Goal: Task Accomplishment & Management: Manage account settings

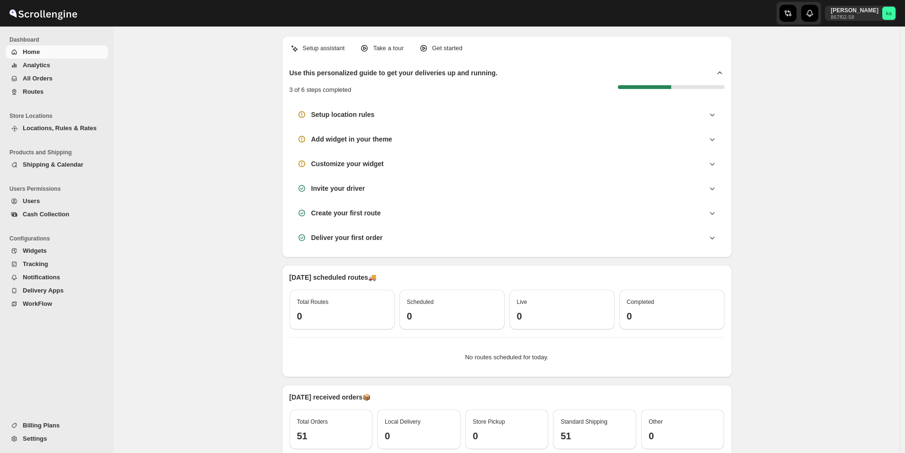
click at [61, 82] on span "All Orders" at bounding box center [64, 78] width 83 height 9
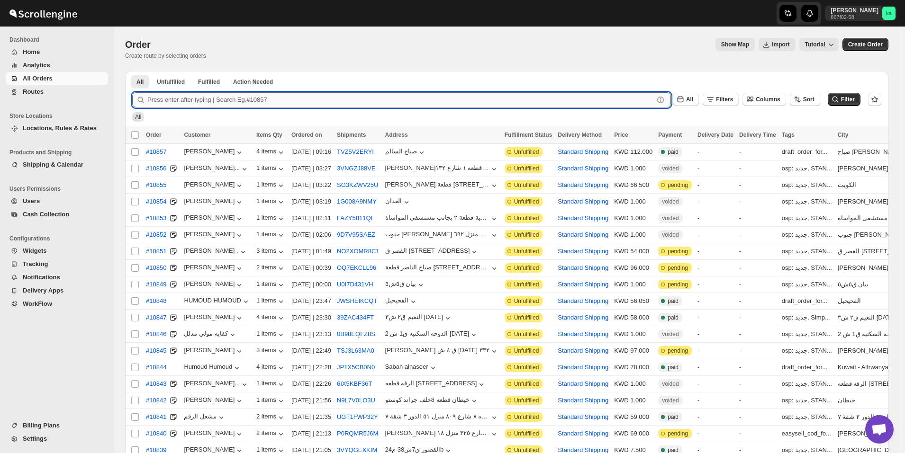
click at [349, 95] on input "text" at bounding box center [400, 99] width 506 height 15
paste input "10652"
type input "10652"
click at [132, 71] on button "Submit" at bounding box center [145, 76] width 27 height 10
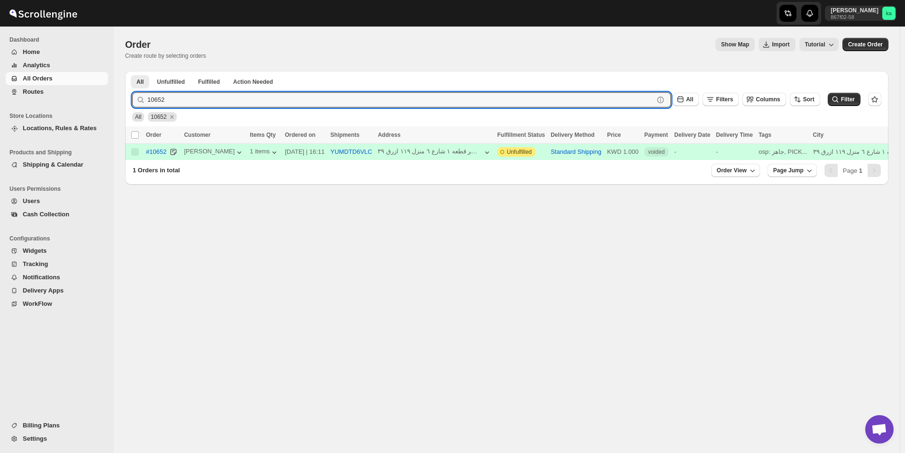
click at [564, 156] on div "Standard Shipping" at bounding box center [575, 151] width 51 height 9
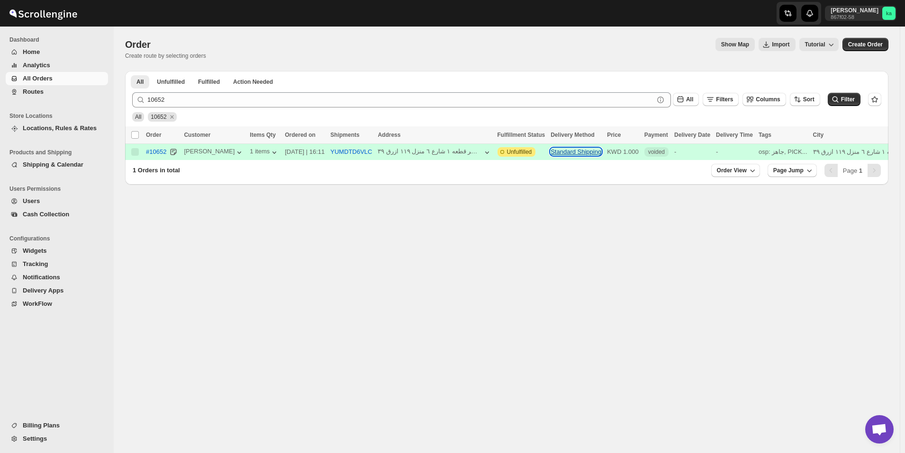
click at [563, 152] on button "Standard Shipping" at bounding box center [575, 151] width 51 height 7
click at [270, 153] on icon "button" at bounding box center [274, 152] width 9 height 9
click at [363, 250] on div "Order. This page is ready Order Create route by selecting orders Show Map Impor…" at bounding box center [507, 240] width 786 height 427
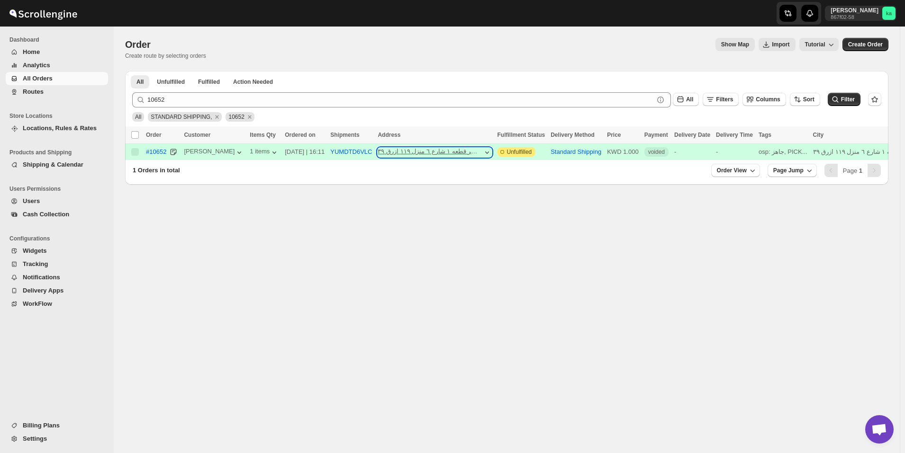
click at [482, 153] on icon "button" at bounding box center [486, 152] width 9 height 9
click at [559, 151] on button "Standard Shipping" at bounding box center [575, 151] width 51 height 7
click at [245, 114] on icon "Remove 10652" at bounding box center [249, 117] width 9 height 9
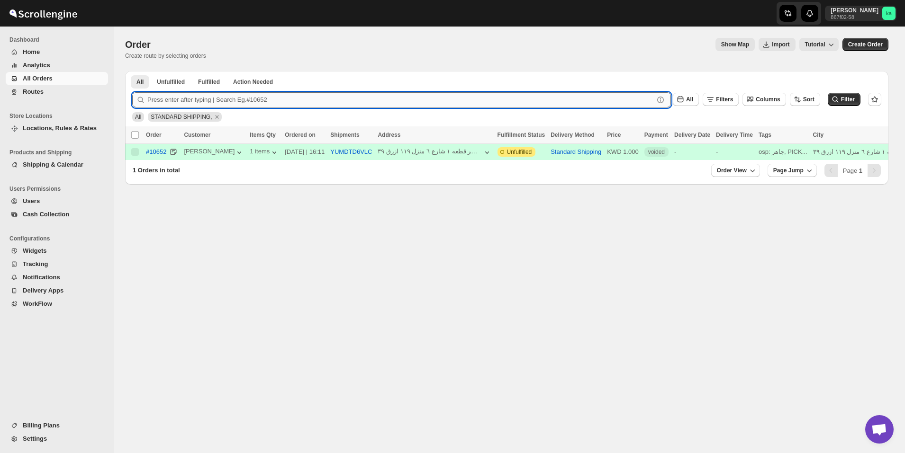
click at [222, 101] on input "text" at bounding box center [400, 99] width 506 height 15
click at [36, 97] on button "Routes" at bounding box center [57, 91] width 102 height 13
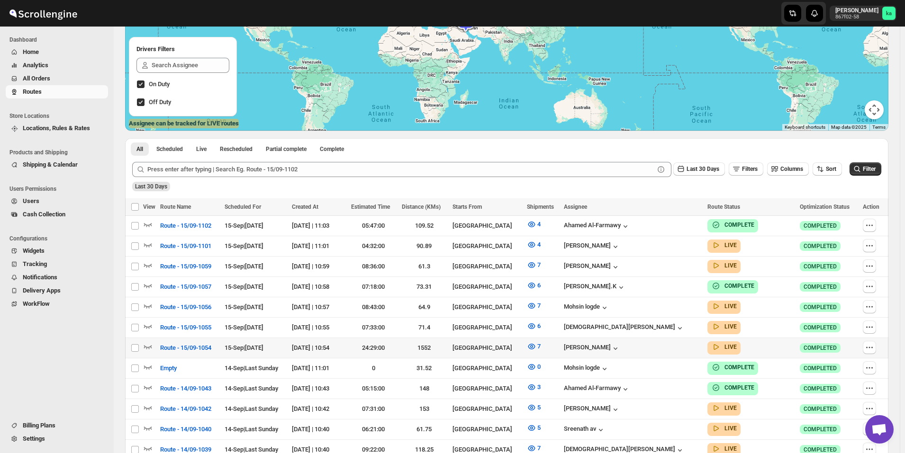
scroll to position [237, 0]
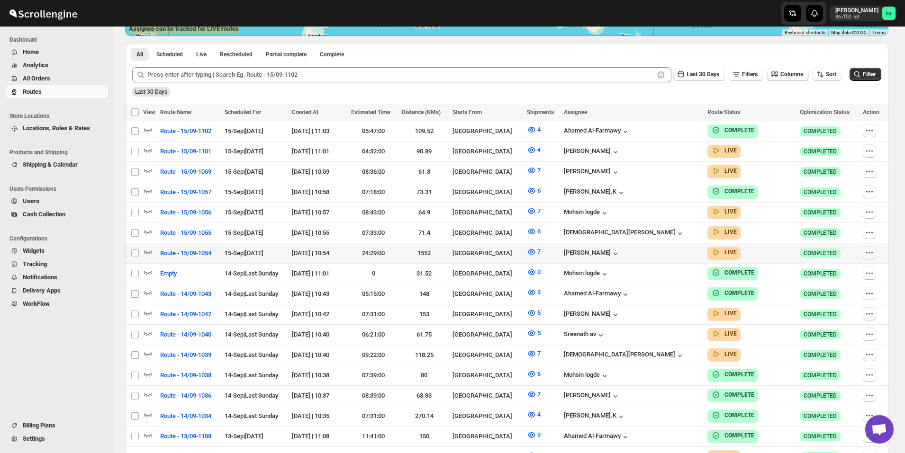
click at [870, 250] on icon "button" at bounding box center [868, 252] width 9 height 9
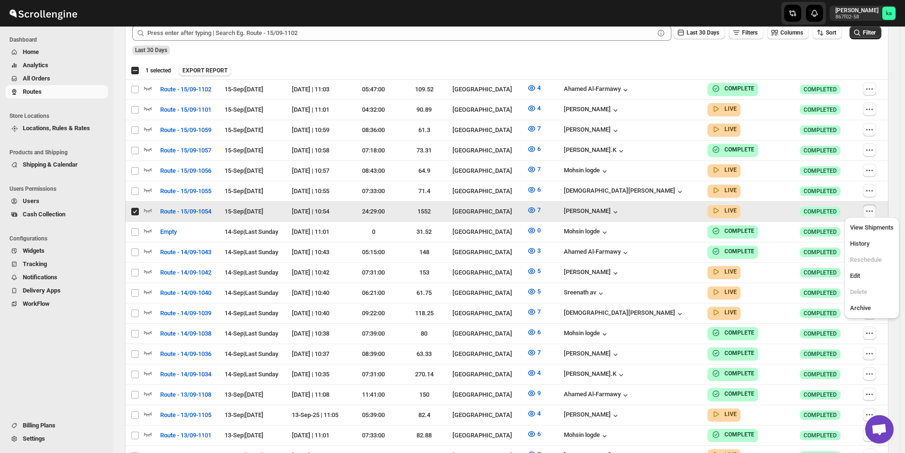
scroll to position [284, 0]
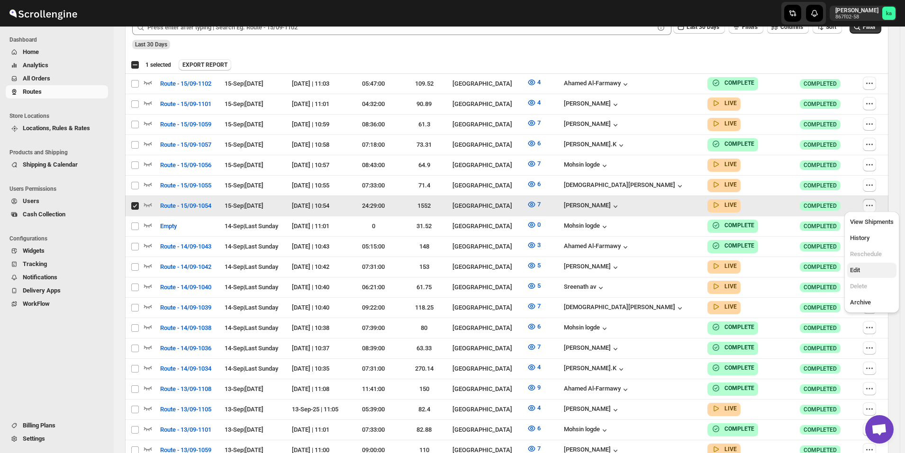
click at [860, 270] on span "Edit" at bounding box center [855, 270] width 10 height 7
checkbox input "false"
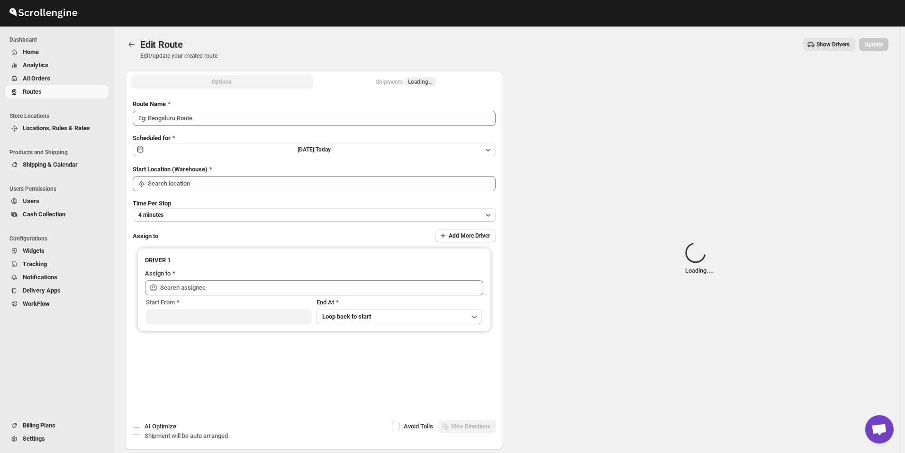
type input "Route - 15/09-1054"
type input "[GEOGRAPHIC_DATA]"
click at [410, 78] on span "Loading..." at bounding box center [420, 81] width 32 height 9
type input "[GEOGRAPHIC_DATA]"
type input "[PERSON_NAME] ([EMAIL_ADDRESS][DOMAIN_NAME])"
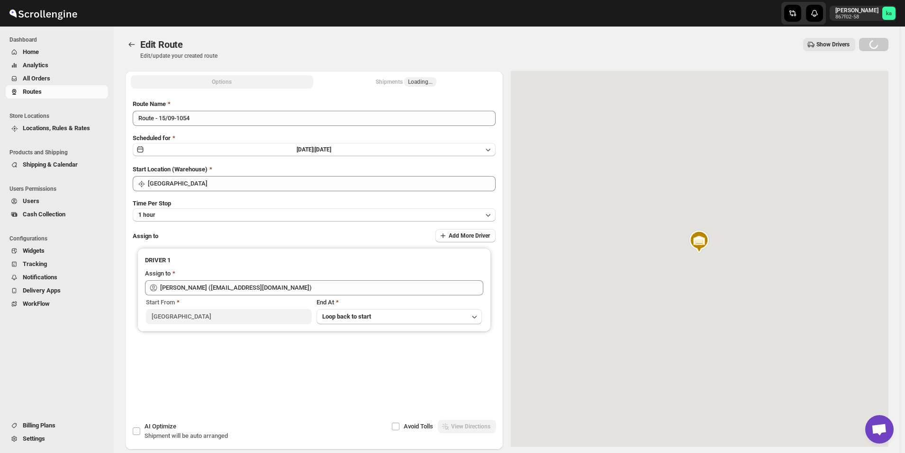
click at [393, 82] on div "Shipments Loading..." at bounding box center [406, 81] width 61 height 9
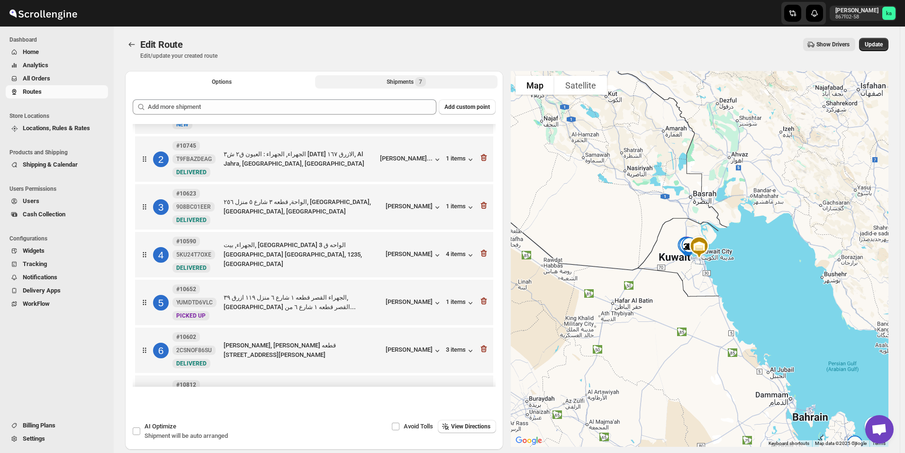
scroll to position [77, 0]
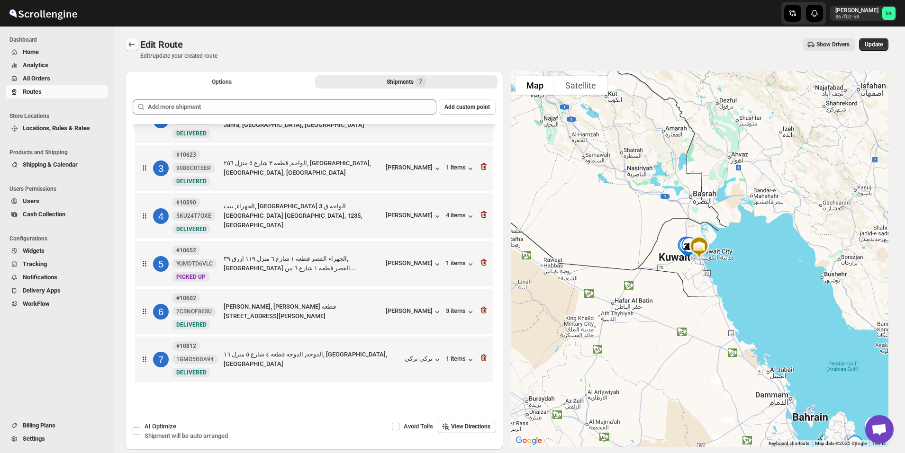
click at [131, 45] on icon "Routes" at bounding box center [131, 44] width 9 height 9
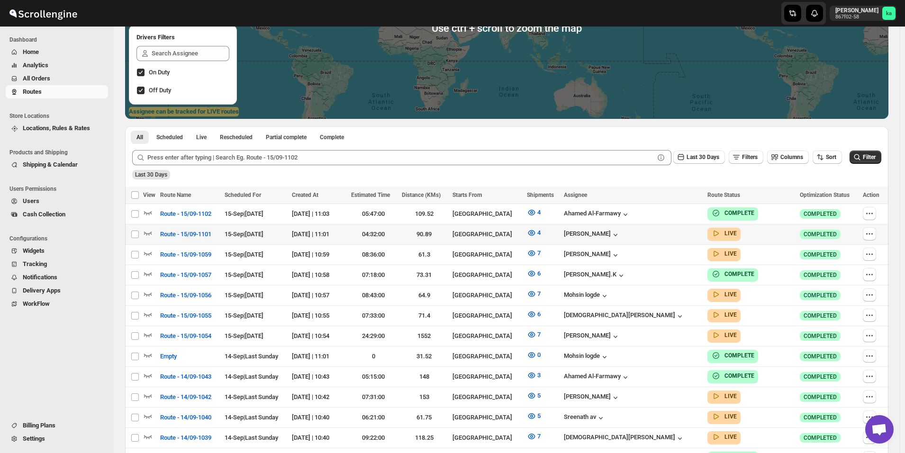
scroll to position [237, 0]
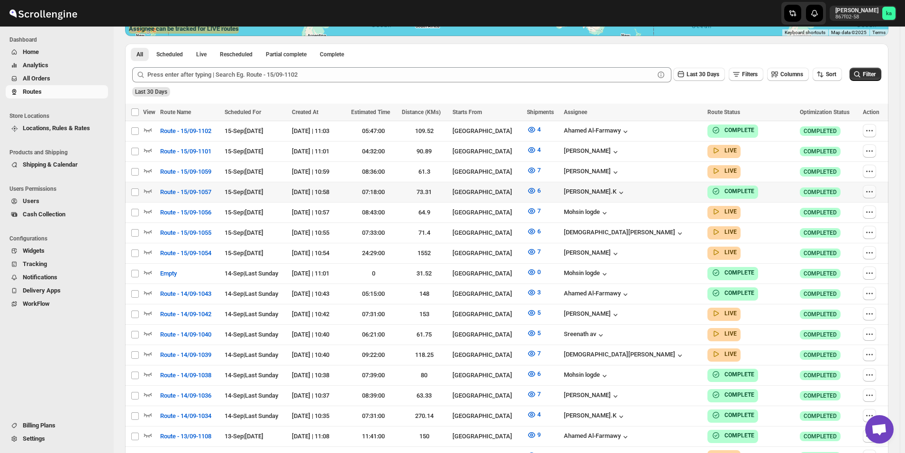
click at [873, 189] on icon "button" at bounding box center [868, 191] width 9 height 9
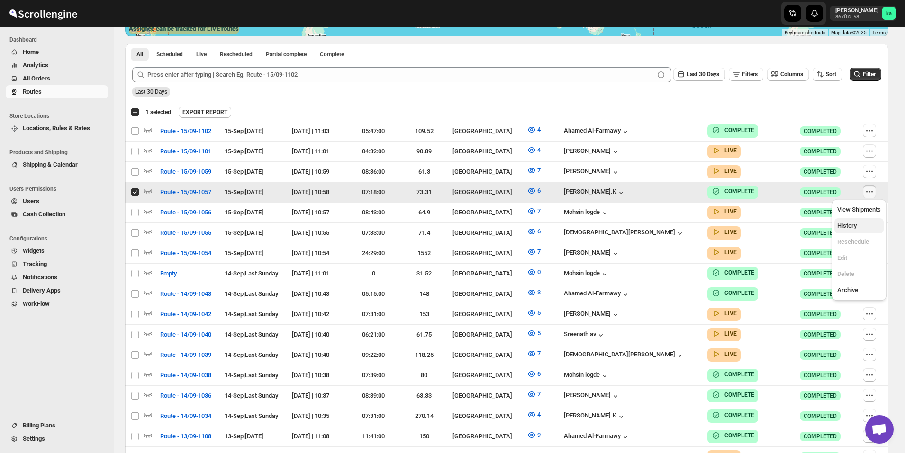
click at [850, 228] on span "History" at bounding box center [846, 225] width 19 height 7
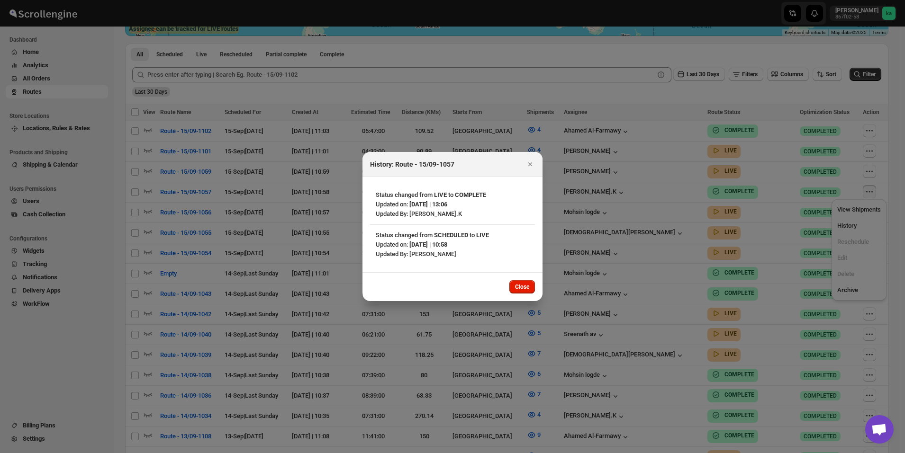
click at [604, 212] on div at bounding box center [452, 226] width 905 height 453
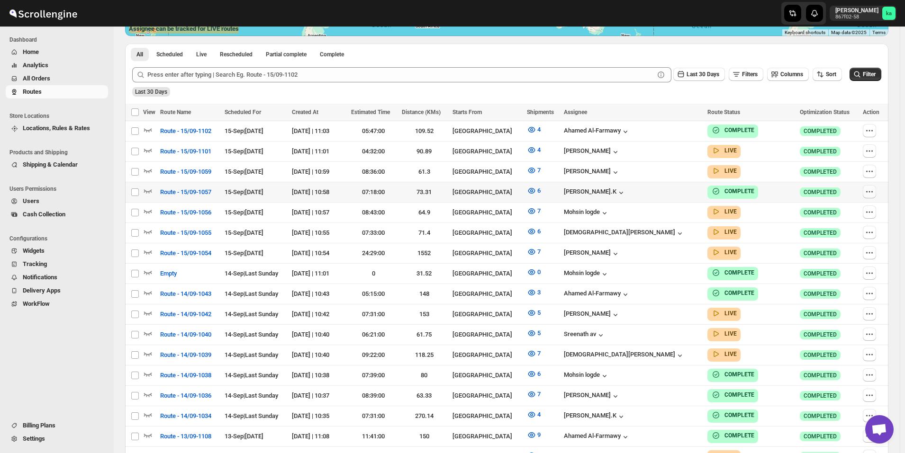
click at [871, 193] on icon "button" at bounding box center [868, 191] width 9 height 9
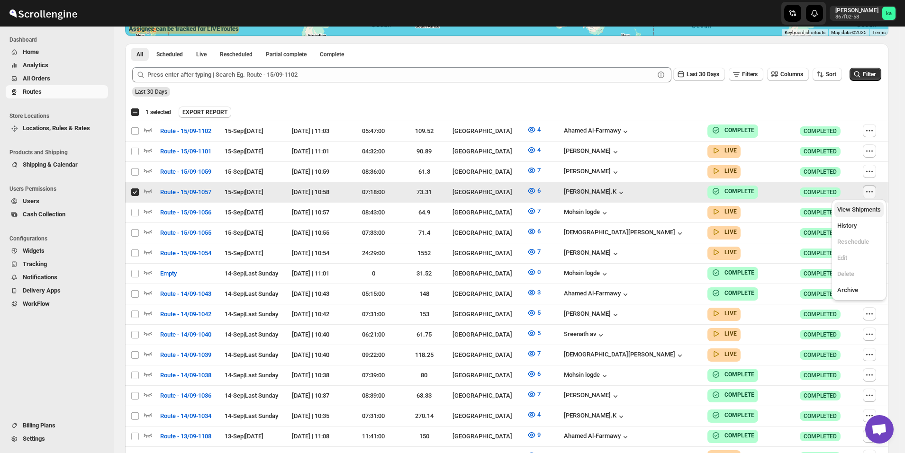
click at [852, 212] on span "View Shipments" at bounding box center [859, 209] width 44 height 7
checkbox input "false"
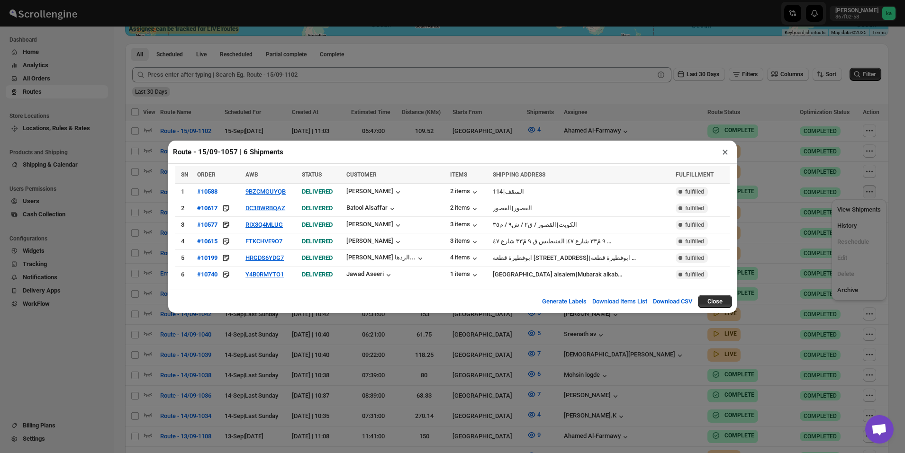
click at [336, 335] on div "Route - 15/09-1057 | 6 Shipments × SN ORDER AWB STATUS CUSTOMER ITEMS SHIPPING …" at bounding box center [452, 226] width 905 height 453
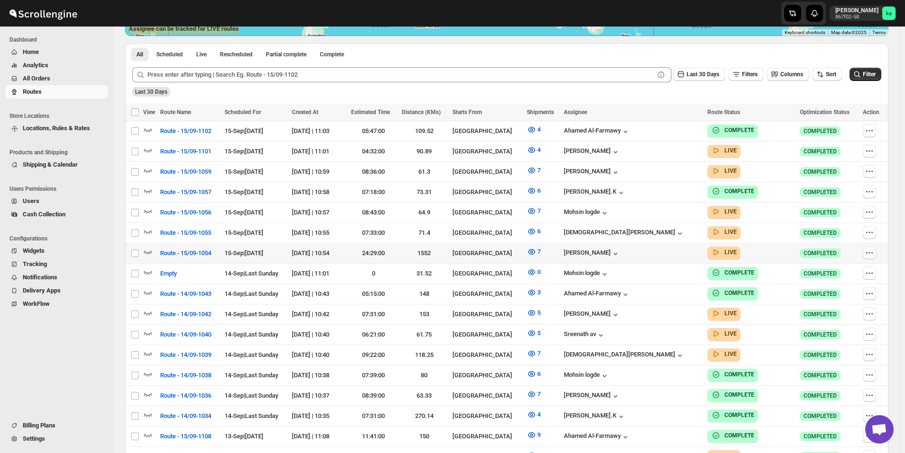
click at [874, 248] on icon "button" at bounding box center [868, 252] width 9 height 9
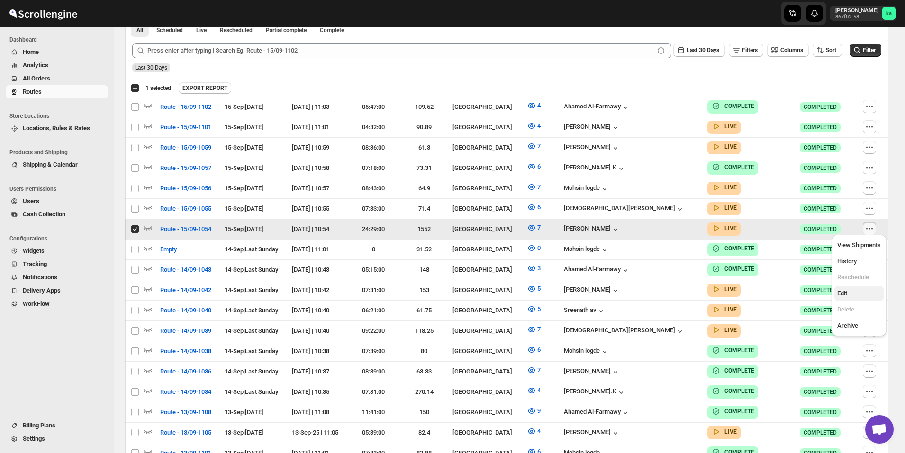
scroll to position [284, 0]
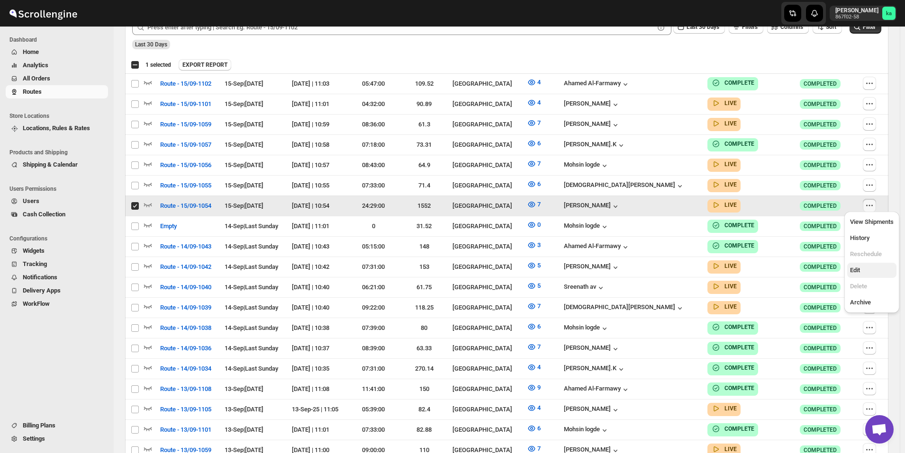
click at [859, 270] on span "Edit" at bounding box center [855, 270] width 10 height 7
checkbox input "false"
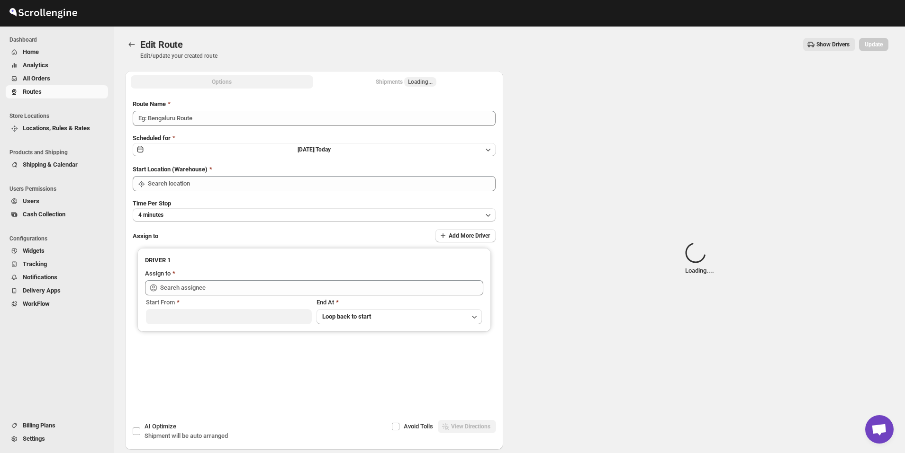
type input "Route - 15/09-1054"
type input "[GEOGRAPHIC_DATA]"
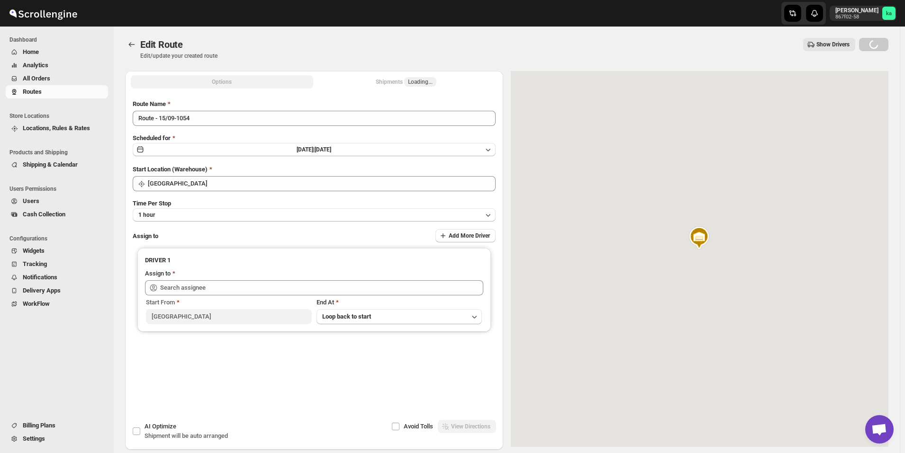
type input "[PERSON_NAME] ([EMAIL_ADDRESS][DOMAIN_NAME])"
click at [393, 80] on div "Shipments 7" at bounding box center [406, 81] width 39 height 9
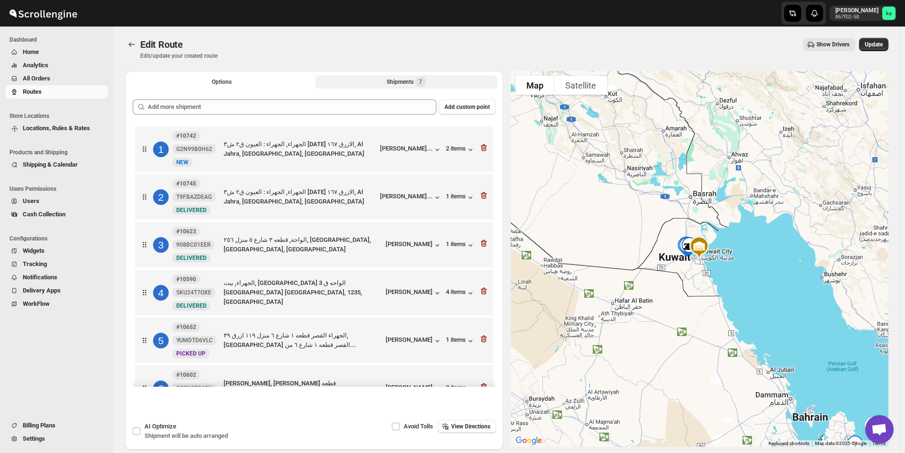
scroll to position [47, 0]
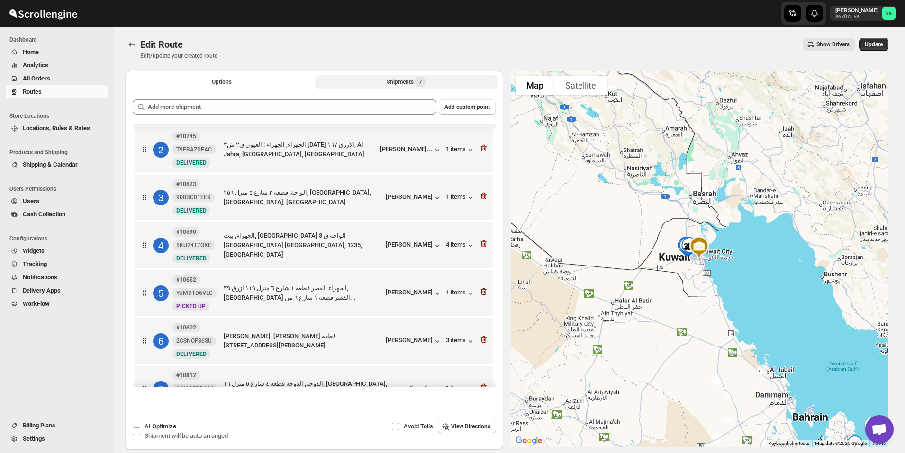
click at [484, 294] on icon "button" at bounding box center [483, 291] width 9 height 9
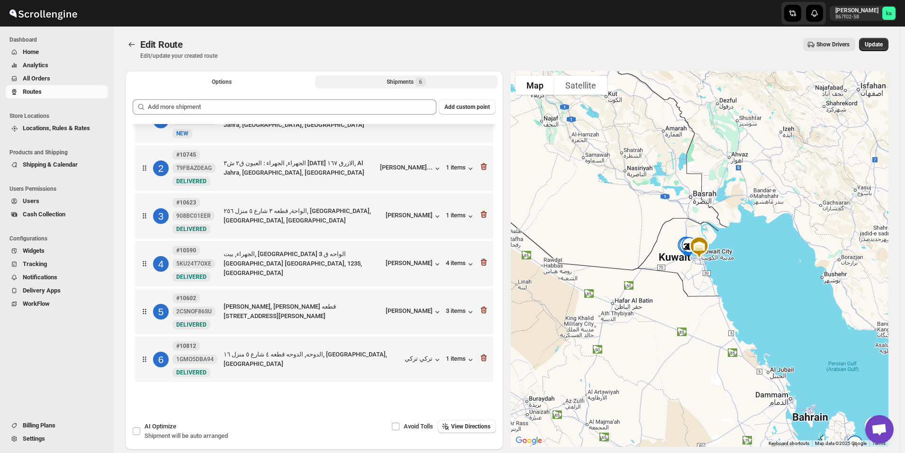
scroll to position [29, 0]
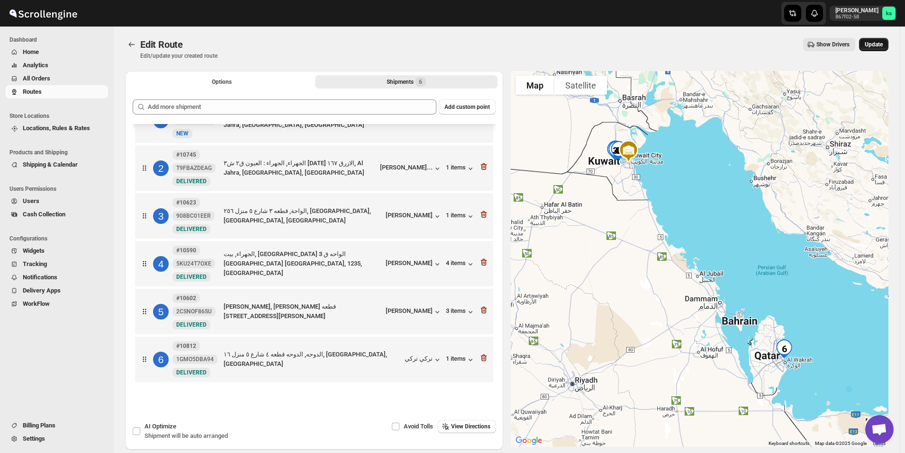
click at [886, 41] on button "Update" at bounding box center [873, 44] width 29 height 13
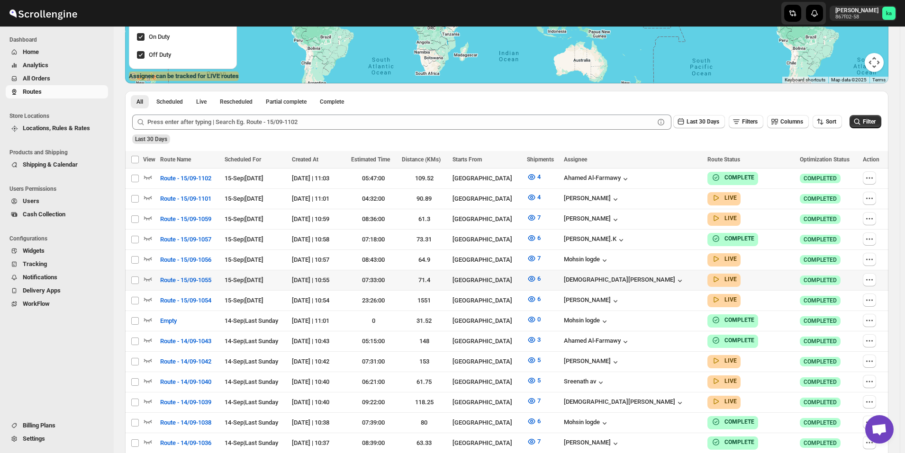
scroll to position [237, 0]
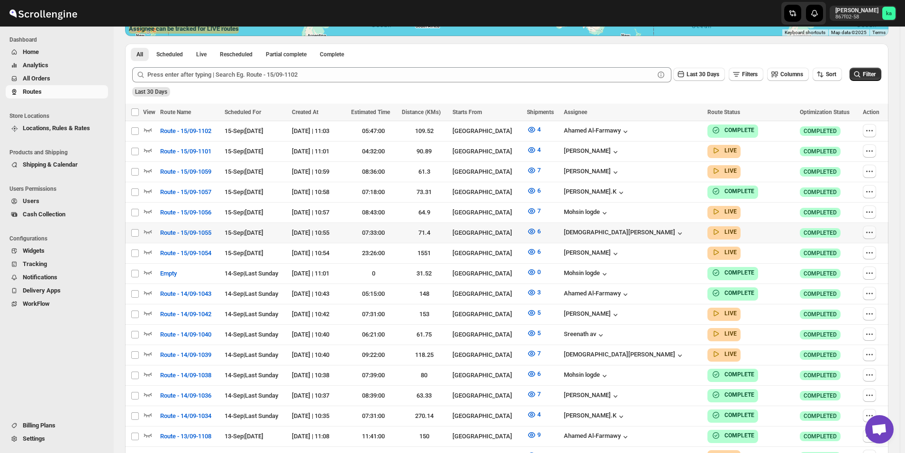
click at [873, 228] on icon "button" at bounding box center [868, 232] width 9 height 9
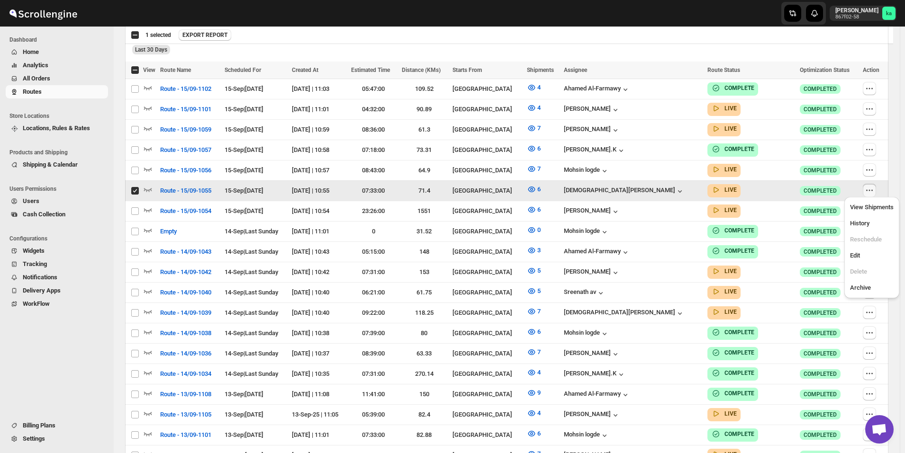
scroll to position [332, 0]
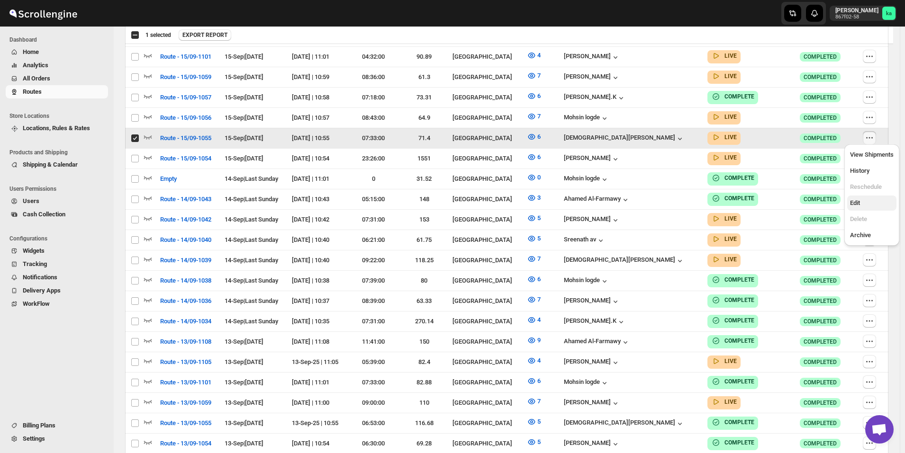
click at [857, 200] on span "Edit" at bounding box center [855, 202] width 10 height 7
checkbox input "false"
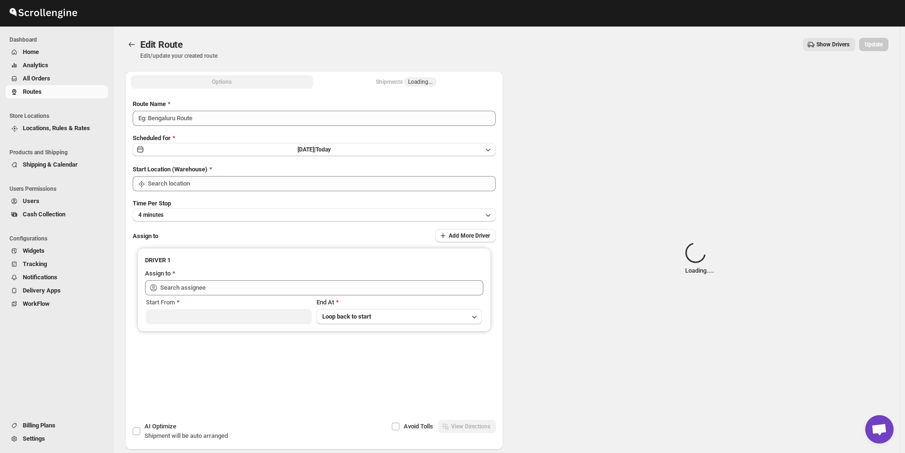
type input "Route - 15/09-1055"
type input "[GEOGRAPHIC_DATA]"
type input "[PERSON_NAME] ([EMAIL_ADDRESS][DOMAIN_NAME])"
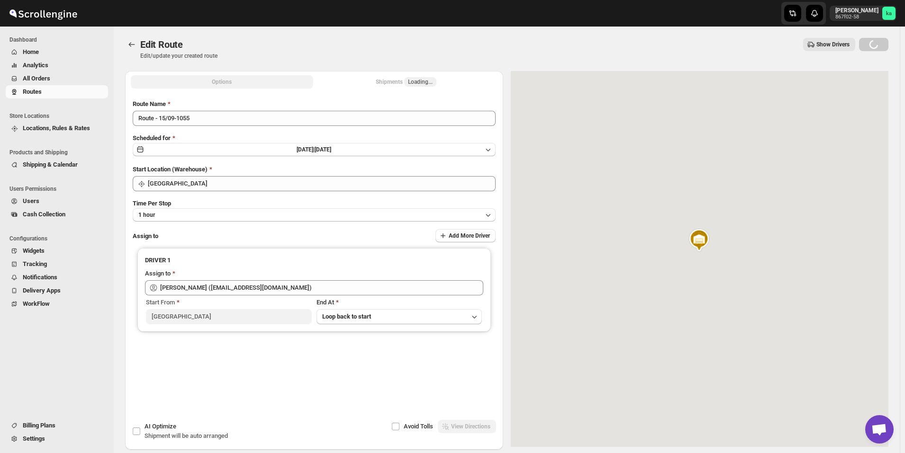
click at [404, 80] on div "Shipments Loading..." at bounding box center [406, 81] width 61 height 9
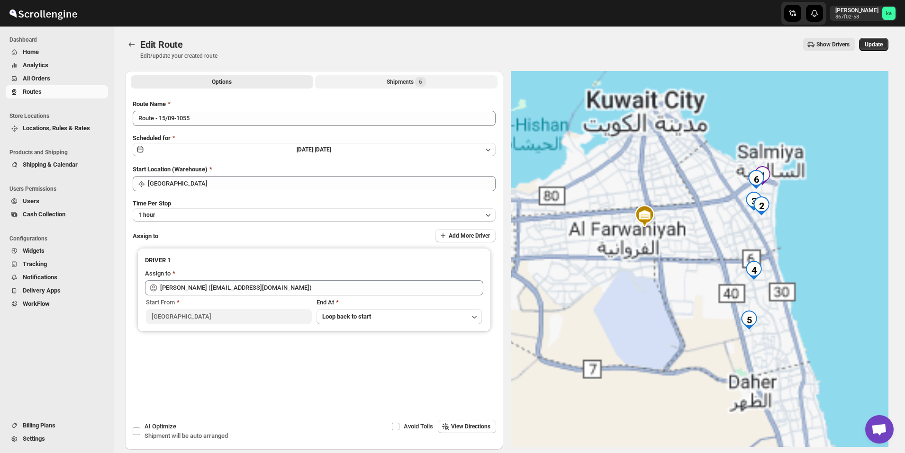
click at [395, 83] on div "Shipments 6" at bounding box center [406, 81] width 39 height 9
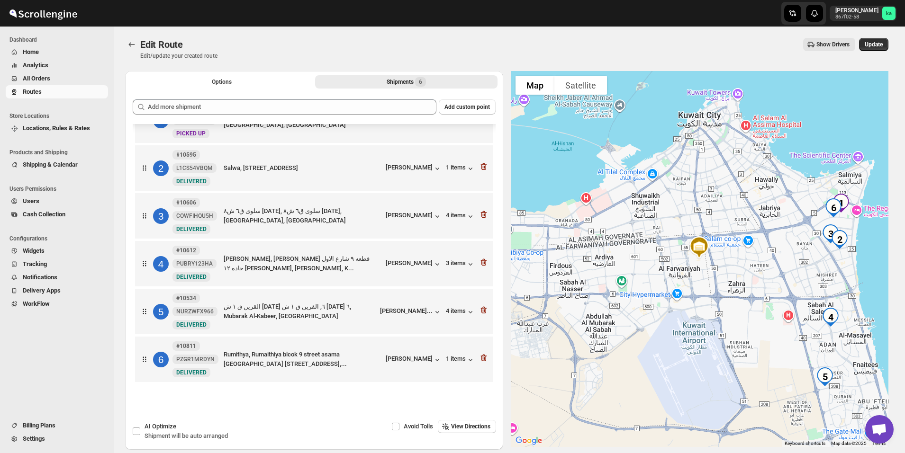
click at [49, 78] on span "All Orders" at bounding box center [36, 78] width 27 height 7
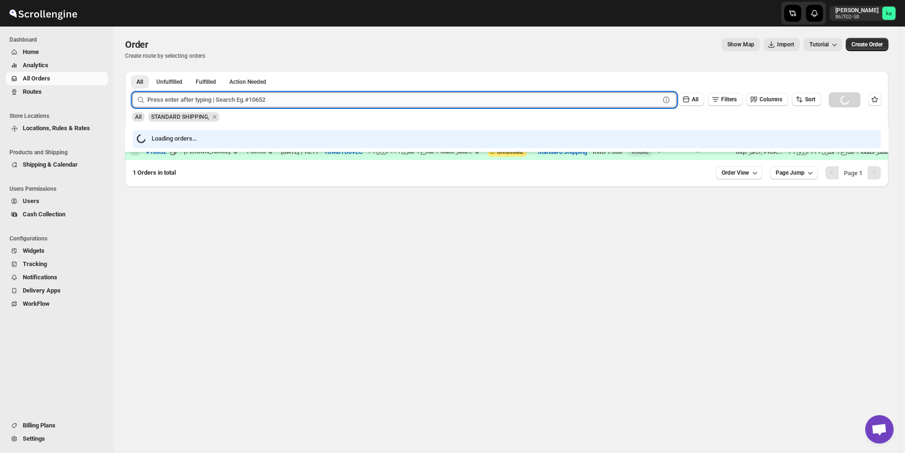
click at [234, 99] on input "text" at bounding box center [403, 99] width 512 height 15
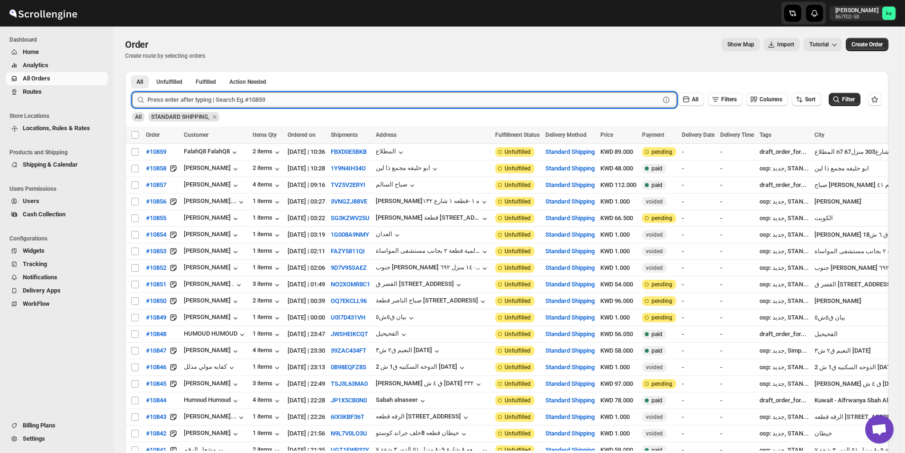
paste input "10661"
type input "10661"
click at [132, 71] on button "Submit" at bounding box center [145, 76] width 27 height 10
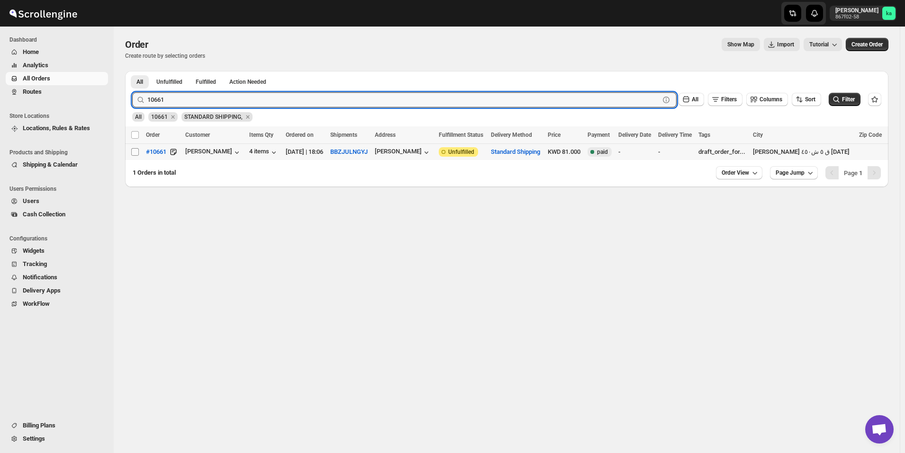
click at [137, 149] on input "Select order" at bounding box center [135, 152] width 8 height 8
checkbox input "true"
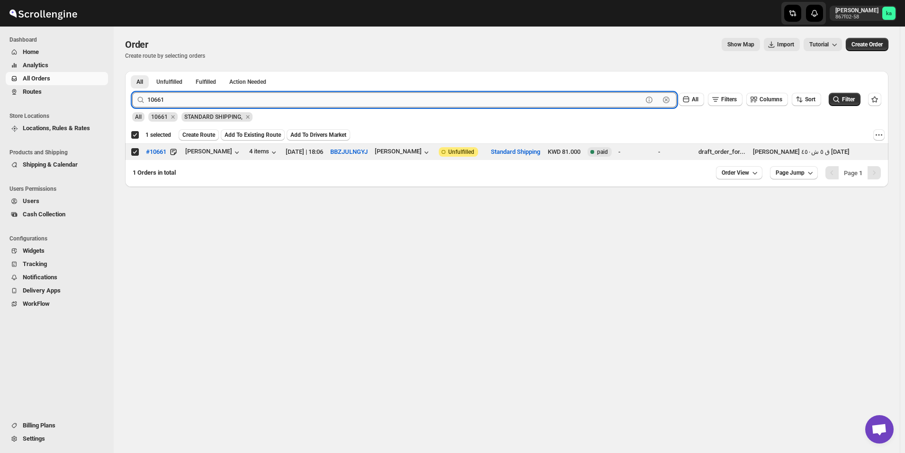
click at [251, 99] on input "10661" at bounding box center [394, 99] width 495 height 15
paste input "33"
type input "10633"
click at [132, 71] on button "Submit" at bounding box center [145, 76] width 27 height 10
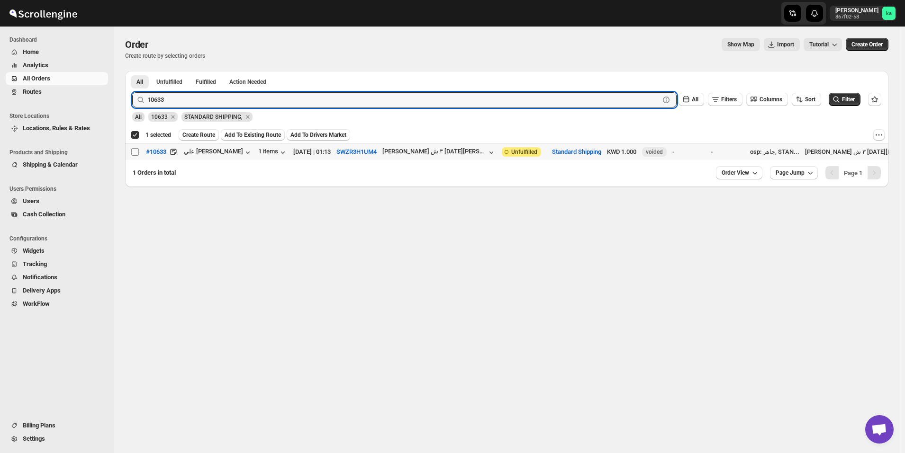
click at [137, 149] on input "Select order" at bounding box center [135, 152] width 8 height 8
checkbox input "true"
checkbox input "false"
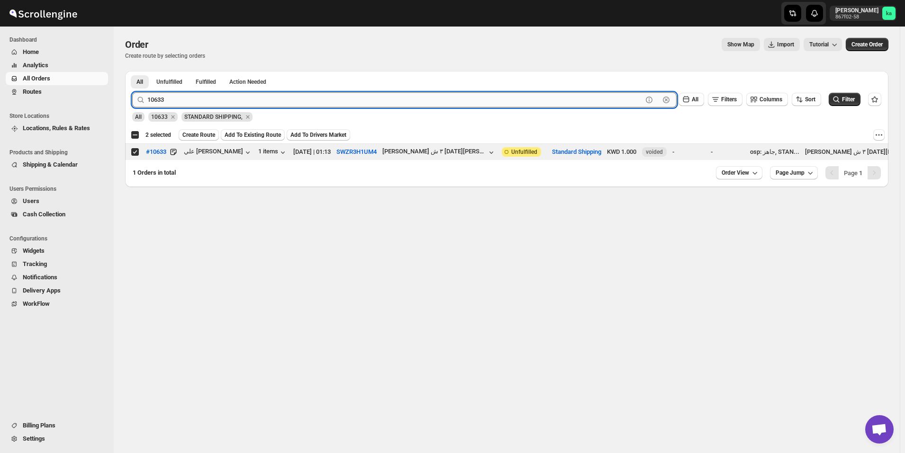
click at [311, 103] on input "10633" at bounding box center [394, 99] width 495 height 15
paste input "4"
click at [132, 71] on button "Submit" at bounding box center [145, 76] width 27 height 10
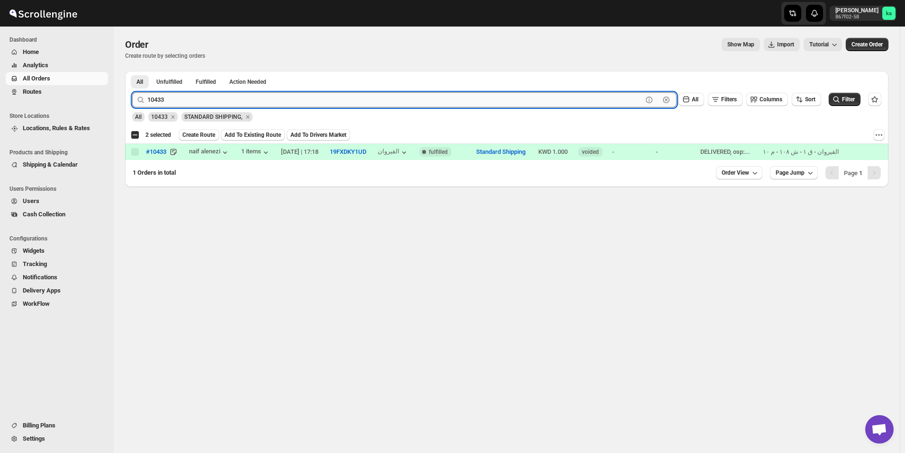
click at [260, 97] on input "10433" at bounding box center [394, 99] width 495 height 15
paste input "652"
type input "10652"
click at [132, 71] on button "Submit" at bounding box center [145, 76] width 27 height 10
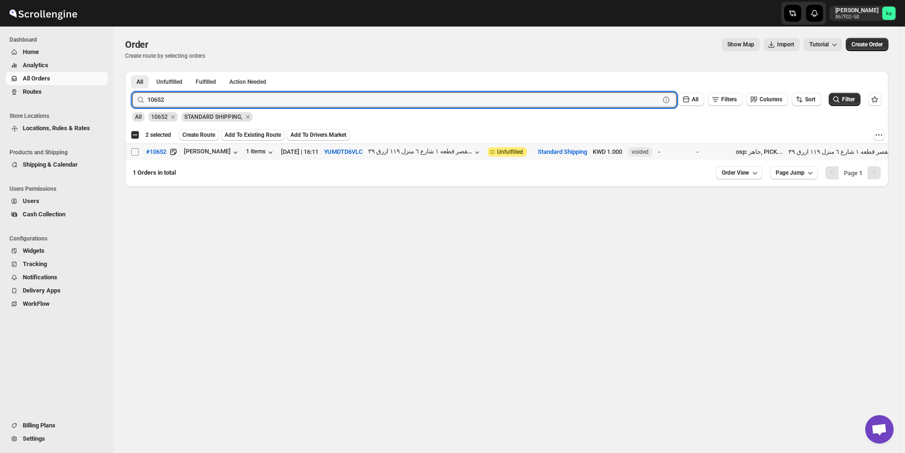
click at [139, 152] on span at bounding box center [135, 152] width 9 height 9
click at [139, 152] on input "Select order" at bounding box center [135, 152] width 8 height 8
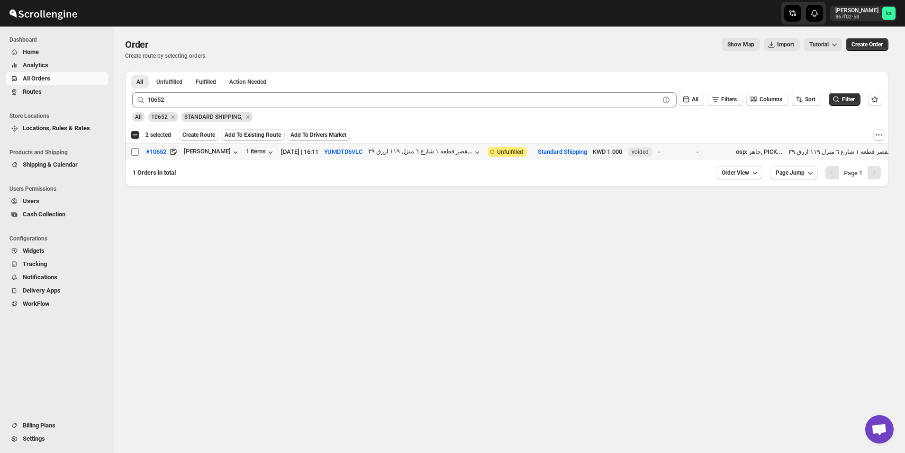
click at [134, 153] on input "Select order" at bounding box center [135, 152] width 8 height 8
checkbox input "true"
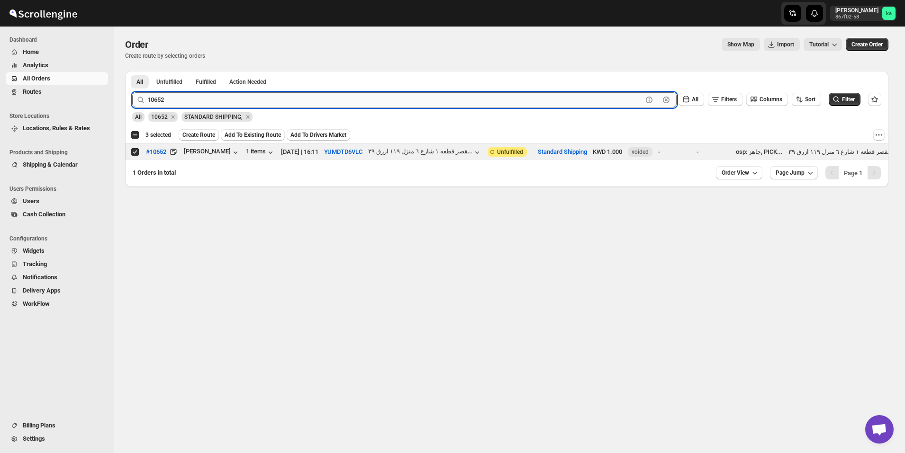
click at [306, 101] on input "10652" at bounding box center [394, 99] width 495 height 15
paste input "41"
type input "10641"
click at [132, 71] on button "Submit" at bounding box center [145, 76] width 27 height 10
click at [136, 151] on input "Select order" at bounding box center [135, 152] width 8 height 8
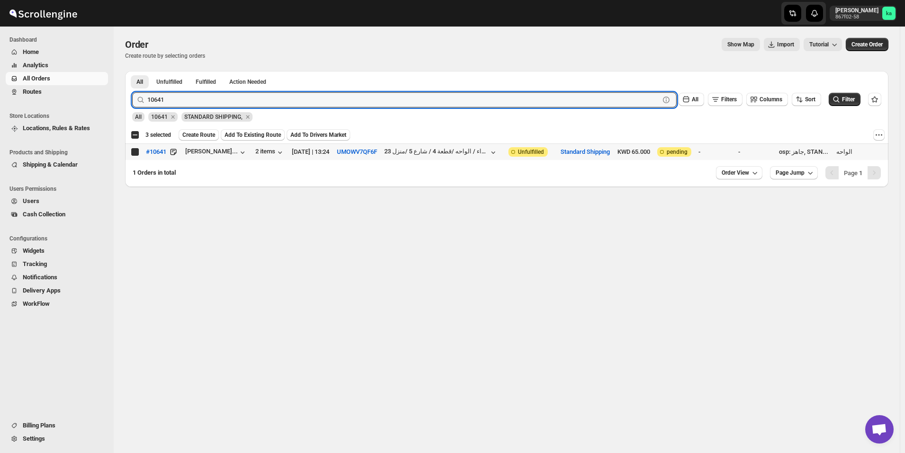
checkbox input "true"
click at [309, 100] on input "10641" at bounding box center [394, 99] width 495 height 15
paste input "72"
type input "10672"
click at [132, 71] on button "Submit" at bounding box center [145, 76] width 27 height 10
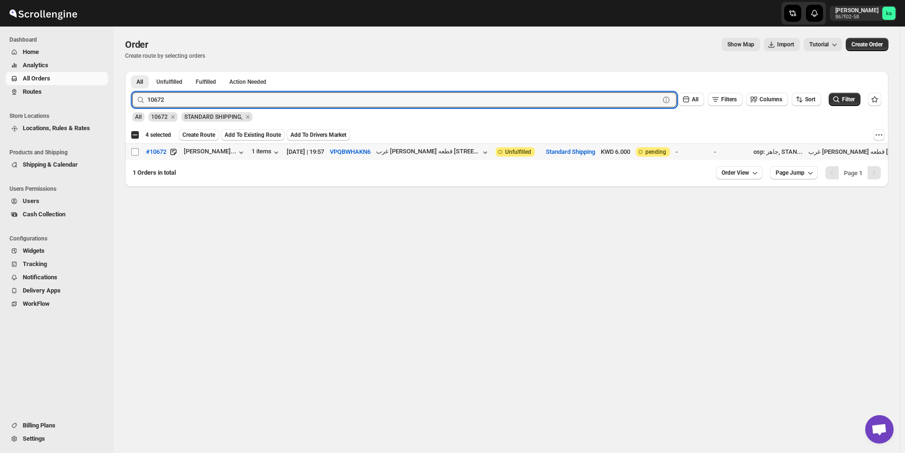
click at [138, 150] on input "Select order" at bounding box center [135, 152] width 8 height 8
checkbox input "true"
click at [293, 100] on input "10672" at bounding box center [394, 99] width 495 height 15
paste input "28"
type input "10628"
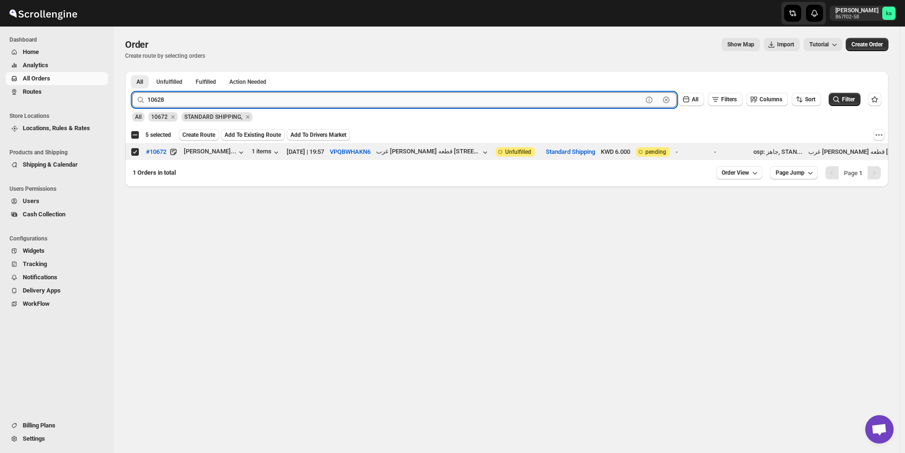
click at [132, 71] on button "Submit" at bounding box center [145, 76] width 27 height 10
click at [134, 152] on input "Select order" at bounding box center [135, 152] width 8 height 8
checkbox input "false"
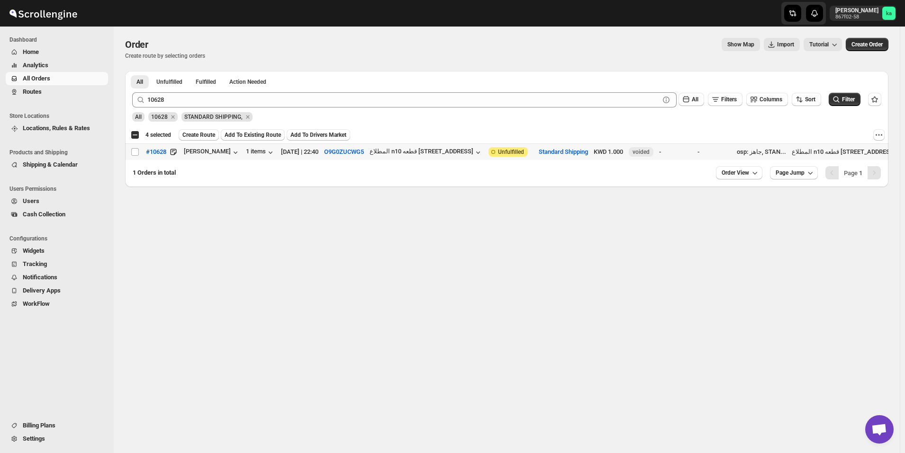
click at [134, 152] on input "Select order" at bounding box center [135, 152] width 8 height 8
checkbox input "true"
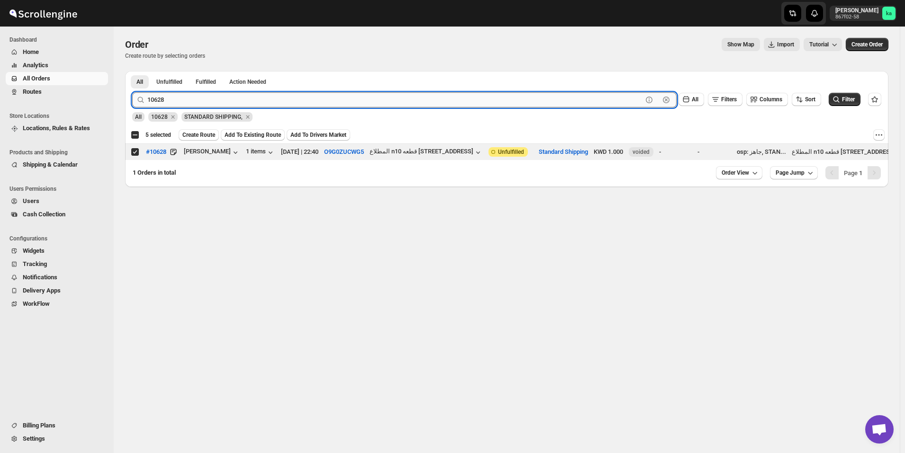
click at [271, 96] on input "10628" at bounding box center [394, 99] width 495 height 15
paste input "97"
type input "10697"
click at [132, 71] on button "Submit" at bounding box center [145, 76] width 27 height 10
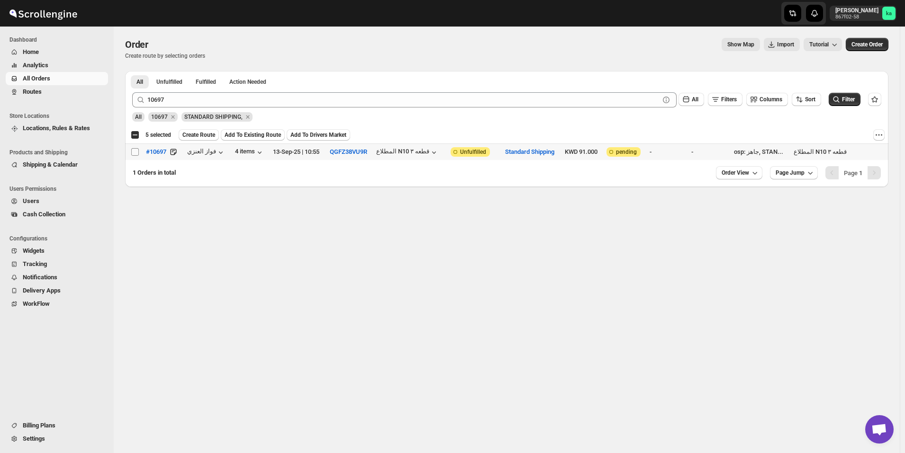
click at [138, 151] on input "Select order" at bounding box center [135, 152] width 8 height 8
checkbox input "true"
click at [201, 133] on span "Create Route" at bounding box center [198, 135] width 33 height 8
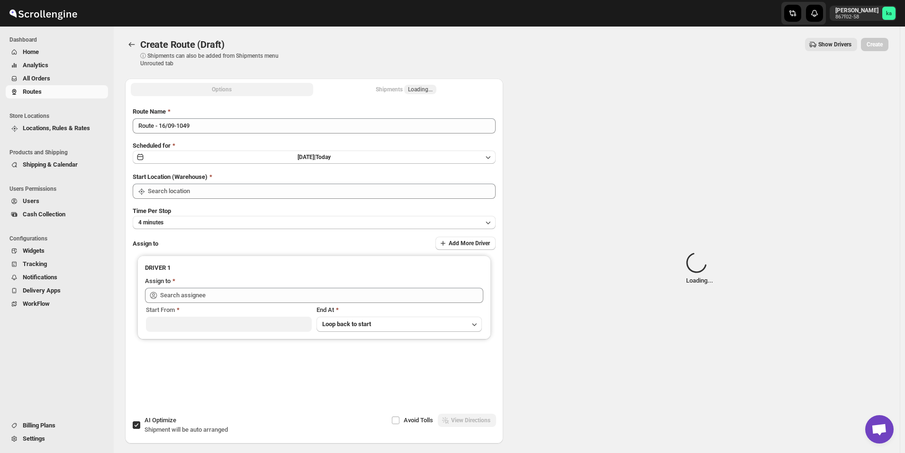
type input "[GEOGRAPHIC_DATA]"
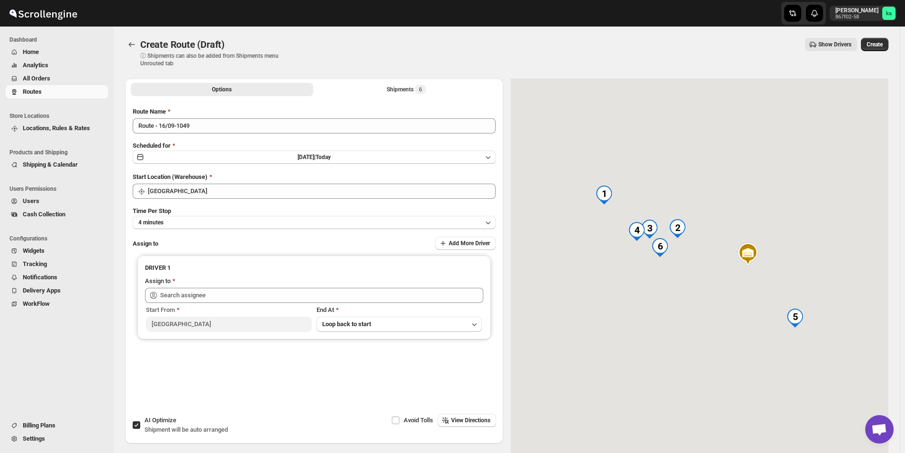
click at [219, 212] on div "Time Per Stop 4 minutes" at bounding box center [314, 218] width 363 height 23
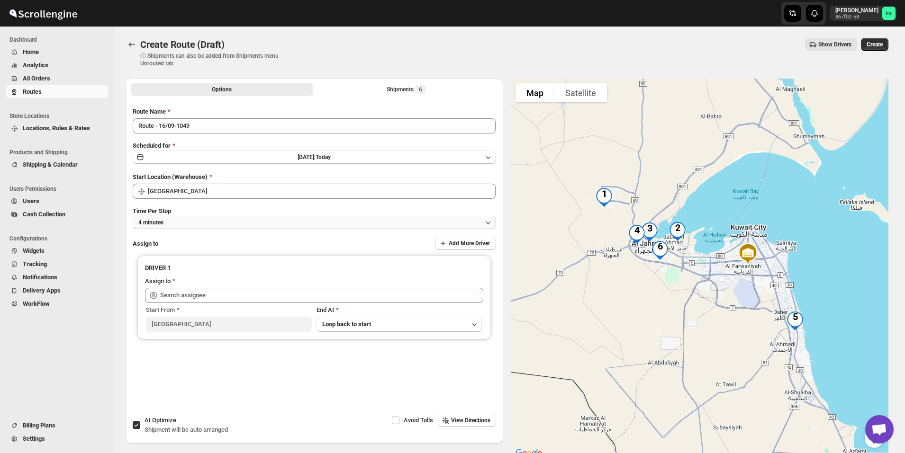
click at [218, 220] on button "4 minutes" at bounding box center [314, 222] width 363 height 13
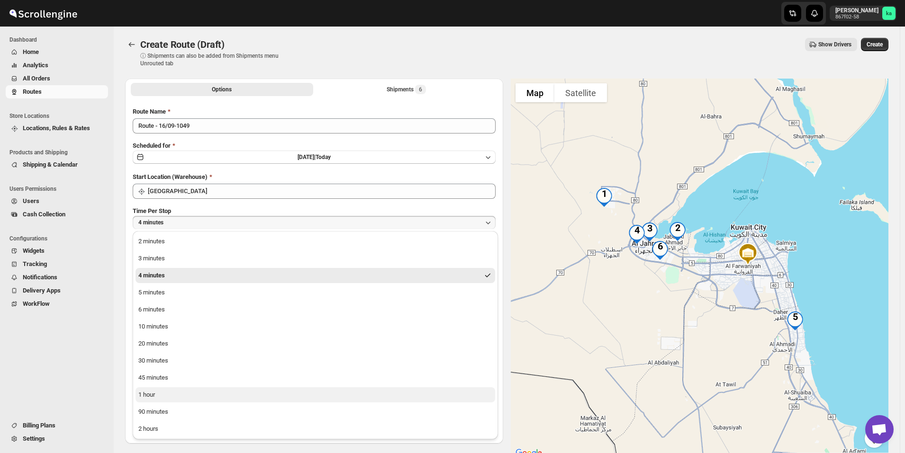
click at [155, 390] on div "1 hour" at bounding box center [146, 394] width 17 height 9
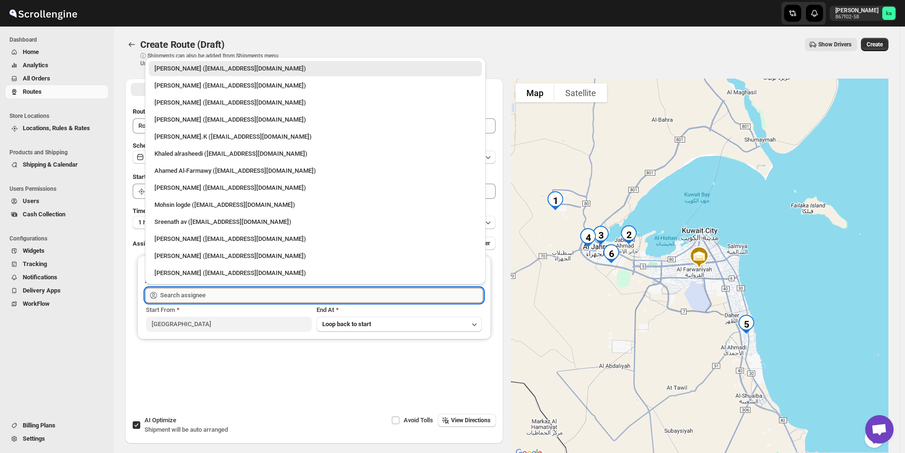
click at [198, 293] on input "text" at bounding box center [321, 295] width 323 height 15
click at [184, 137] on div "[PERSON_NAME].K ([EMAIL_ADDRESS][DOMAIN_NAME])" at bounding box center [315, 136] width 322 height 9
type input "[PERSON_NAME].K ([EMAIL_ADDRESS][DOMAIN_NAME])"
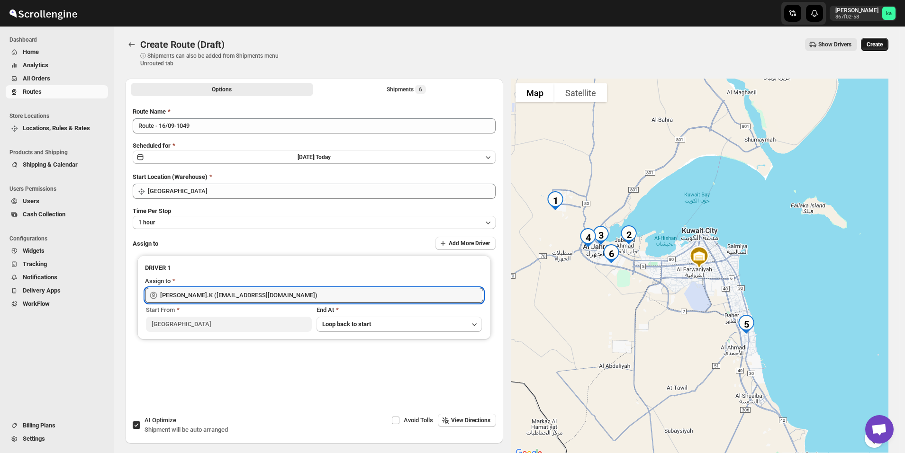
click at [882, 44] on span "Create" at bounding box center [874, 45] width 16 height 8
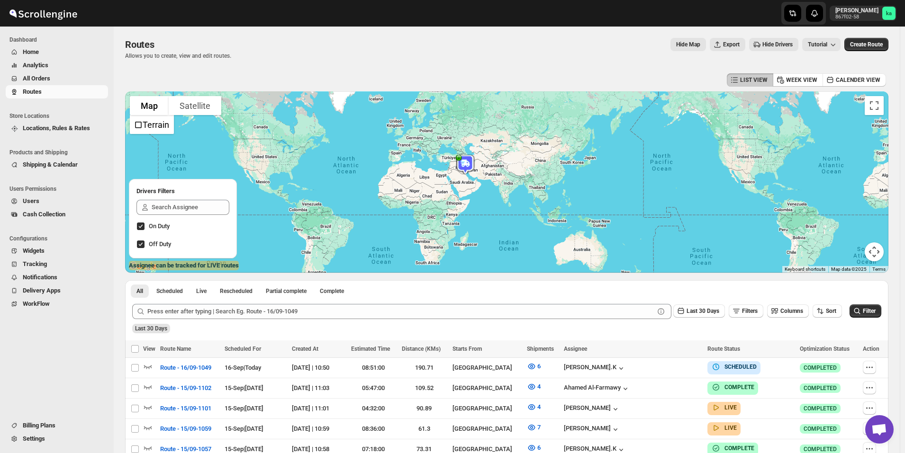
click at [68, 81] on span "All Orders" at bounding box center [64, 78] width 83 height 9
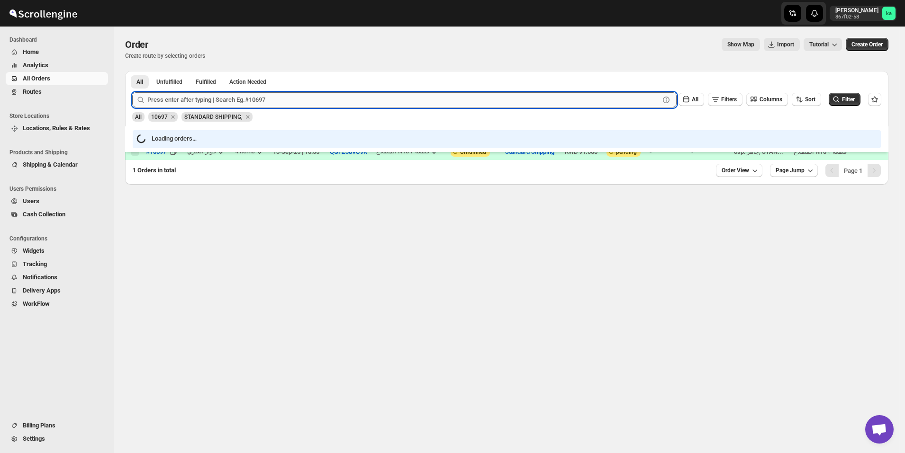
click at [241, 101] on input "text" at bounding box center [403, 99] width 512 height 15
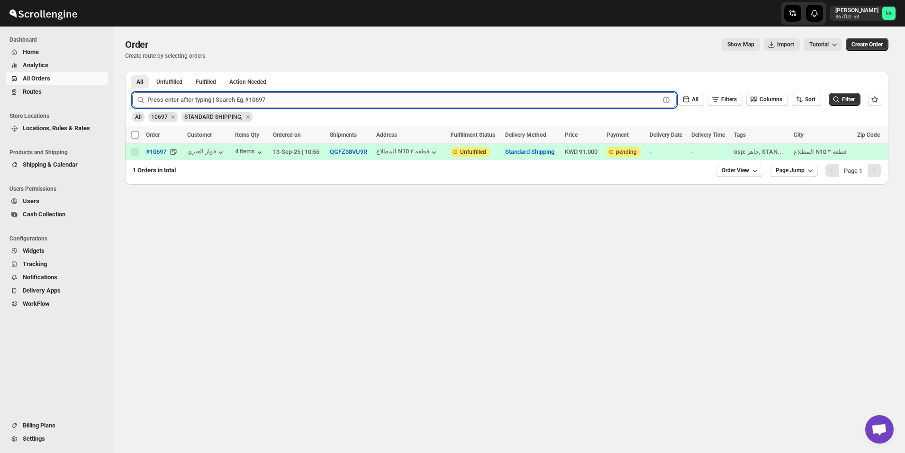
paste input "10646"
type input "10646"
click at [132, 71] on button "Submit" at bounding box center [145, 76] width 27 height 10
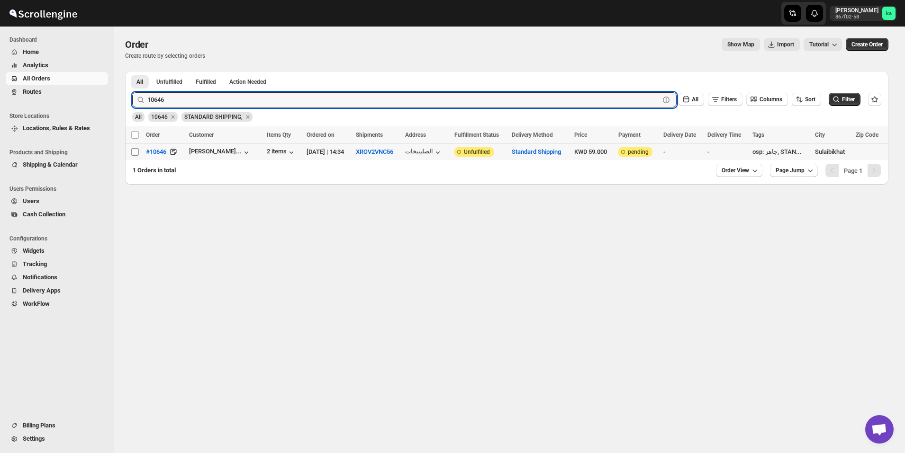
click at [136, 151] on input "Select order" at bounding box center [135, 152] width 8 height 8
checkbox input "true"
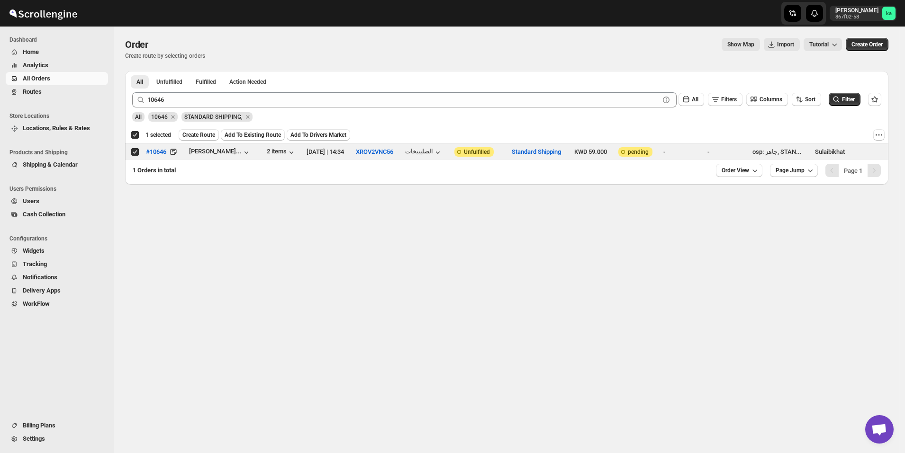
click at [201, 91] on div "10646 Clear All Filters Columns Sort Filter" at bounding box center [503, 96] width 756 height 23
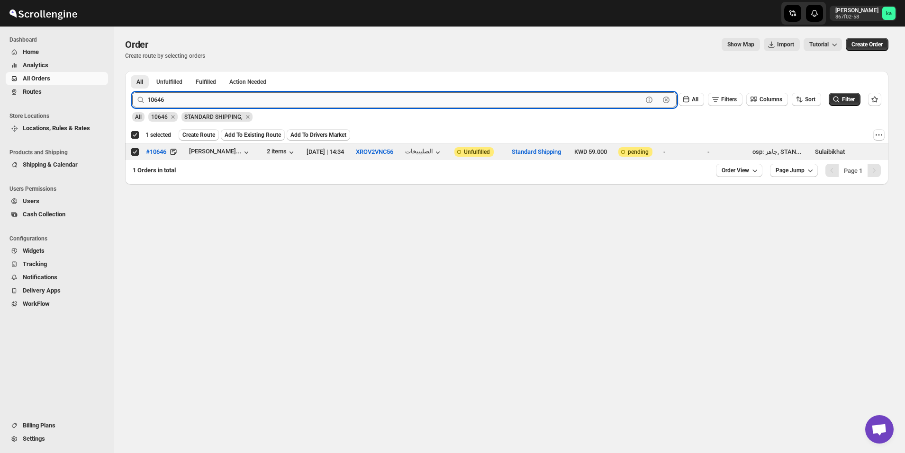
click at [205, 97] on input "10646" at bounding box center [394, 99] width 495 height 15
paste input "35"
type input "10635"
click at [132, 71] on button "Submit" at bounding box center [145, 76] width 27 height 10
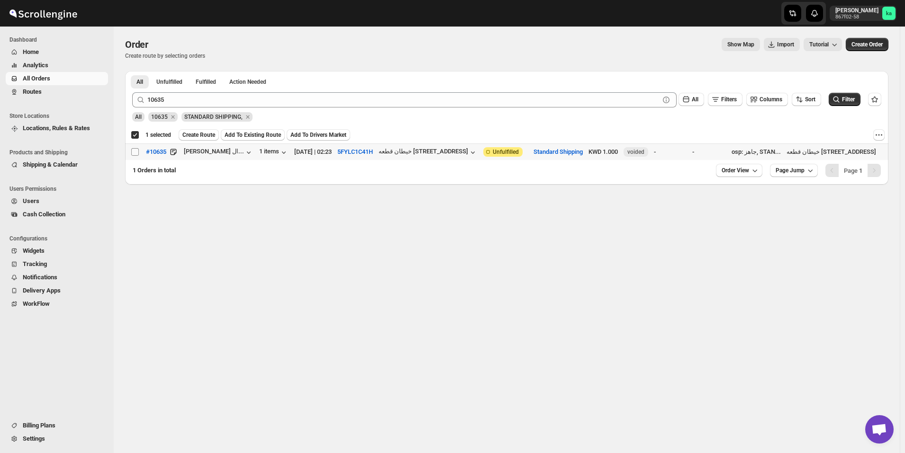
click at [136, 153] on input "Select order" at bounding box center [135, 152] width 8 height 8
checkbox input "true"
checkbox input "false"
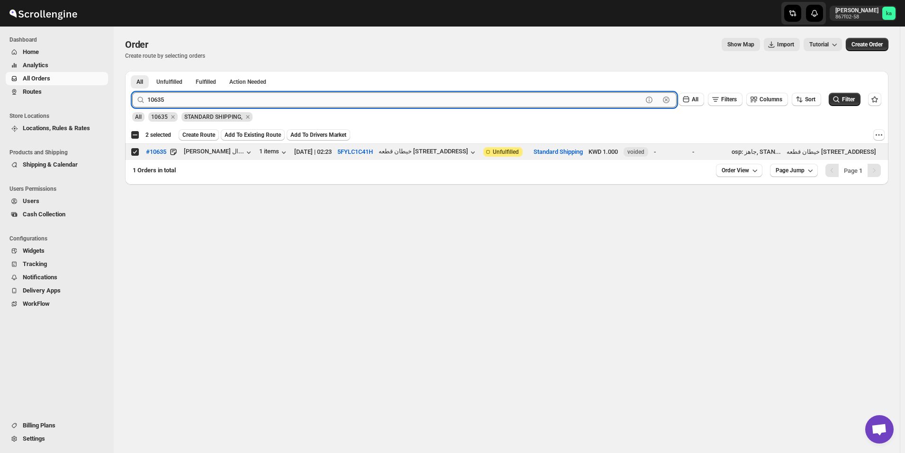
click at [193, 100] on input "10635" at bounding box center [394, 99] width 495 height 15
paste input "83"
type input "10683"
click at [132, 71] on button "Submit" at bounding box center [145, 76] width 27 height 10
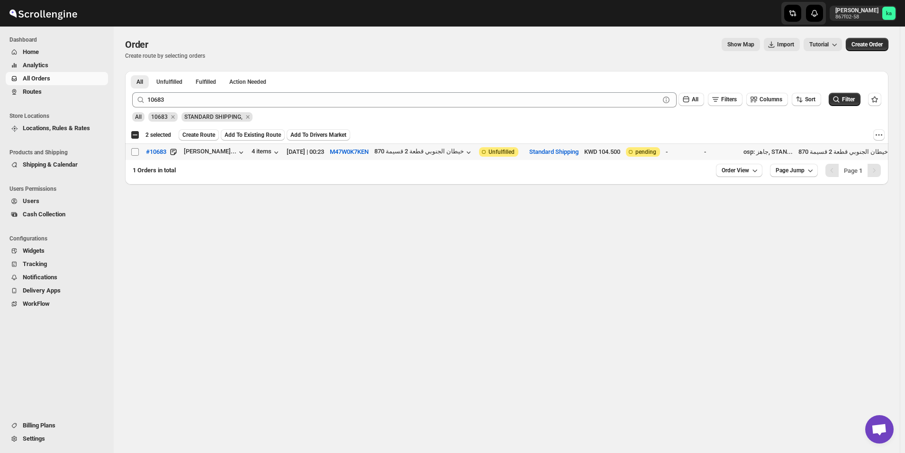
click at [136, 151] on input "Select order" at bounding box center [135, 152] width 8 height 8
checkbox input "true"
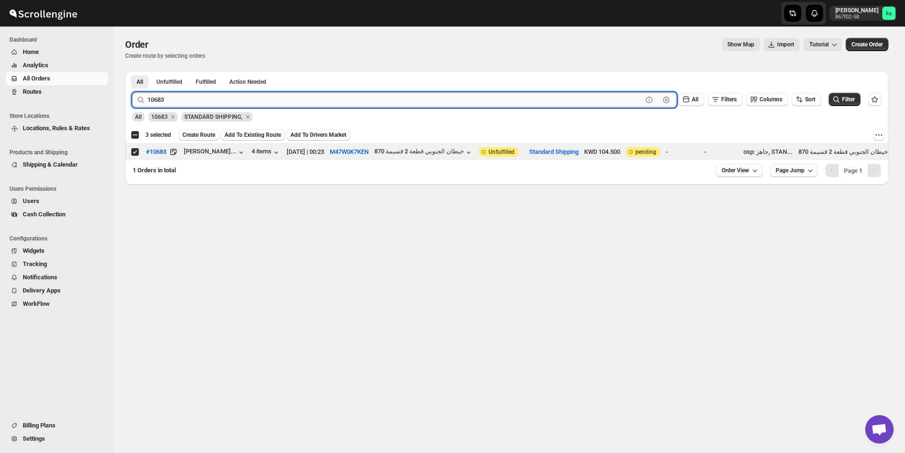
click at [260, 100] on input "10683" at bounding box center [394, 99] width 495 height 15
paste input "27"
type input "10627"
click at [132, 71] on button "Submit" at bounding box center [145, 76] width 27 height 10
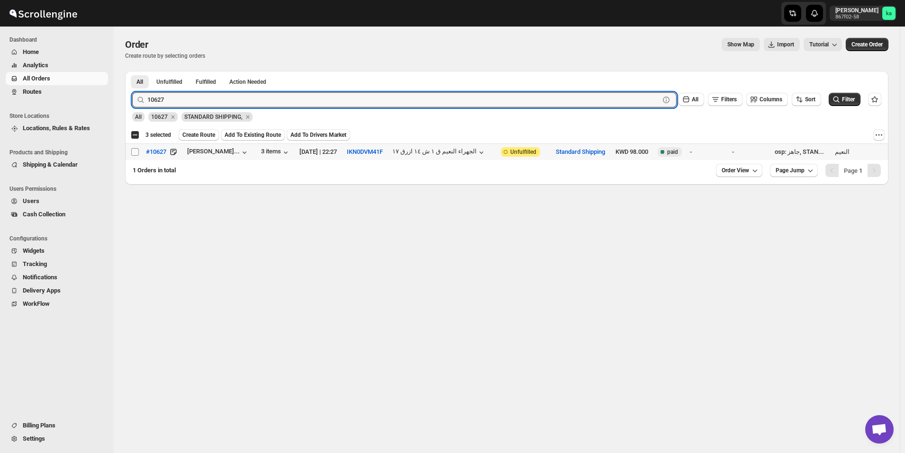
click at [138, 149] on input "Select order" at bounding box center [135, 152] width 8 height 8
checkbox input "true"
click at [233, 104] on input "10627" at bounding box center [394, 99] width 495 height 15
paste input "49"
type input "10649"
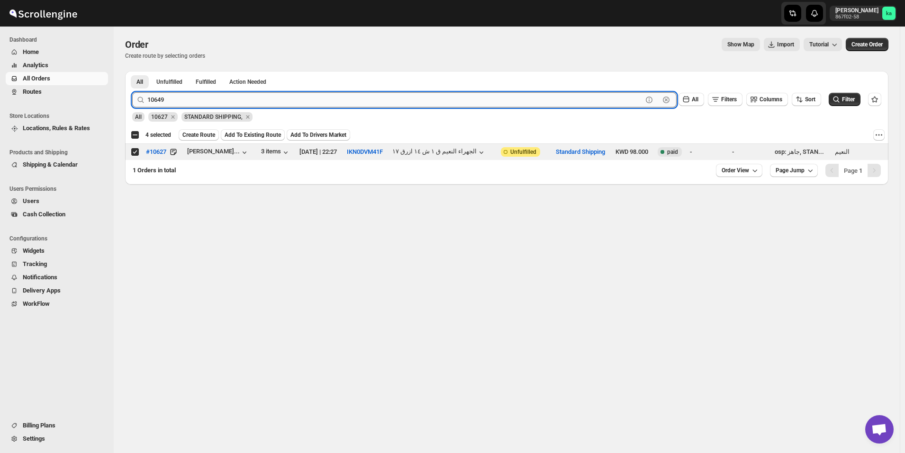
click at [132, 71] on button "Submit" at bounding box center [145, 76] width 27 height 10
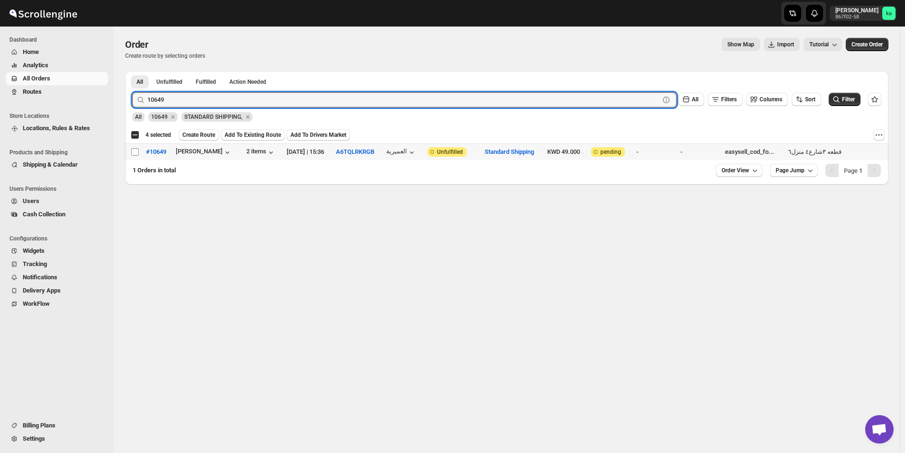
click at [131, 155] on input "Select order" at bounding box center [135, 152] width 8 height 8
checkbox input "true"
click at [216, 96] on input "10649" at bounding box center [394, 99] width 495 height 15
paste input "747"
type input "10747"
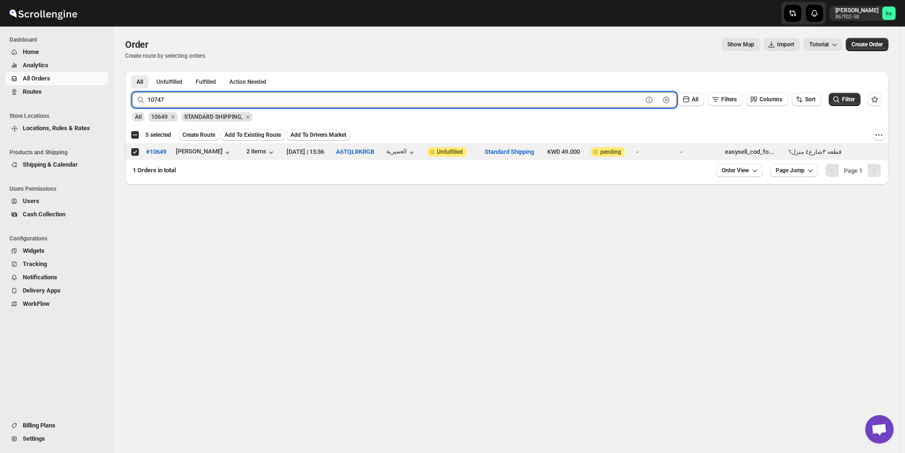
click at [132, 71] on button "Submit" at bounding box center [145, 76] width 27 height 10
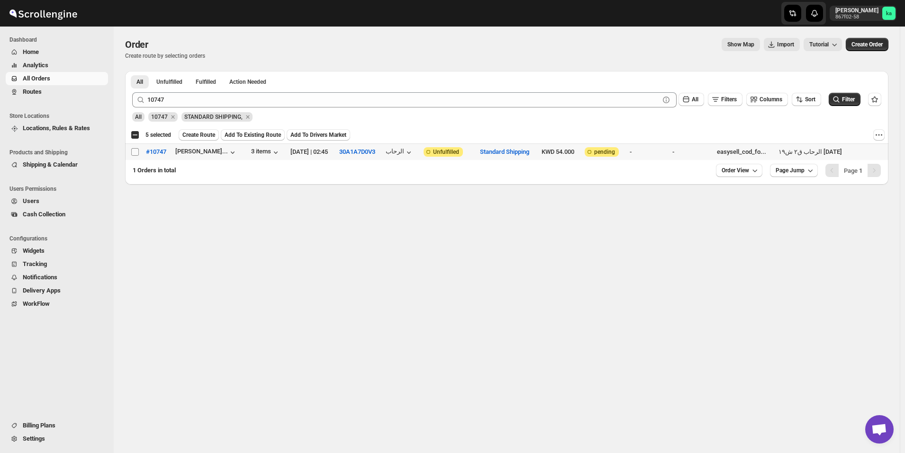
click at [132, 155] on input "Select order" at bounding box center [135, 152] width 8 height 8
checkbox input "true"
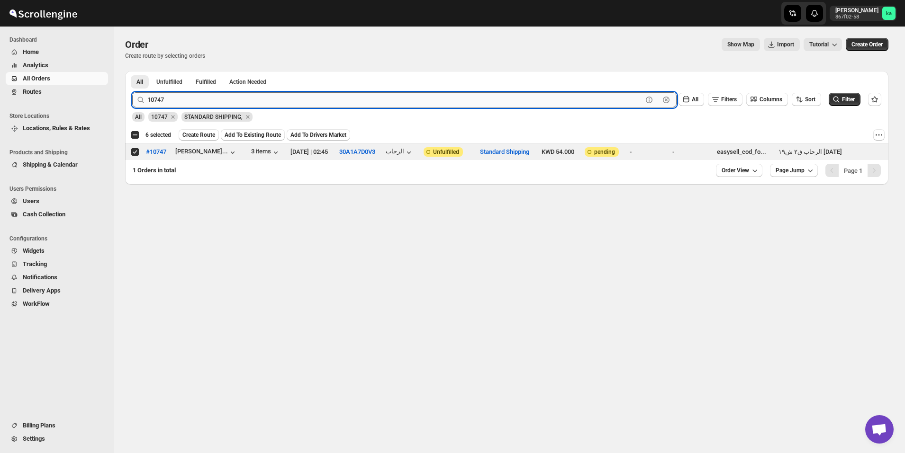
click at [244, 103] on input "10747" at bounding box center [394, 99] width 495 height 15
paste input "655"
type input "10655"
click at [132, 71] on button "Submit" at bounding box center [145, 76] width 27 height 10
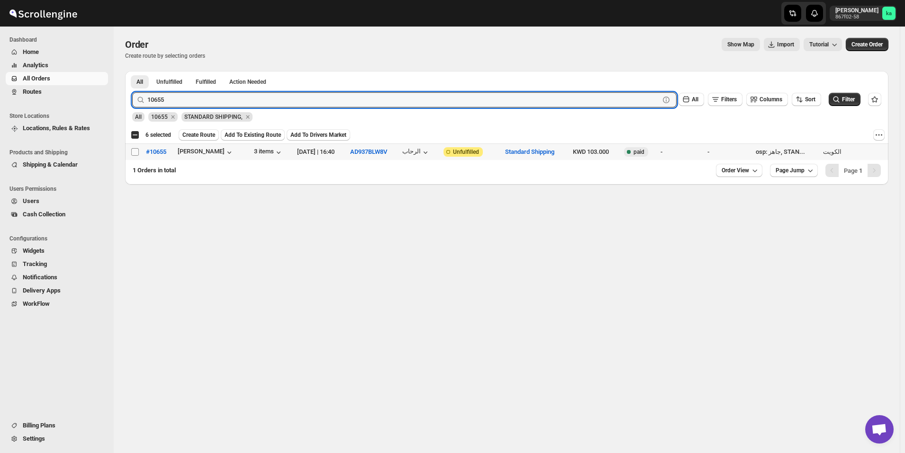
click at [131, 153] on td "Select order" at bounding box center [134, 152] width 18 height 17
checkbox input "true"
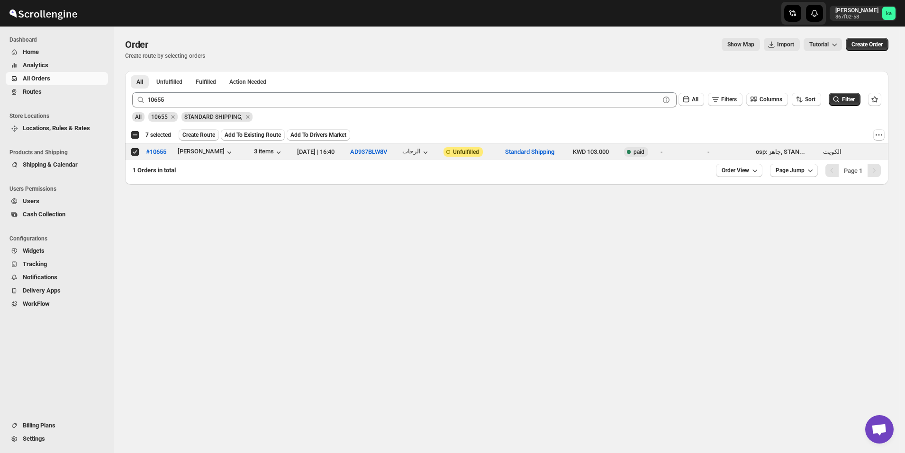
click at [197, 135] on span "Create Route" at bounding box center [198, 135] width 33 height 8
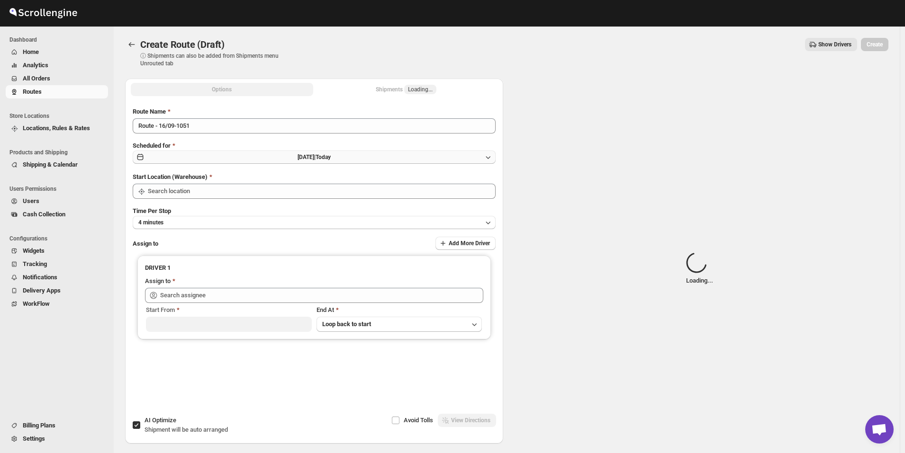
type input "[GEOGRAPHIC_DATA]"
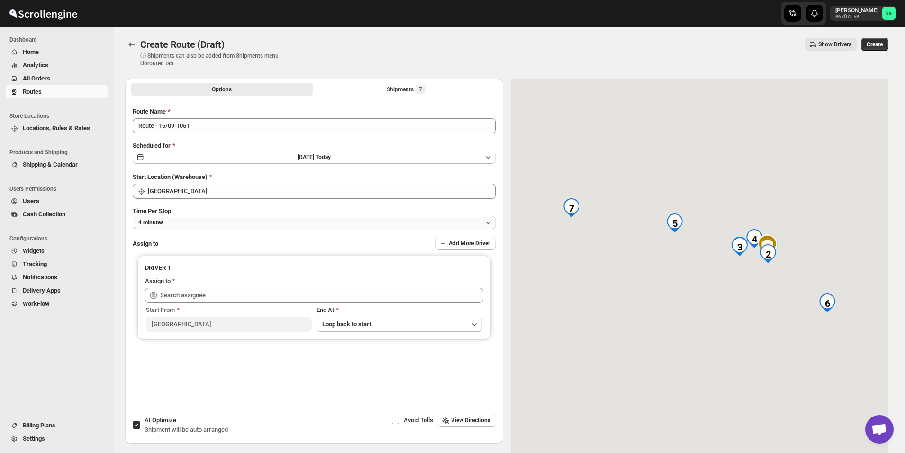
click at [211, 227] on button "4 minutes" at bounding box center [314, 222] width 363 height 13
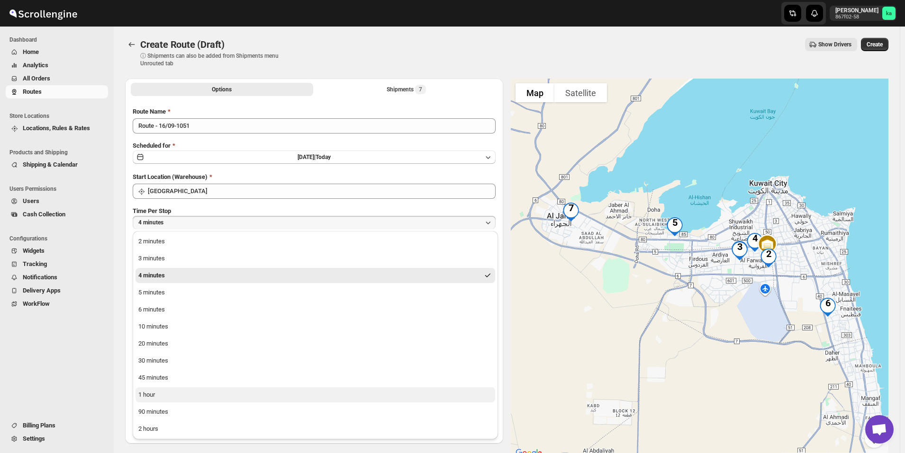
click at [168, 393] on button "1 hour" at bounding box center [315, 394] width 360 height 15
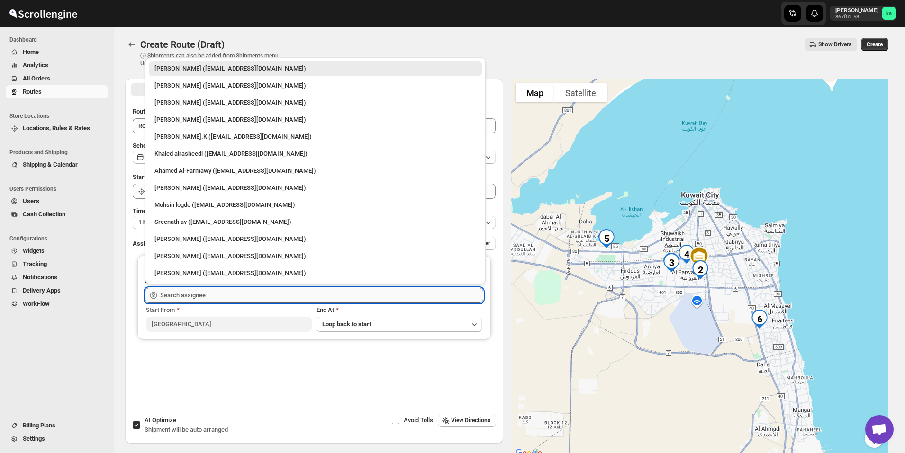
click at [207, 297] on input "text" at bounding box center [321, 295] width 323 height 15
click at [179, 207] on div "Mohsin logde ([EMAIL_ADDRESS][DOMAIN_NAME])" at bounding box center [315, 204] width 322 height 9
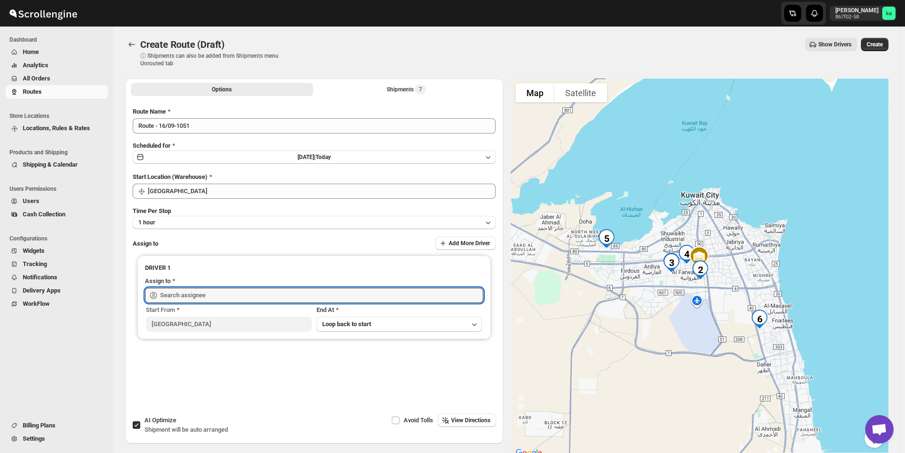
type input "Mohsin logde ([EMAIL_ADDRESS][DOMAIN_NAME])"
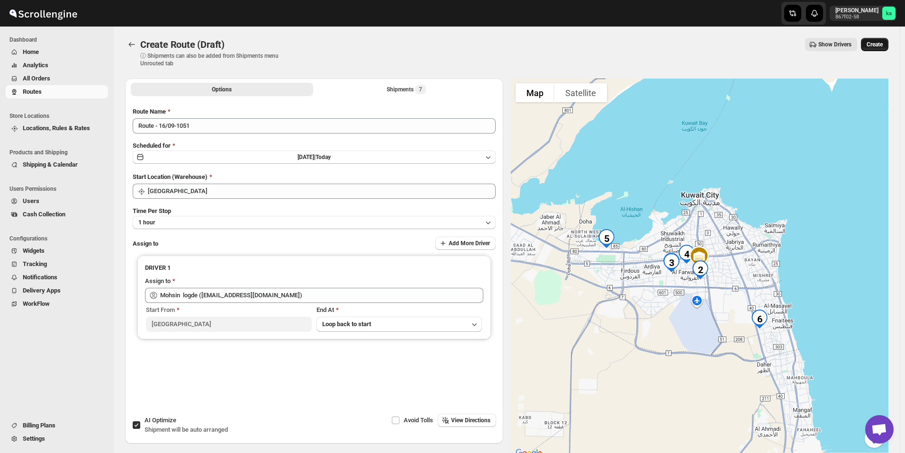
click at [880, 42] on span "Create" at bounding box center [874, 45] width 16 height 8
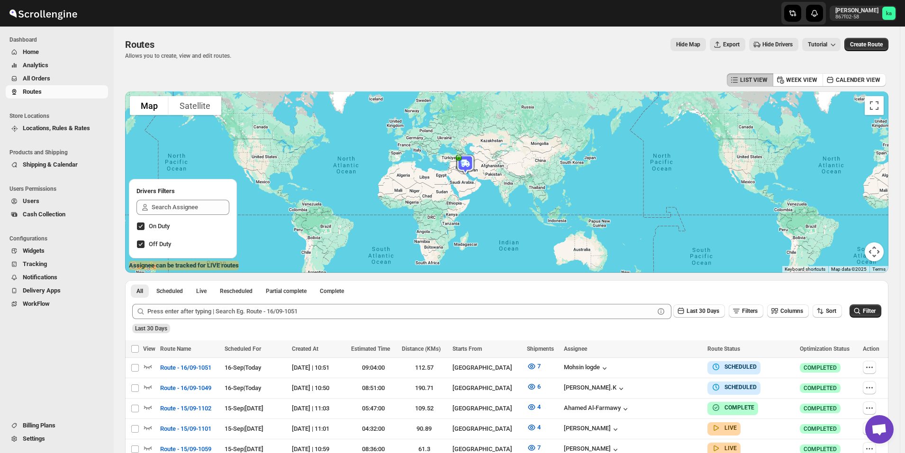
click at [67, 80] on span "All Orders" at bounding box center [64, 78] width 83 height 9
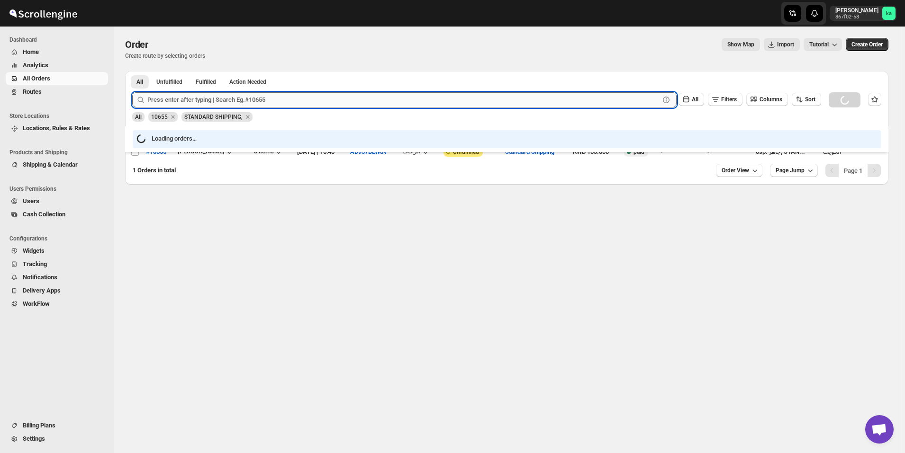
click at [278, 106] on input "text" at bounding box center [403, 99] width 512 height 15
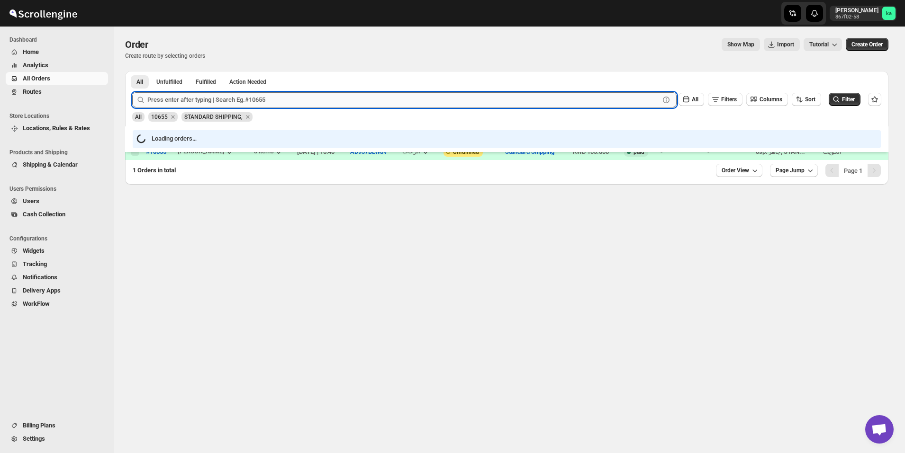
paste input "10685"
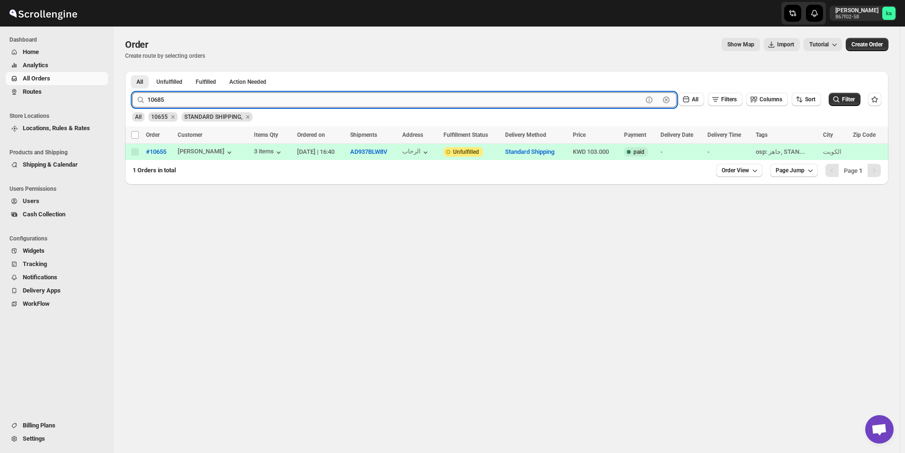
type input "10685"
click at [132, 71] on button "Submit" at bounding box center [145, 76] width 27 height 10
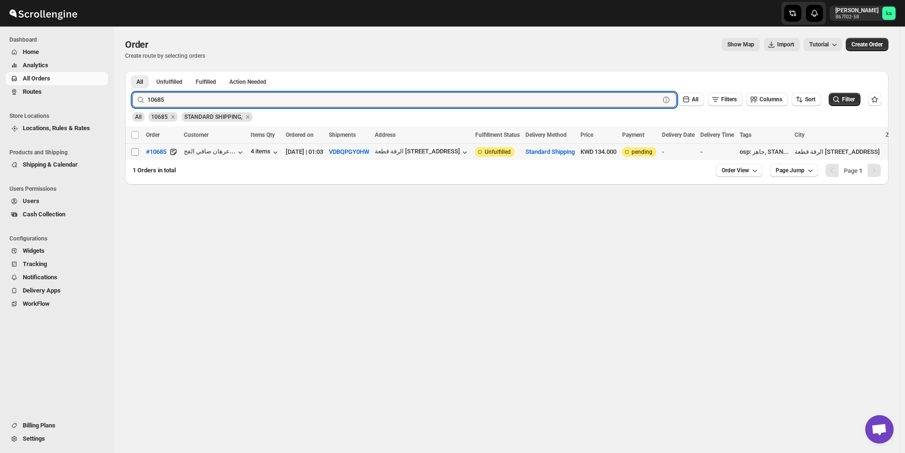
click at [135, 152] on input "Select order" at bounding box center [135, 152] width 8 height 8
checkbox input "true"
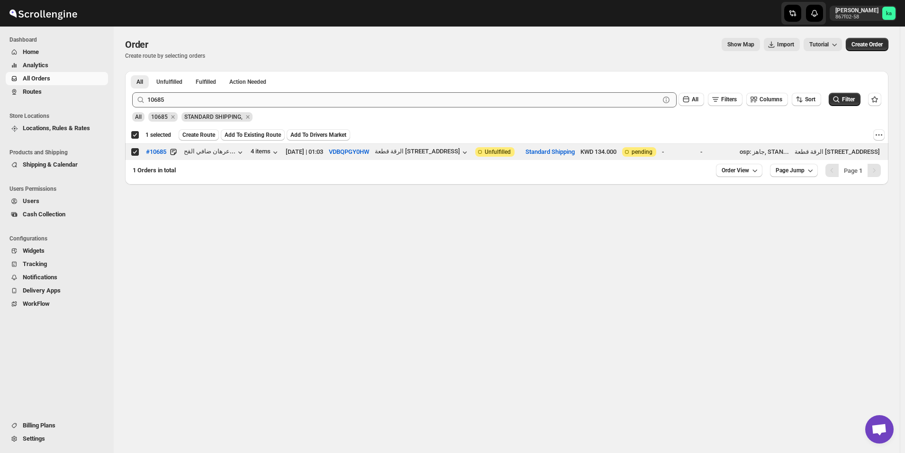
drag, startPoint x: 283, startPoint y: 108, endPoint x: 282, endPoint y: 100, distance: 8.1
click at [283, 106] on form "Submit 10685 Clear All Filters Columns Sort Filter All 10685 STANDARD SHIPPING," at bounding box center [506, 103] width 749 height 37
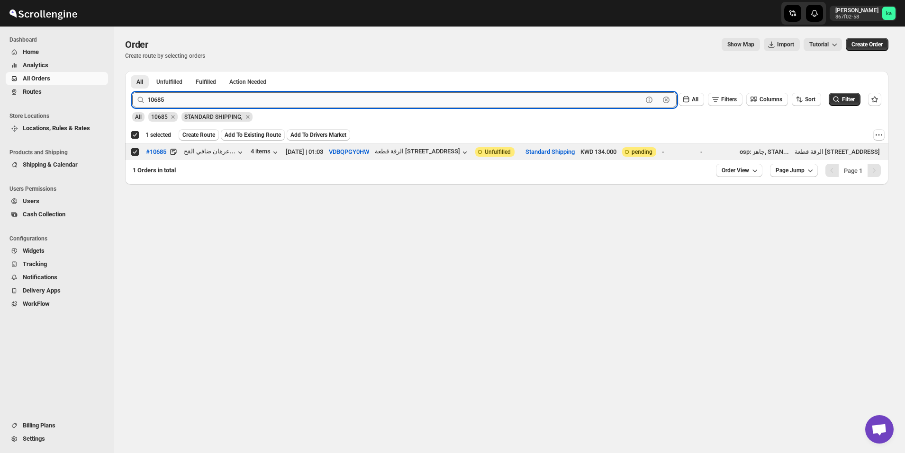
click at [282, 100] on input "10685" at bounding box center [394, 99] width 495 height 15
paste input "7"
type input "10687"
click at [132, 71] on button "Submit" at bounding box center [145, 76] width 27 height 10
click at [129, 151] on td "Select order" at bounding box center [134, 152] width 18 height 17
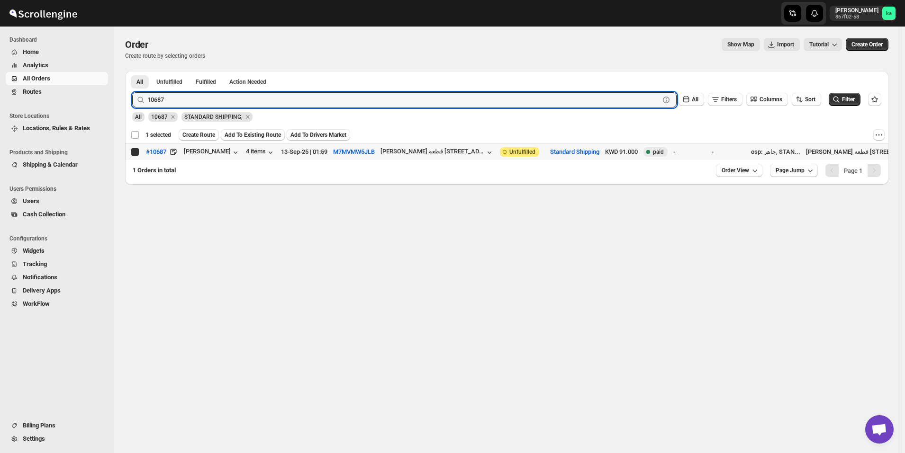
checkbox input "false"
checkbox input "true"
click at [288, 94] on input "10687" at bounding box center [394, 99] width 495 height 15
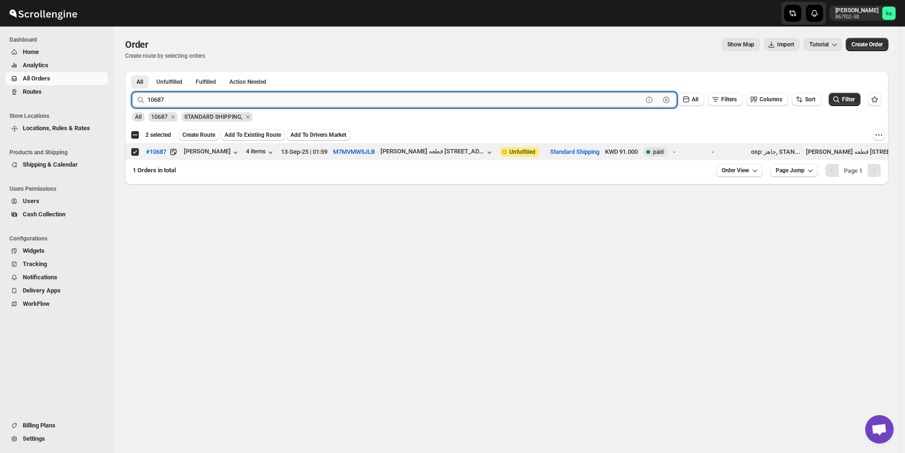
paste input "34"
type input "10634"
click at [132, 71] on button "Submit" at bounding box center [145, 76] width 27 height 10
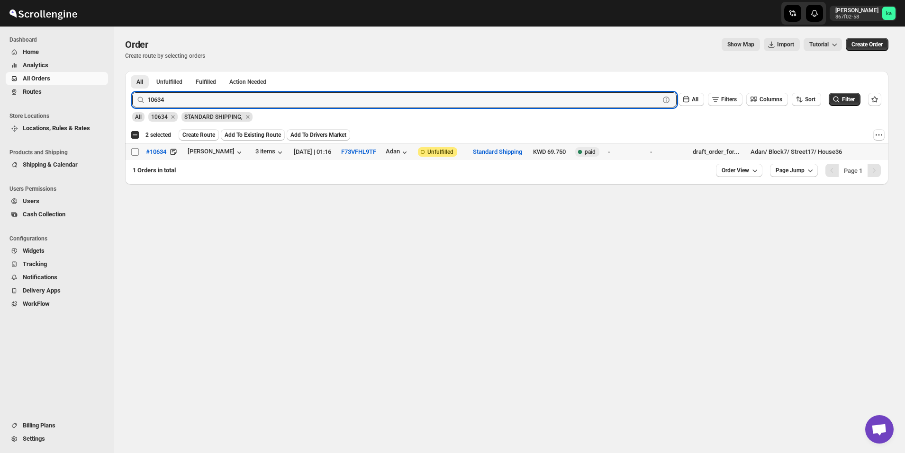
click at [133, 153] on input "Select order" at bounding box center [135, 152] width 8 height 8
checkbox input "true"
click at [319, 104] on input "10634" at bounding box center [394, 99] width 495 height 15
paste input "66"
type input "10666"
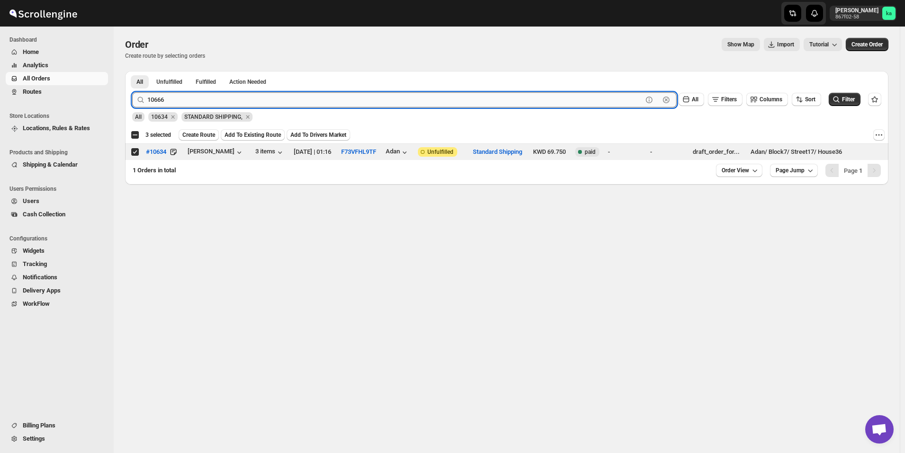
click at [132, 71] on button "Submit" at bounding box center [145, 76] width 27 height 10
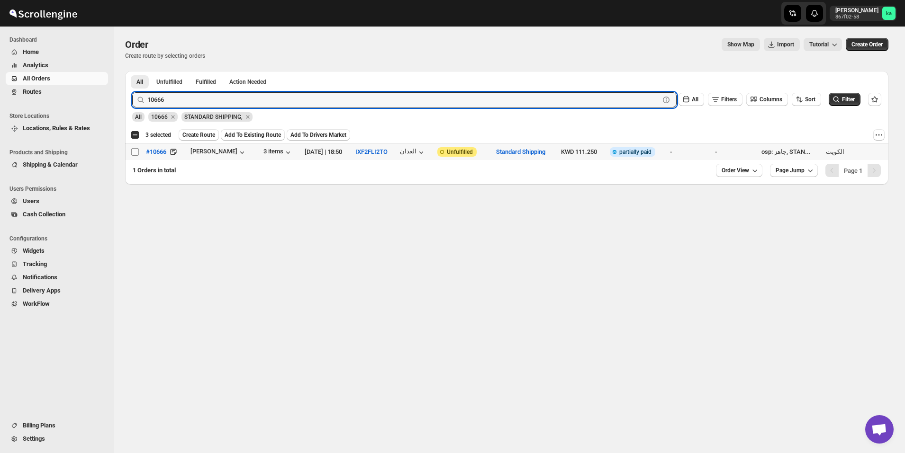
click at [137, 152] on input "Select order" at bounding box center [135, 152] width 8 height 8
checkbox input "true"
click at [215, 98] on input "10666" at bounding box center [394, 99] width 495 height 15
paste input "50"
click at [132, 71] on button "Submit" at bounding box center [145, 76] width 27 height 10
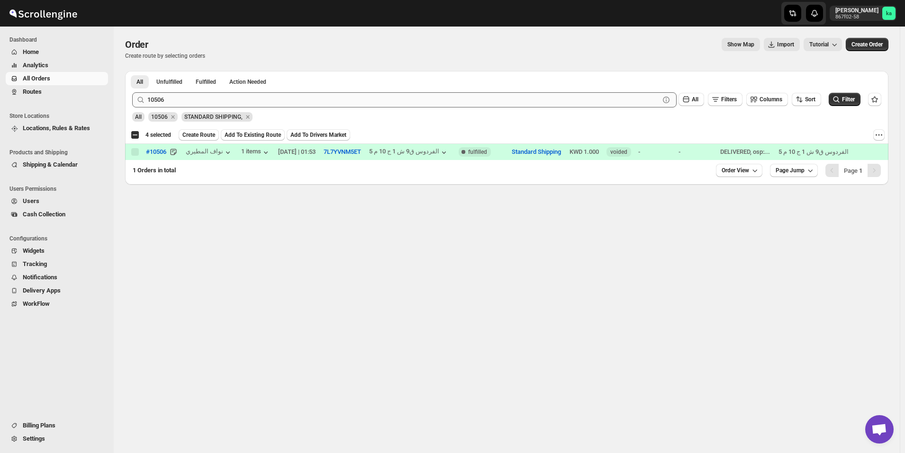
drag, startPoint x: 290, startPoint y: 89, endPoint x: 289, endPoint y: 99, distance: 10.0
click at [289, 93] on div "10506 Clear All Filters Columns Sort Filter" at bounding box center [503, 96] width 756 height 23
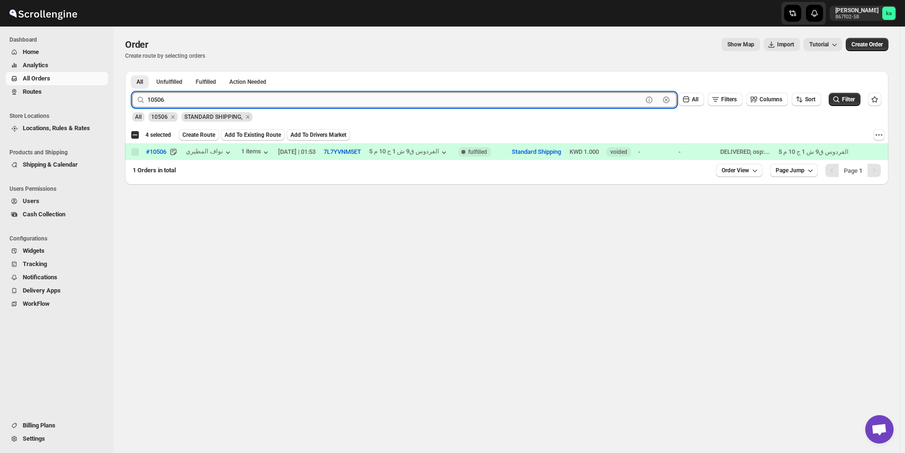
click at [289, 99] on input "10506" at bounding box center [394, 99] width 495 height 15
paste input "677"
type input "10677"
click at [132, 71] on button "Submit" at bounding box center [145, 76] width 27 height 10
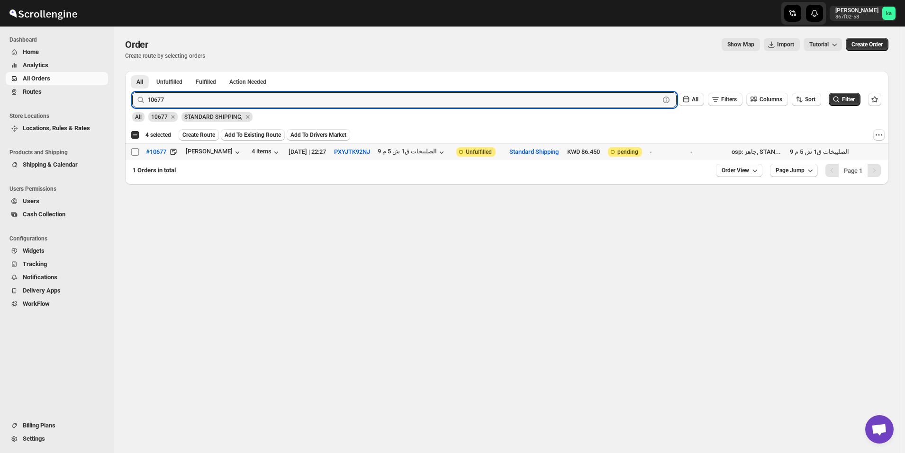
click at [133, 153] on input "Select order" at bounding box center [135, 152] width 8 height 8
checkbox input "true"
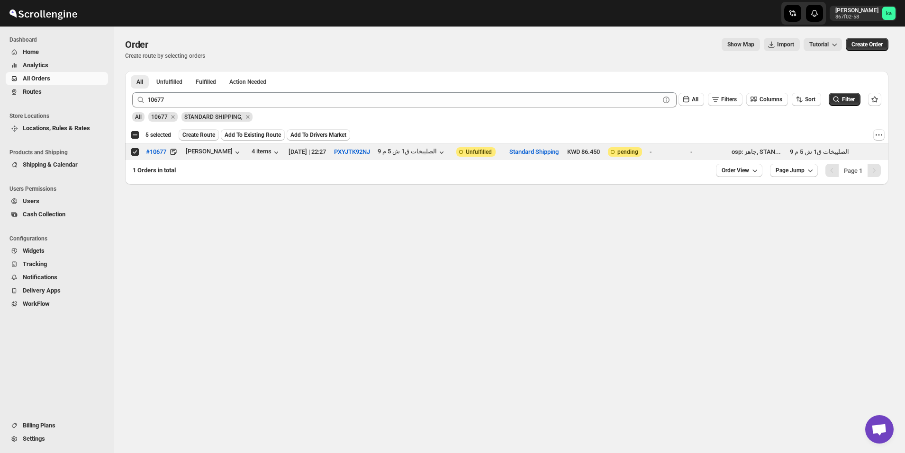
click at [191, 136] on span "Create Route" at bounding box center [198, 135] width 33 height 8
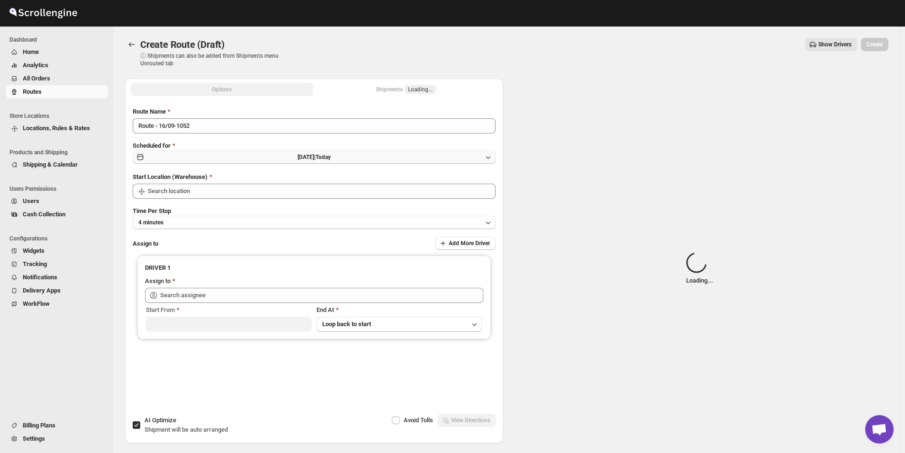
type input "[GEOGRAPHIC_DATA]"
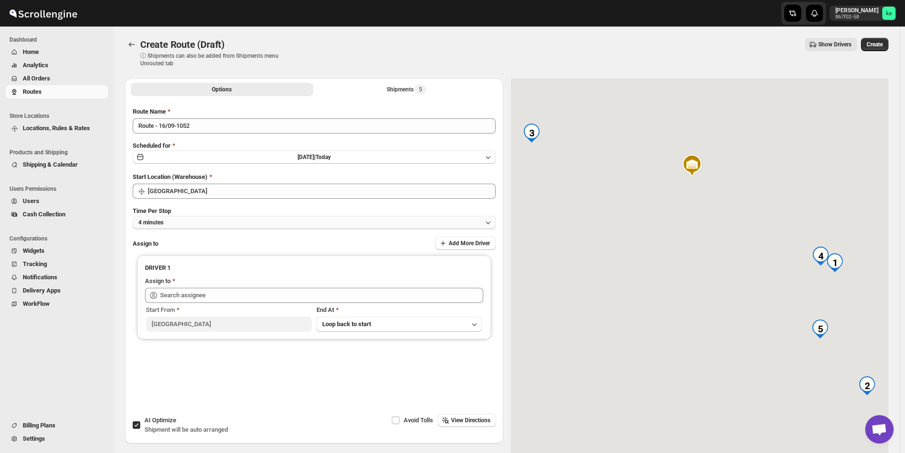
click at [172, 227] on button "4 minutes" at bounding box center [314, 222] width 363 height 13
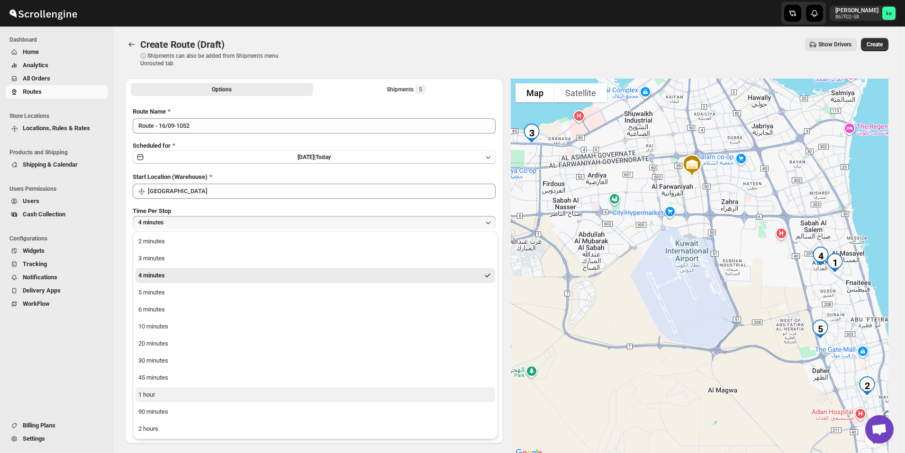
click at [155, 399] on div "1 hour" at bounding box center [146, 394] width 17 height 9
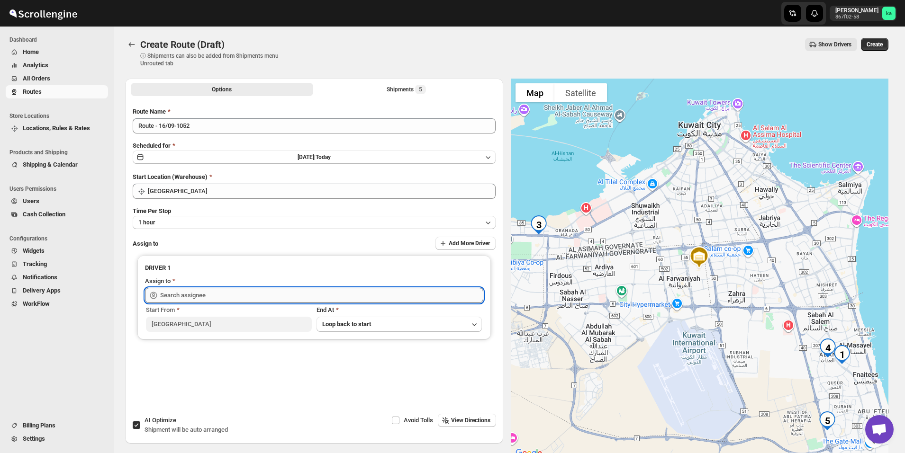
click at [207, 294] on input "text" at bounding box center [321, 295] width 323 height 15
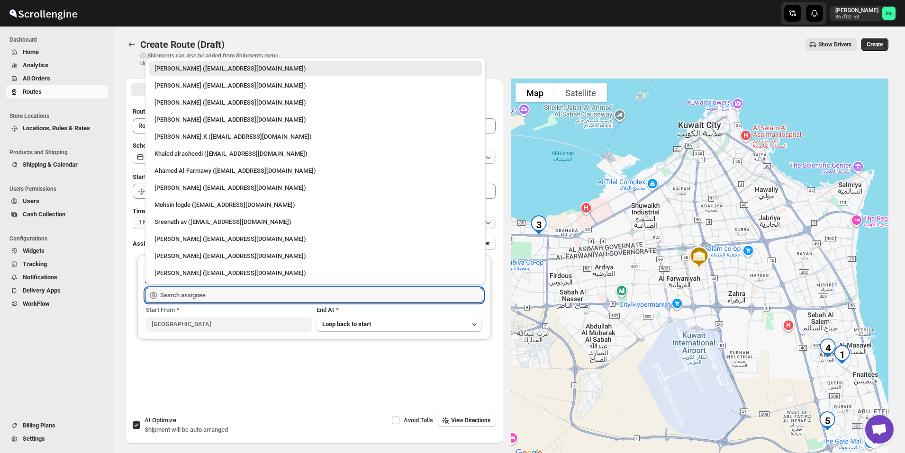
click at [183, 223] on div "Sreenath av ([EMAIL_ADDRESS][DOMAIN_NAME])" at bounding box center [315, 221] width 322 height 9
type input "Sreenath av ([EMAIL_ADDRESS][DOMAIN_NAME])"
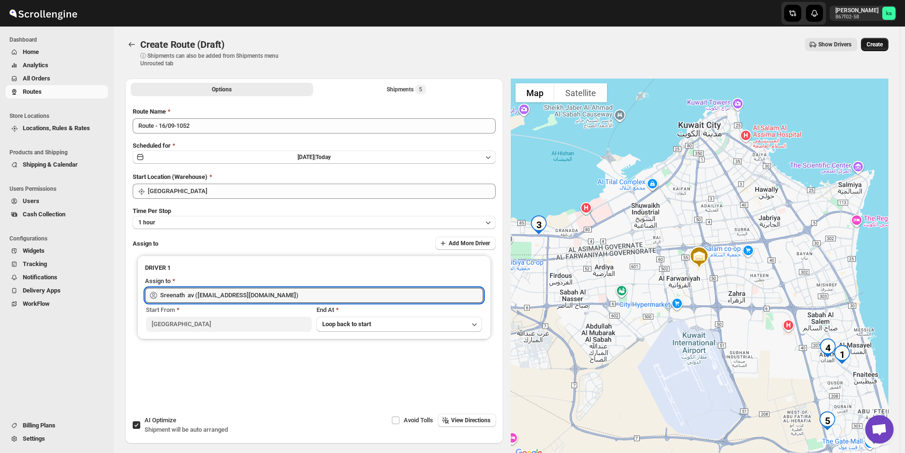
click at [882, 45] on span "Create" at bounding box center [874, 45] width 16 height 8
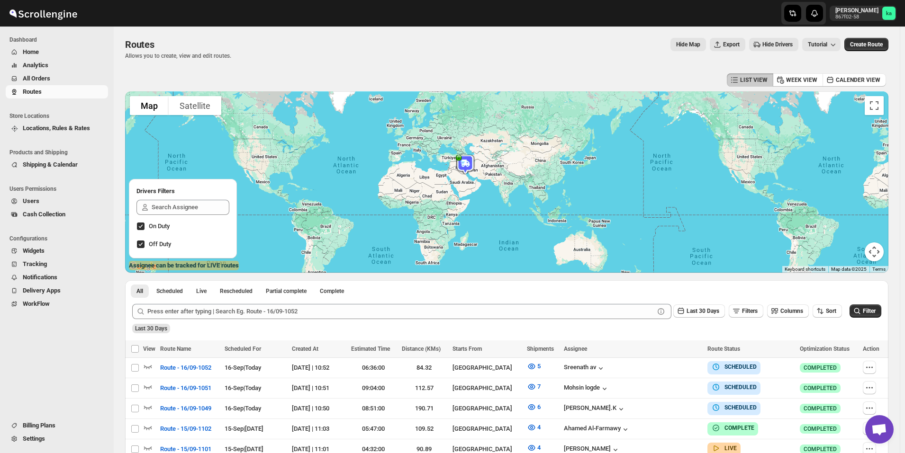
click at [55, 82] on span "All Orders" at bounding box center [64, 78] width 83 height 9
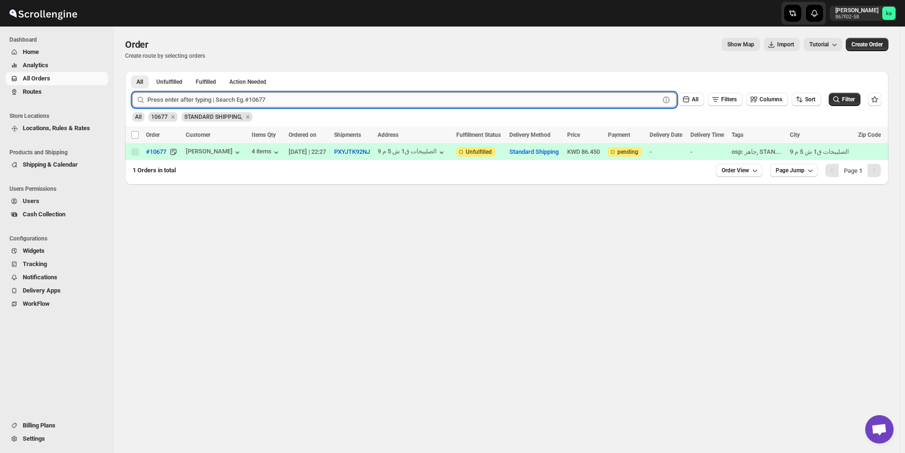
click at [208, 100] on input "text" at bounding box center [403, 99] width 512 height 15
paste input "10688"
type input "10688"
click at [132, 71] on button "Submit" at bounding box center [145, 76] width 27 height 10
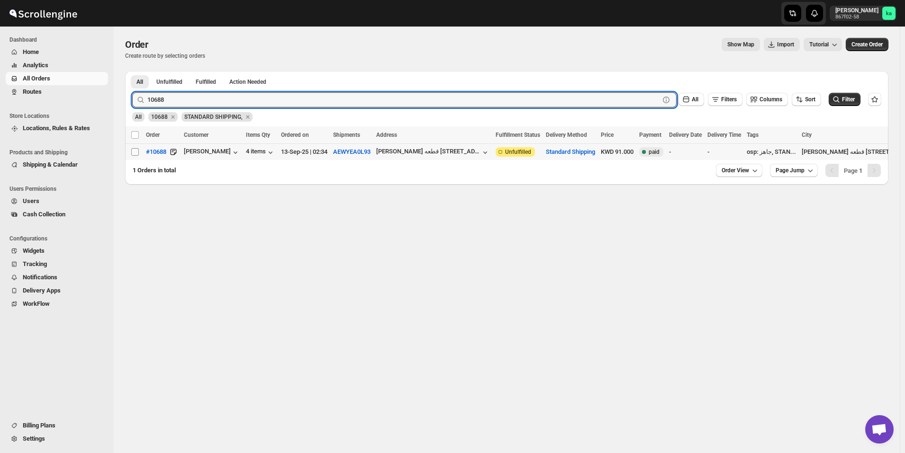
click at [134, 153] on input "Select order" at bounding box center [135, 152] width 8 height 8
checkbox input "true"
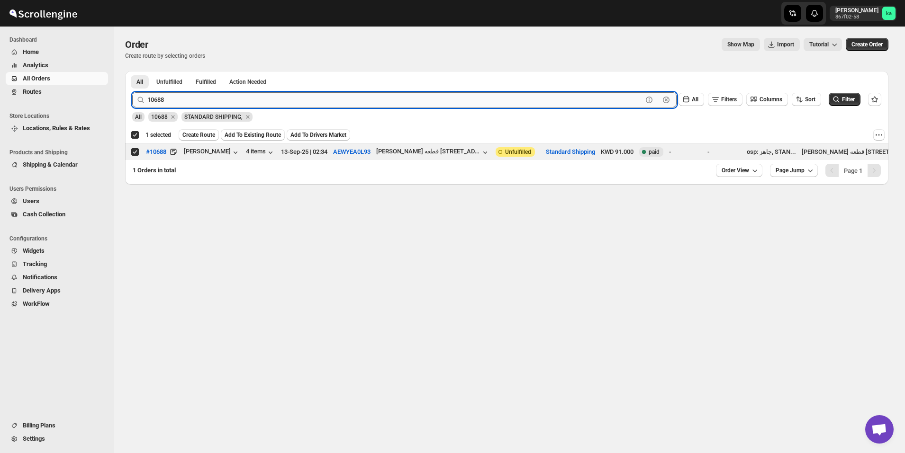
click at [308, 102] on input "10688" at bounding box center [394, 99] width 495 height 15
paste input "53"
type input "10653"
click at [132, 71] on button "Submit" at bounding box center [145, 76] width 27 height 10
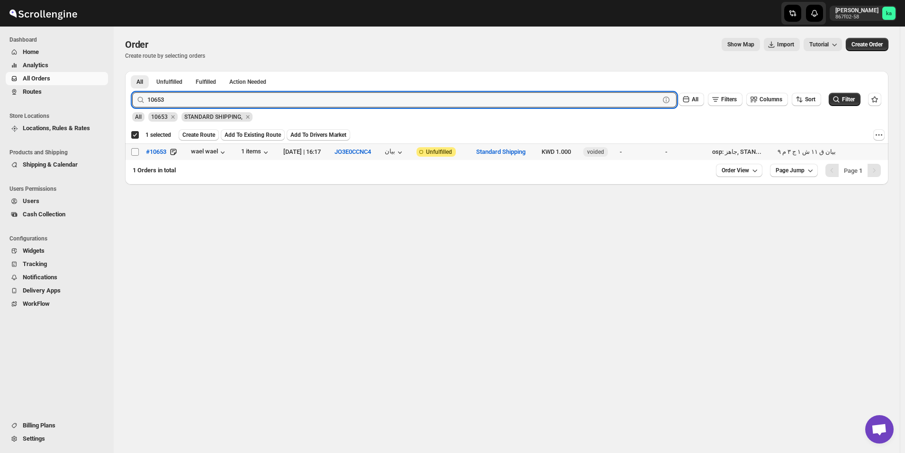
click at [135, 151] on input "Select order" at bounding box center [135, 152] width 8 height 8
checkbox input "true"
checkbox input "false"
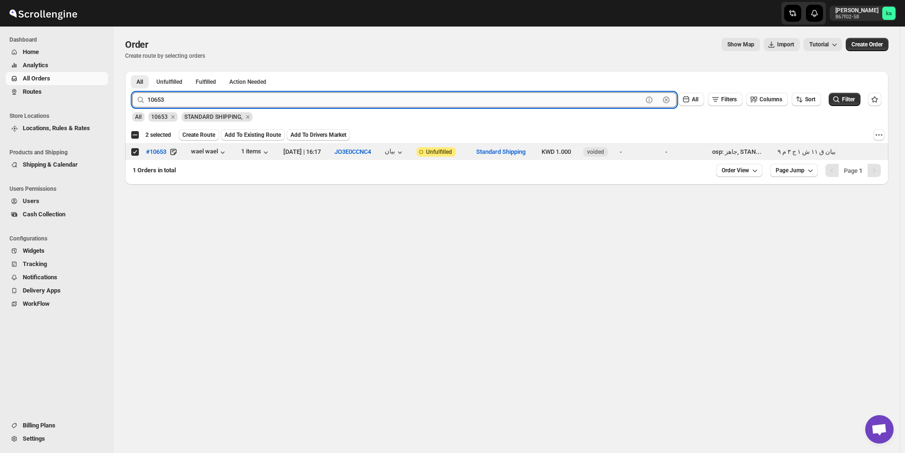
click at [219, 104] on input "10653" at bounding box center [394, 99] width 495 height 15
paste input "80"
type input "10680"
click at [132, 71] on button "Submit" at bounding box center [145, 76] width 27 height 10
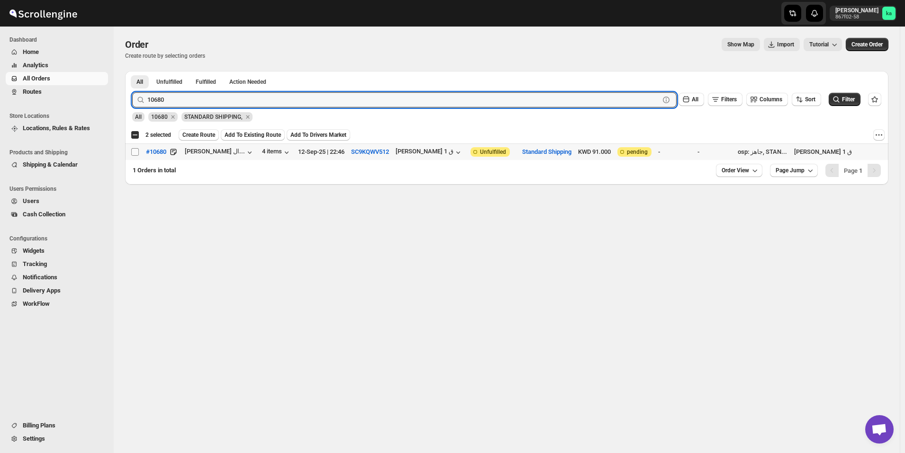
click at [133, 153] on input "Select order" at bounding box center [135, 152] width 8 height 8
checkbox input "true"
click at [292, 102] on input "10680" at bounding box center [394, 99] width 495 height 15
paste input "703"
type input "10703"
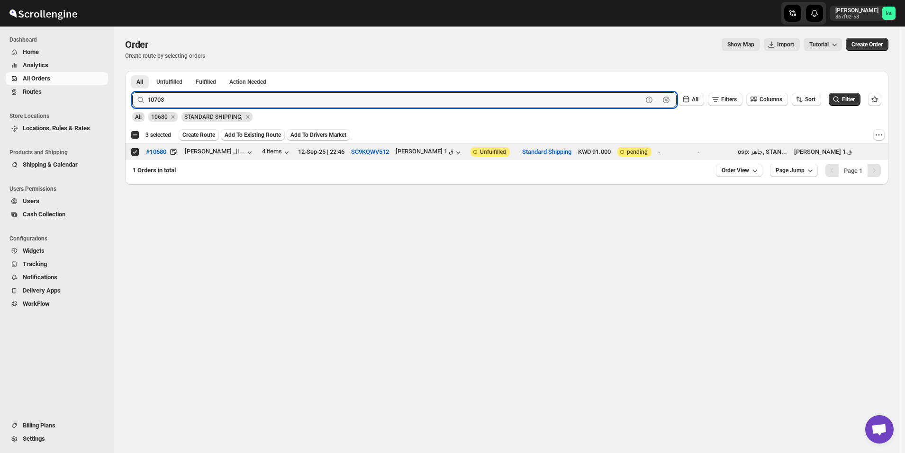
click at [132, 71] on button "Submit" at bounding box center [145, 76] width 27 height 10
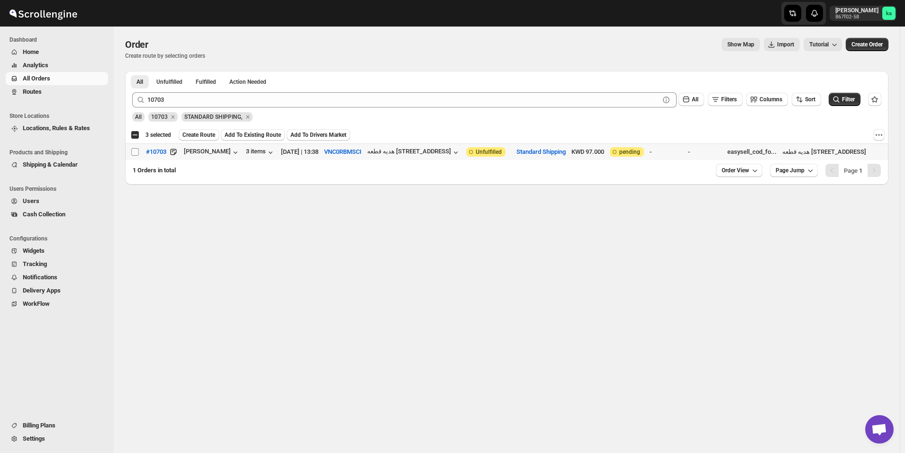
click at [132, 153] on input "Select order" at bounding box center [135, 152] width 8 height 8
checkbox input "true"
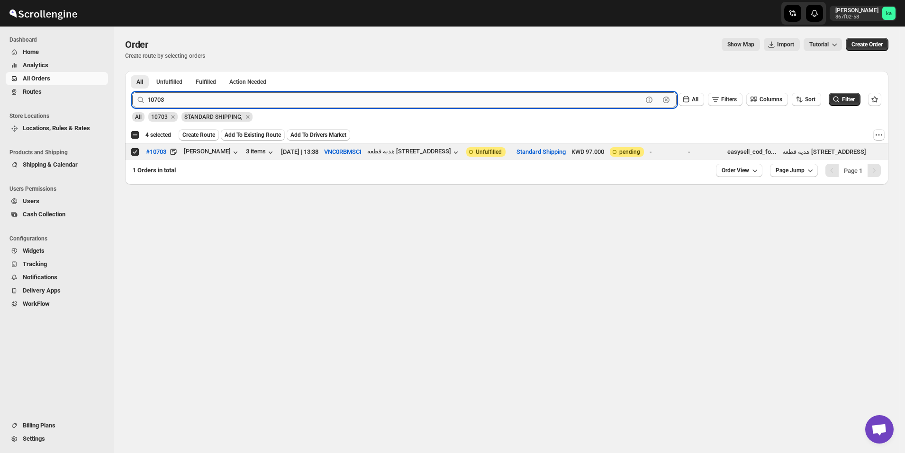
click at [246, 99] on input "10703" at bounding box center [394, 99] width 495 height 15
paste input "662"
type input "10662"
click at [132, 71] on button "Submit" at bounding box center [145, 76] width 27 height 10
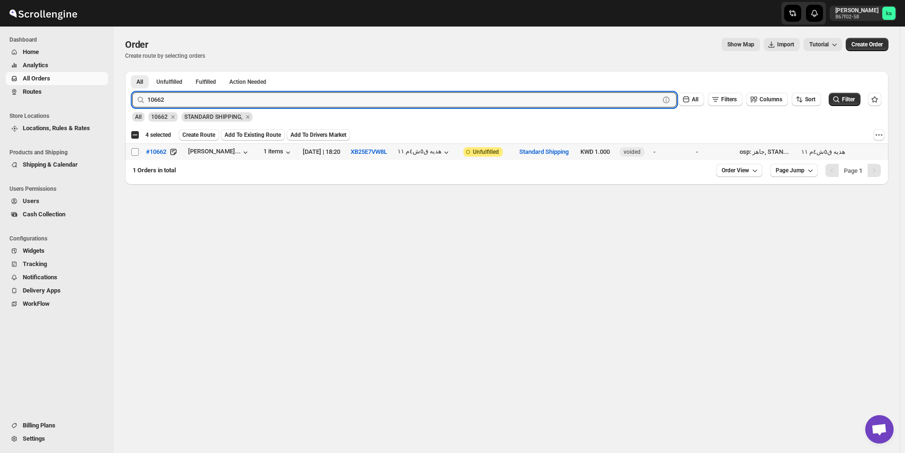
click at [136, 150] on input "Select order" at bounding box center [135, 152] width 8 height 8
checkbox input "true"
click at [311, 105] on input "10662" at bounding box center [394, 99] width 495 height 15
paste input "75"
type input "10675"
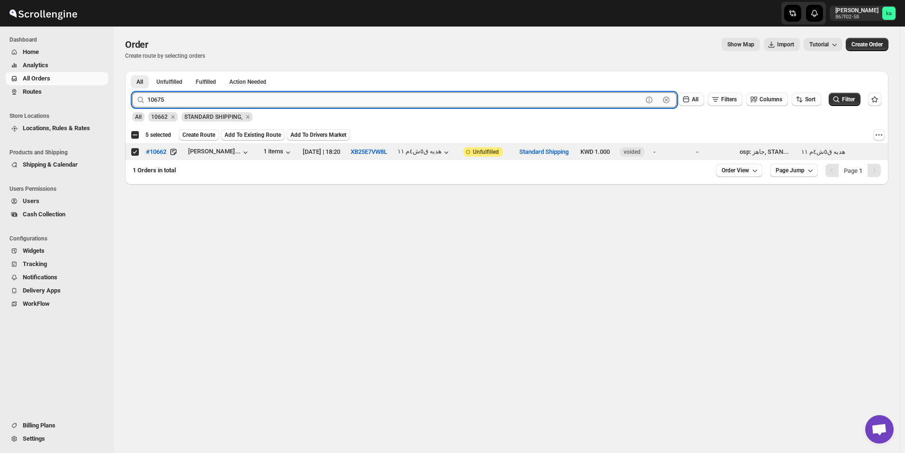
click at [132, 71] on button "Submit" at bounding box center [145, 76] width 27 height 10
click at [135, 153] on input "Select order" at bounding box center [135, 152] width 8 height 8
checkbox input "true"
click at [252, 102] on input "10675" at bounding box center [394, 99] width 495 height 15
paste input "0"
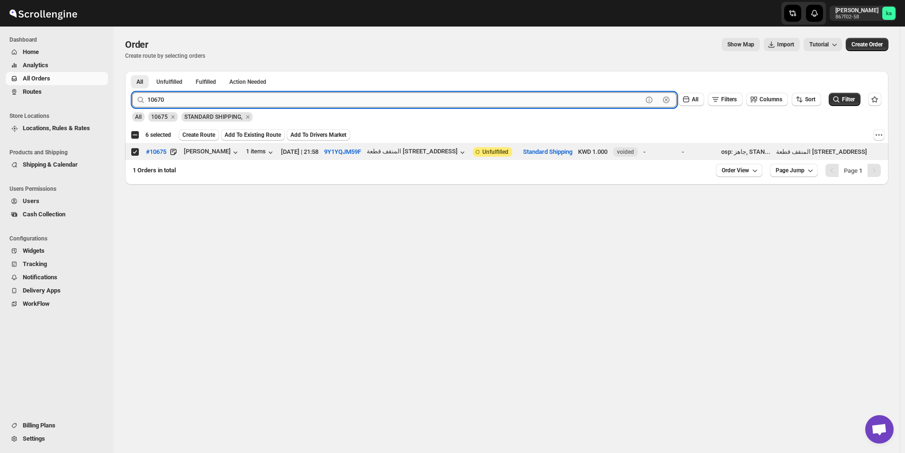
type input "10670"
click at [132, 71] on button "Submit" at bounding box center [145, 76] width 27 height 10
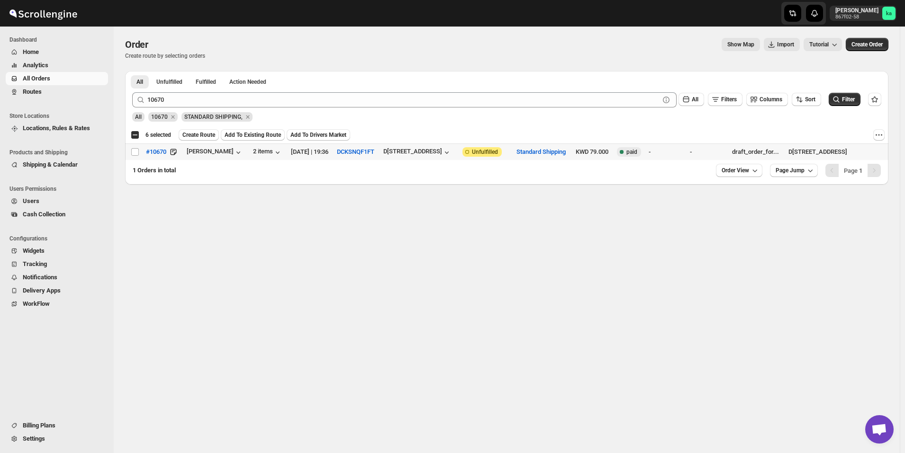
click at [135, 154] on input "Select order" at bounding box center [135, 152] width 8 height 8
checkbox input "true"
click at [207, 136] on span "Create Route" at bounding box center [198, 135] width 33 height 8
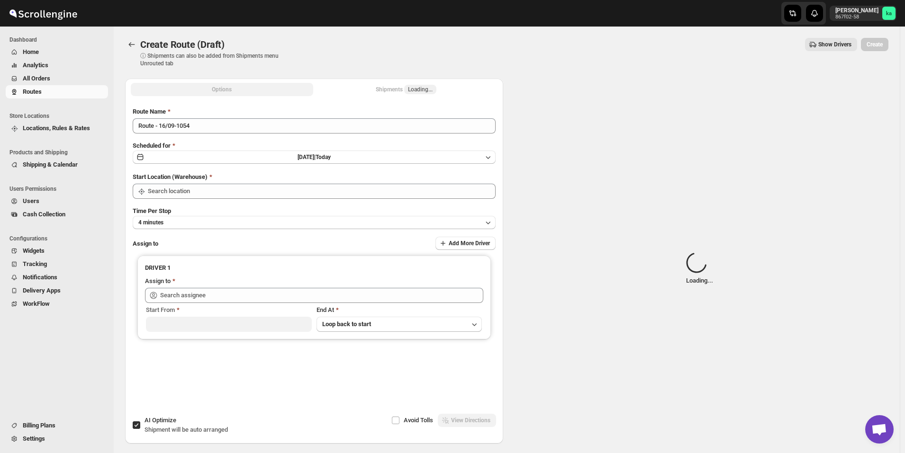
type input "[GEOGRAPHIC_DATA]"
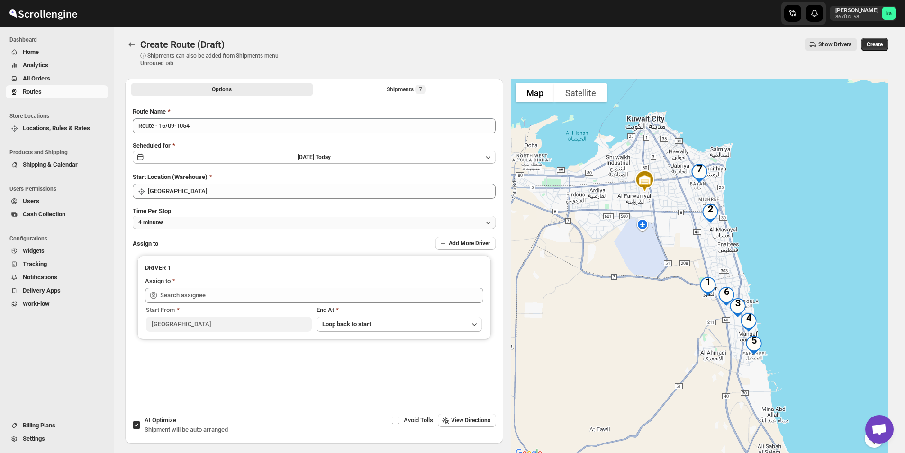
click at [246, 219] on button "4 minutes" at bounding box center [314, 222] width 363 height 13
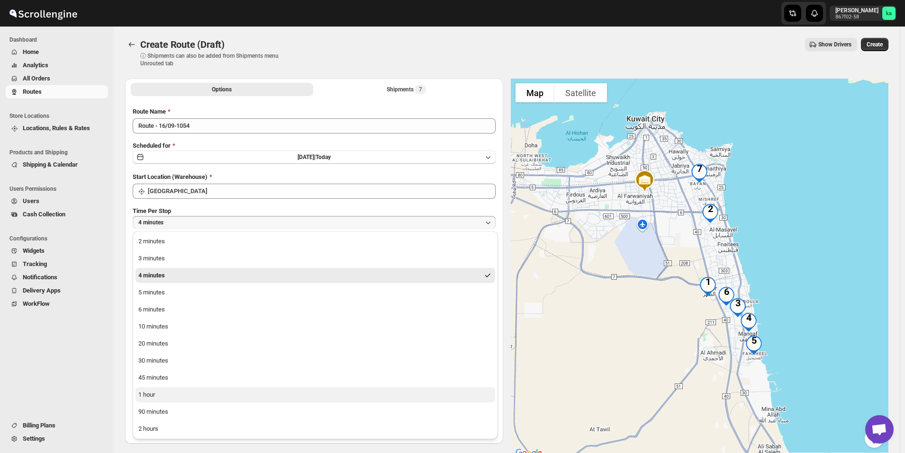
click at [197, 390] on button "1 hour" at bounding box center [315, 394] width 360 height 15
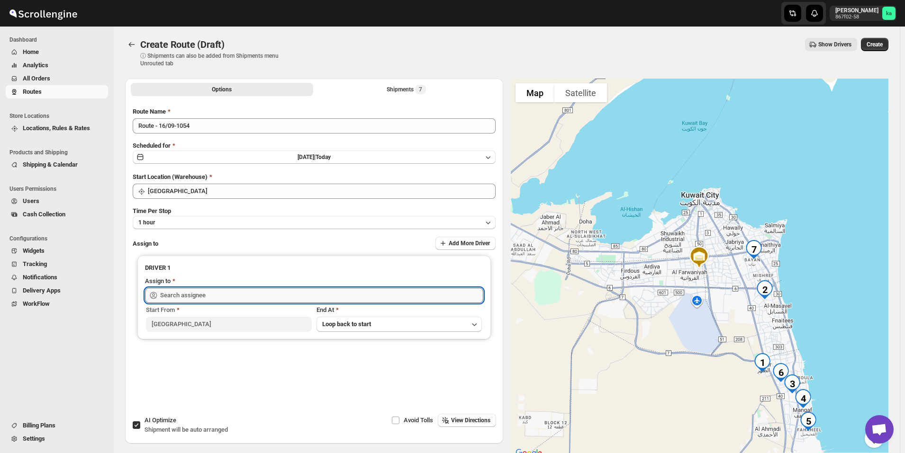
click at [208, 295] on input "text" at bounding box center [321, 295] width 323 height 15
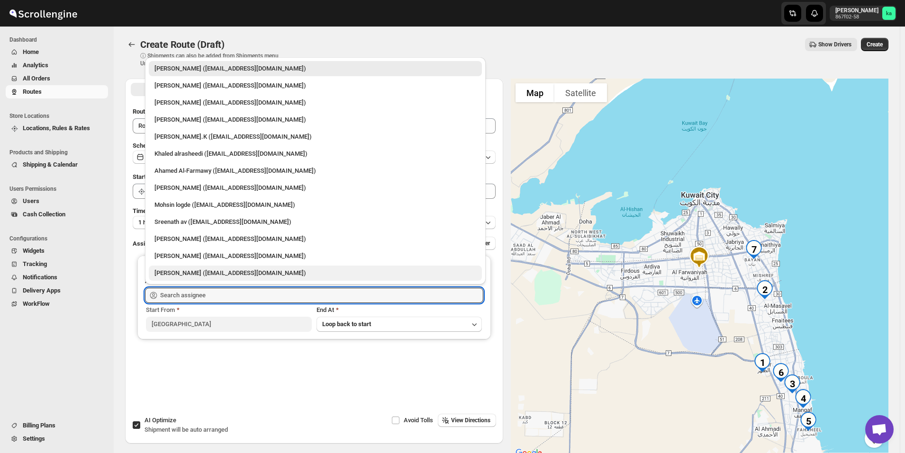
click at [171, 276] on div "[PERSON_NAME] ([EMAIL_ADDRESS][DOMAIN_NAME])" at bounding box center [315, 273] width 322 height 9
type input "[PERSON_NAME] ([EMAIL_ADDRESS][DOMAIN_NAME])"
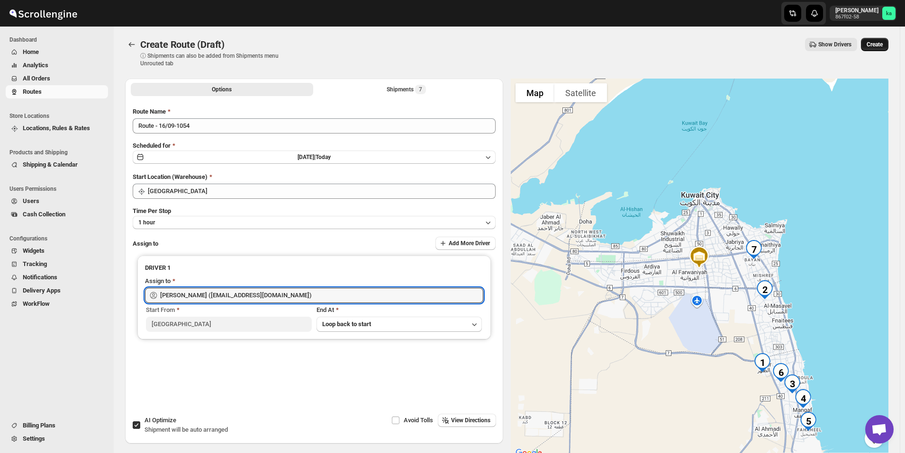
click at [882, 47] on span "Create" at bounding box center [874, 45] width 16 height 8
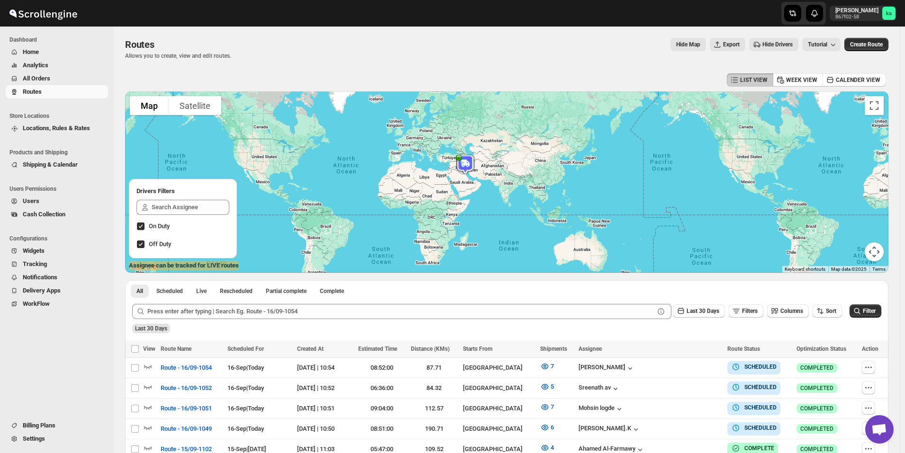
click at [48, 78] on span "All Orders" at bounding box center [36, 78] width 27 height 7
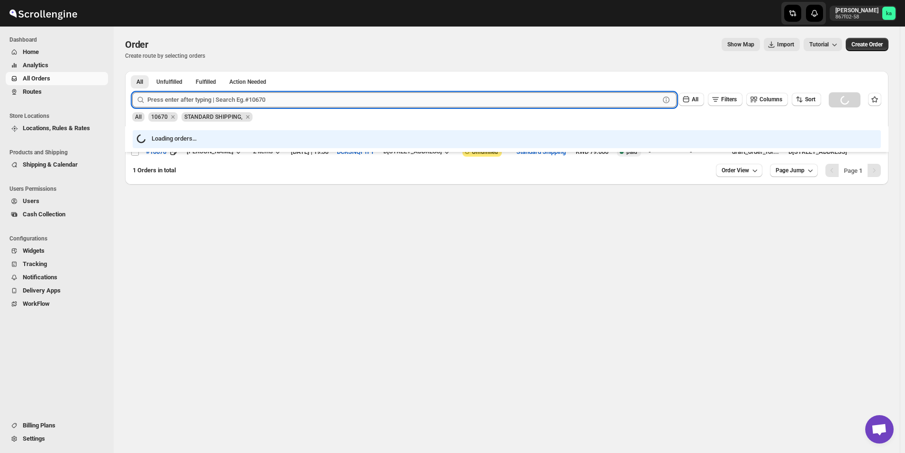
click at [172, 104] on input "text" at bounding box center [403, 99] width 512 height 15
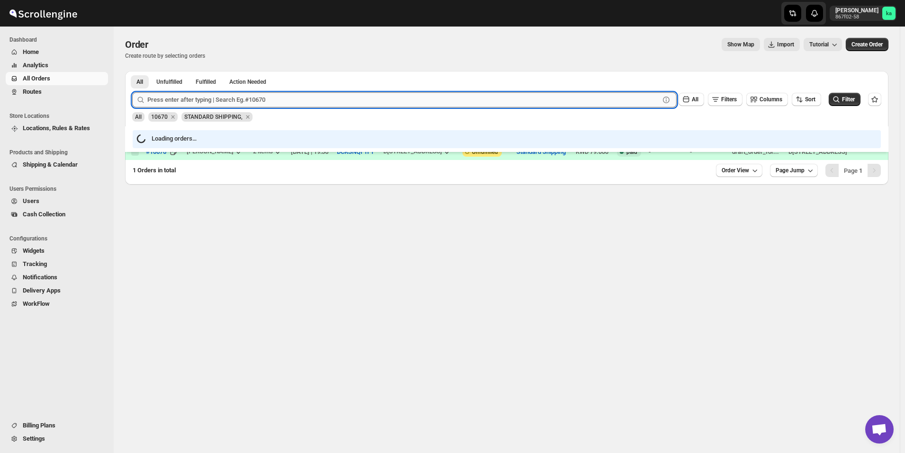
paste input "10639"
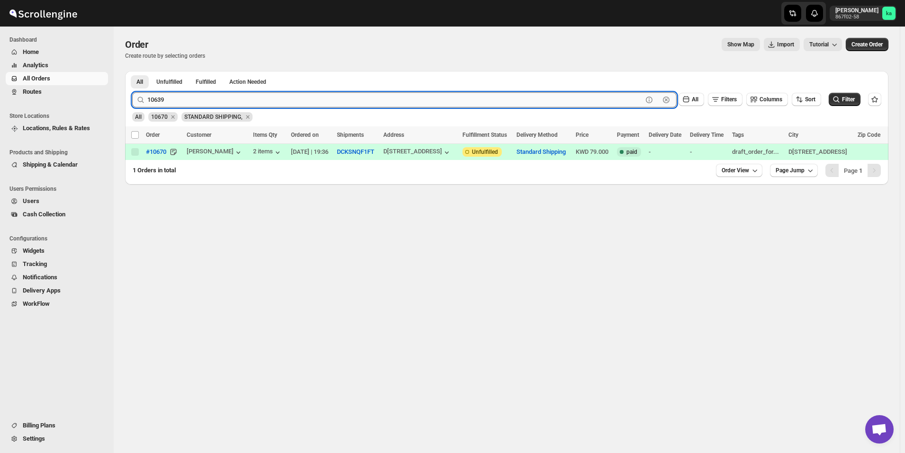
type input "10639"
click at [132, 71] on button "Submit" at bounding box center [145, 76] width 27 height 10
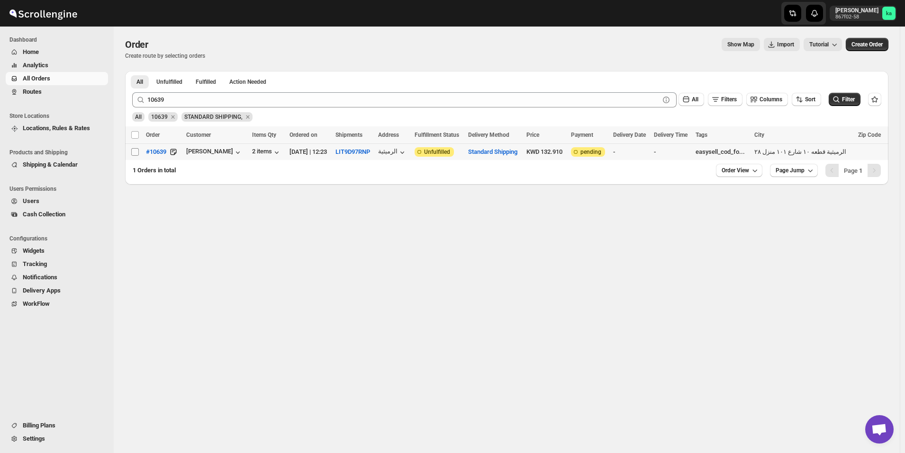
click at [135, 151] on input "Select order" at bounding box center [135, 152] width 8 height 8
checkbox input "true"
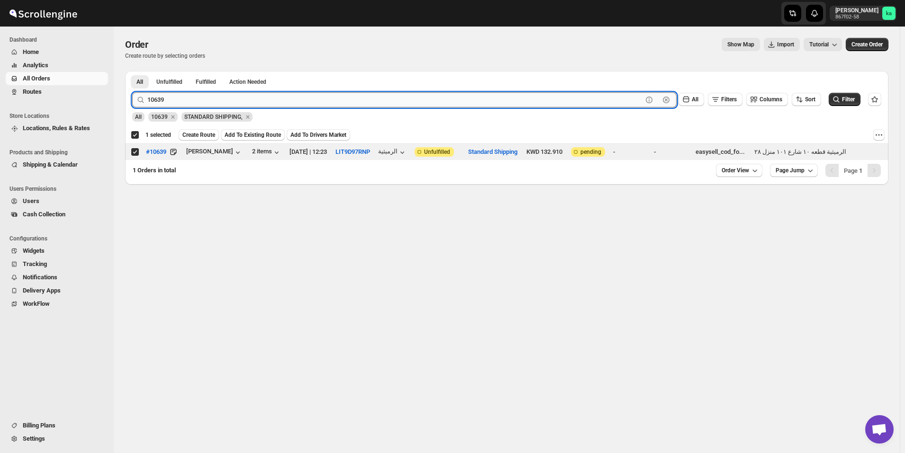
click at [215, 103] on input "10639" at bounding box center [394, 99] width 495 height 15
paste input "86"
type input "10686"
click at [132, 71] on button "Submit" at bounding box center [145, 76] width 27 height 10
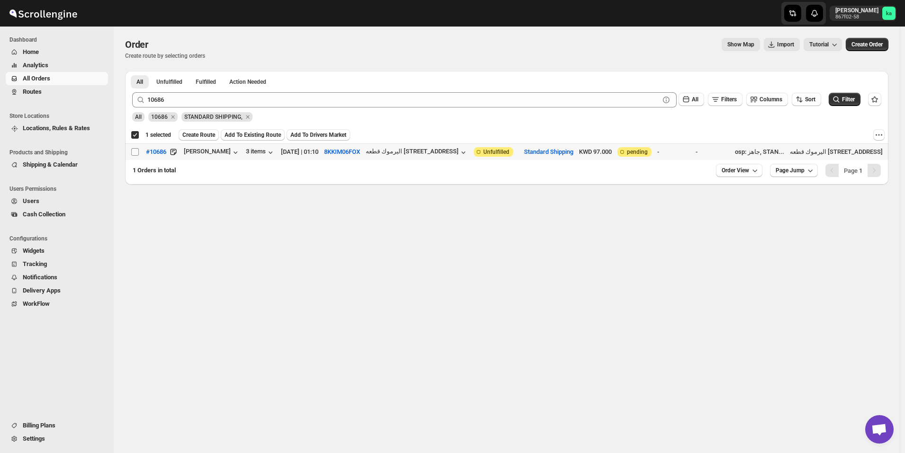
click at [135, 150] on input "Select order" at bounding box center [135, 152] width 8 height 8
checkbox input "true"
checkbox input "false"
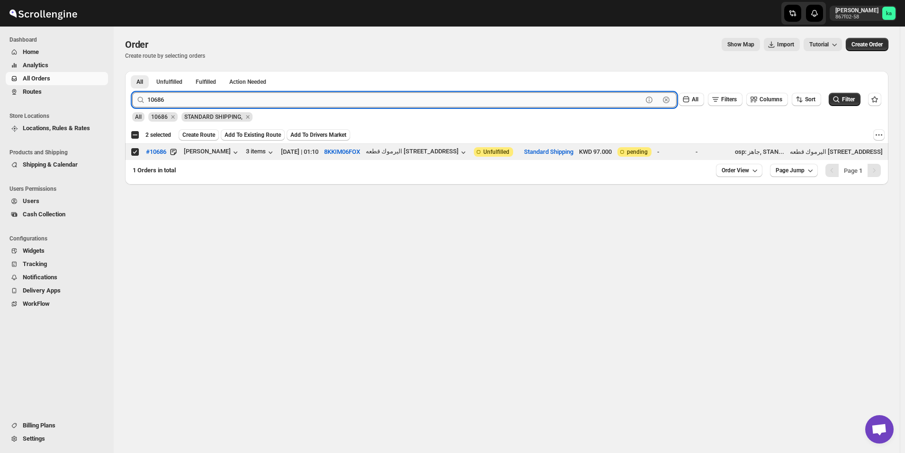
click at [216, 99] on input "10686" at bounding box center [394, 99] width 495 height 15
paste input "59"
type input "10659"
click at [132, 71] on button "Submit" at bounding box center [145, 76] width 27 height 10
click at [136, 151] on input "Select order" at bounding box center [135, 152] width 8 height 8
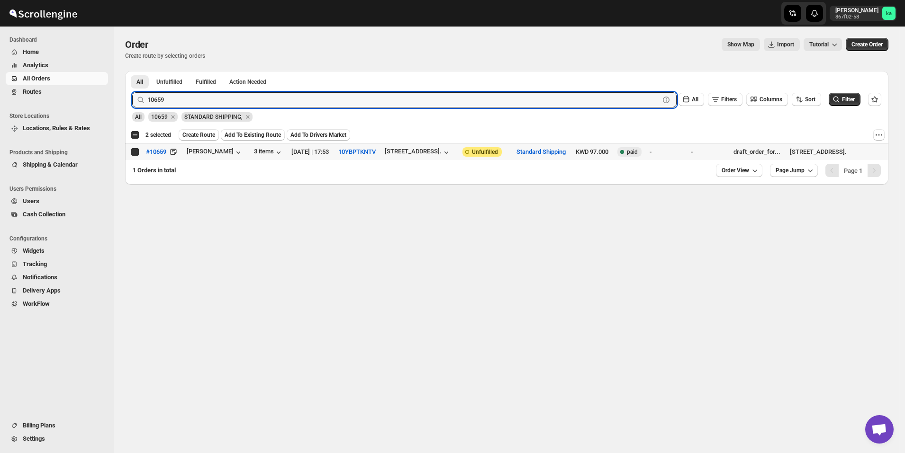
checkbox input "true"
click at [242, 99] on input "10659" at bounding box center [394, 99] width 495 height 15
paste input "93"
type input "10693"
click at [132, 71] on button "Submit" at bounding box center [145, 76] width 27 height 10
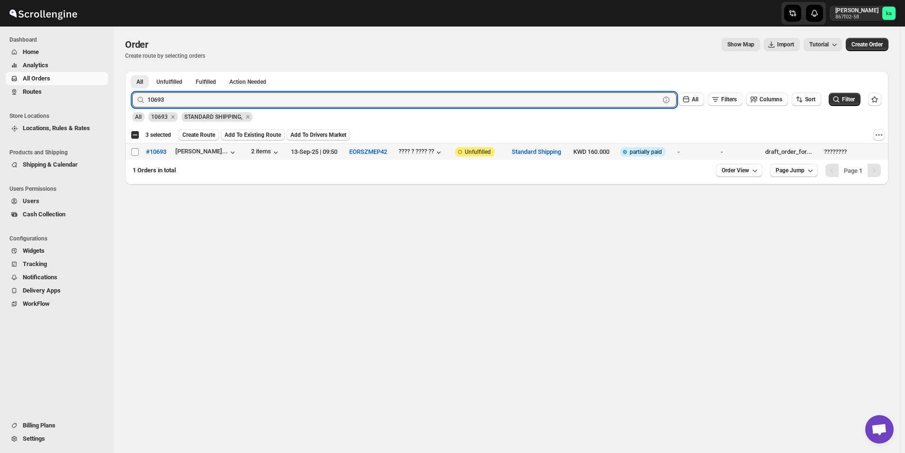
click at [135, 148] on span at bounding box center [135, 152] width 9 height 9
click at [135, 148] on input "Select order" at bounding box center [135, 152] width 8 height 8
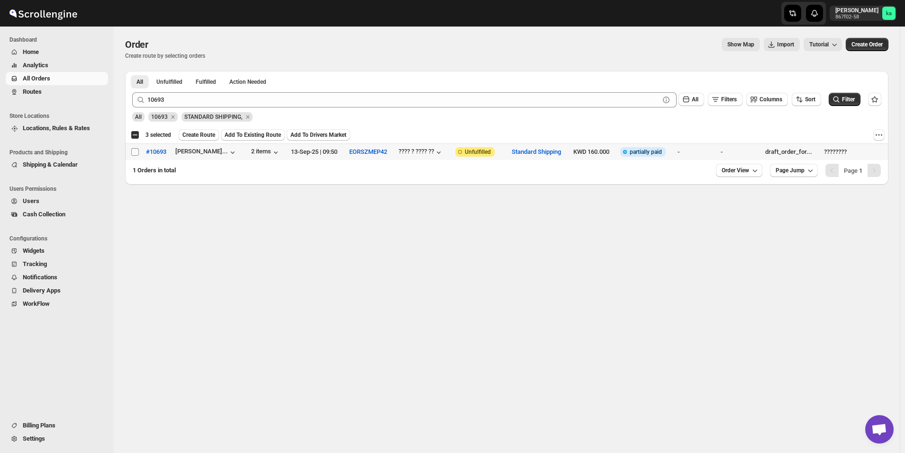
click at [136, 152] on input "Select order" at bounding box center [135, 152] width 8 height 8
checkbox input "true"
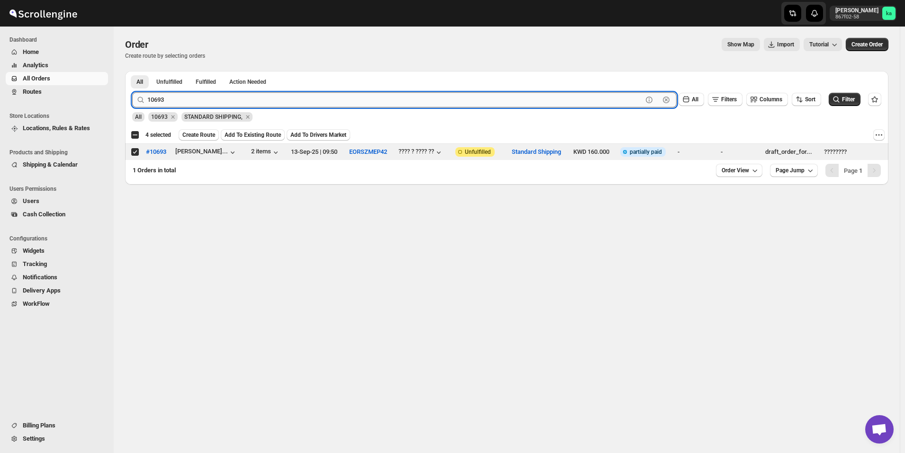
click at [185, 95] on input "10693" at bounding box center [394, 99] width 495 height 15
paste input "84"
type input "10684"
click at [132, 71] on button "Submit" at bounding box center [145, 76] width 27 height 10
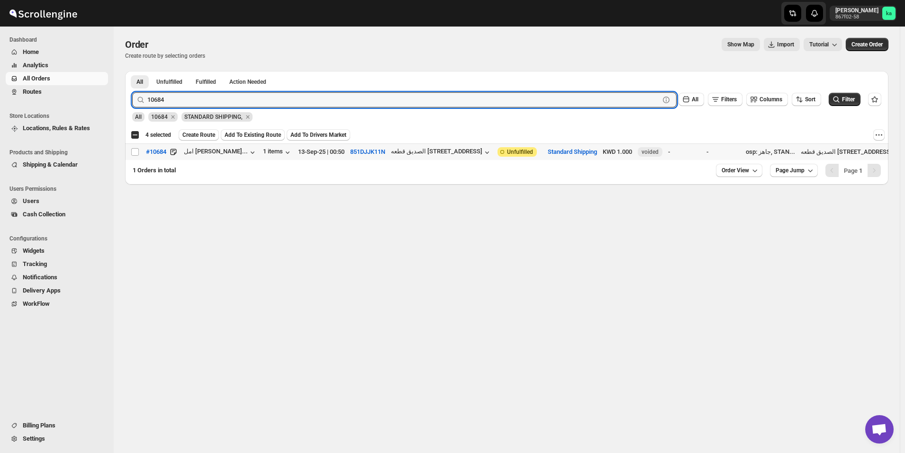
click at [135, 155] on input "Select order" at bounding box center [135, 152] width 8 height 8
checkbox input "true"
click at [274, 98] on input "10684" at bounding box center [394, 99] width 495 height 15
paste input "3"
click at [132, 71] on button "Submit" at bounding box center [145, 76] width 27 height 10
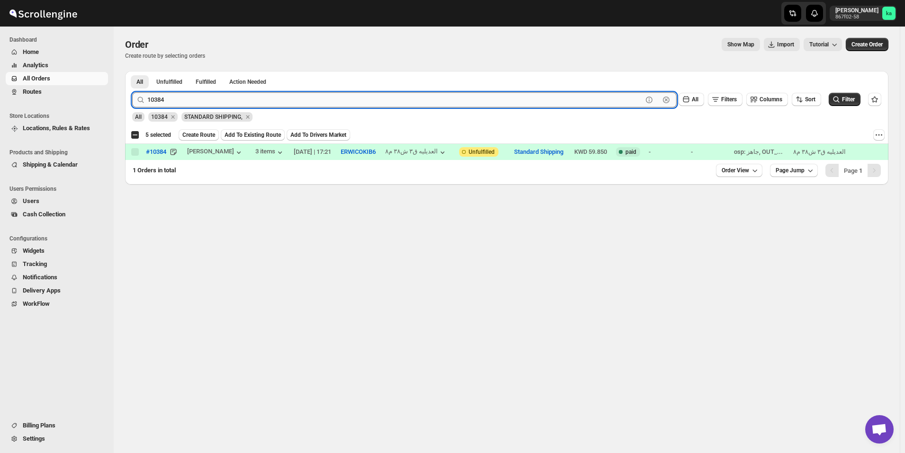
click at [263, 104] on input "10384" at bounding box center [394, 99] width 495 height 15
paste input "671"
type input "10671"
click at [132, 71] on button "Submit" at bounding box center [145, 76] width 27 height 10
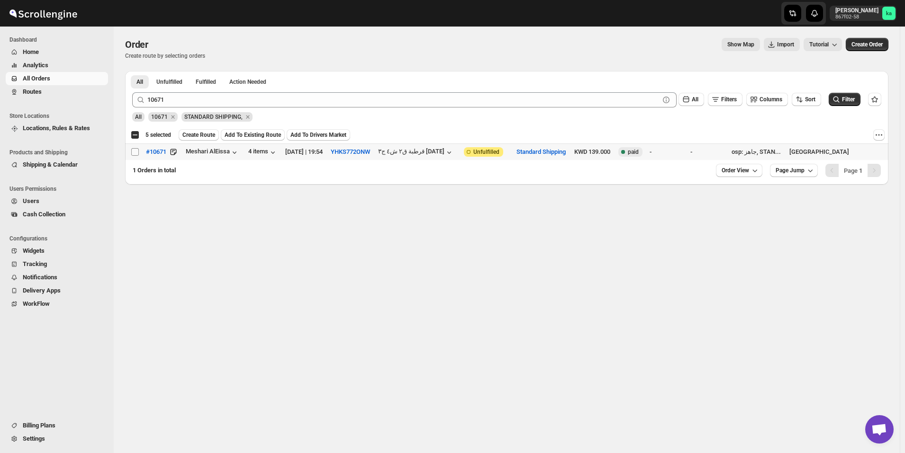
click at [135, 153] on input "Select order" at bounding box center [135, 152] width 8 height 8
checkbox input "true"
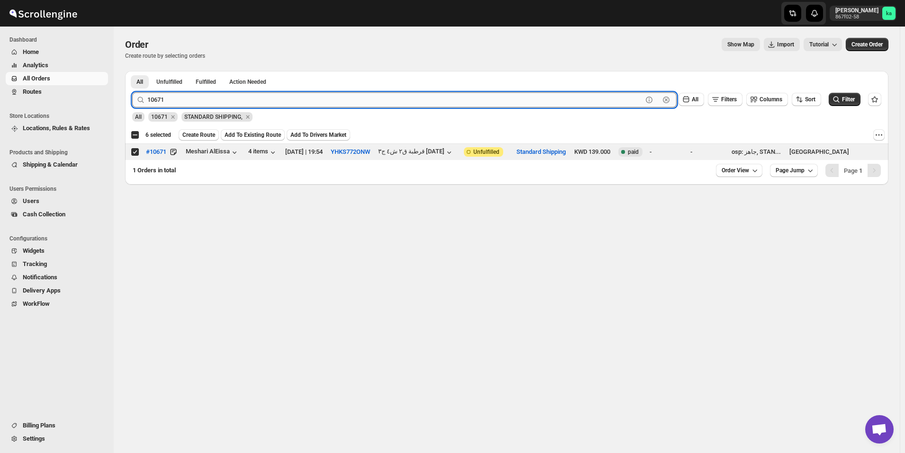
click at [221, 101] on input "10671" at bounding box center [394, 99] width 495 height 15
paste input "9"
type input "10679"
click at [132, 71] on button "Submit" at bounding box center [145, 76] width 27 height 10
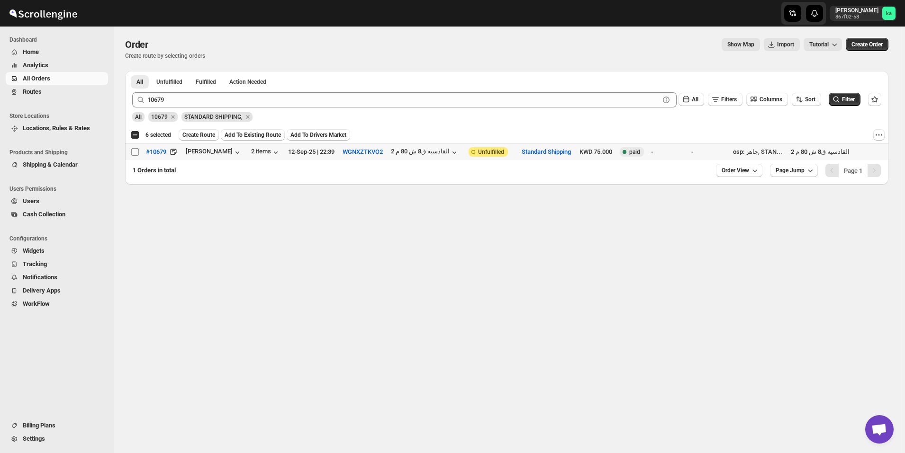
click at [135, 151] on input "Select order" at bounding box center [135, 152] width 8 height 8
checkbox input "true"
click at [201, 134] on span "Create Route" at bounding box center [198, 135] width 33 height 8
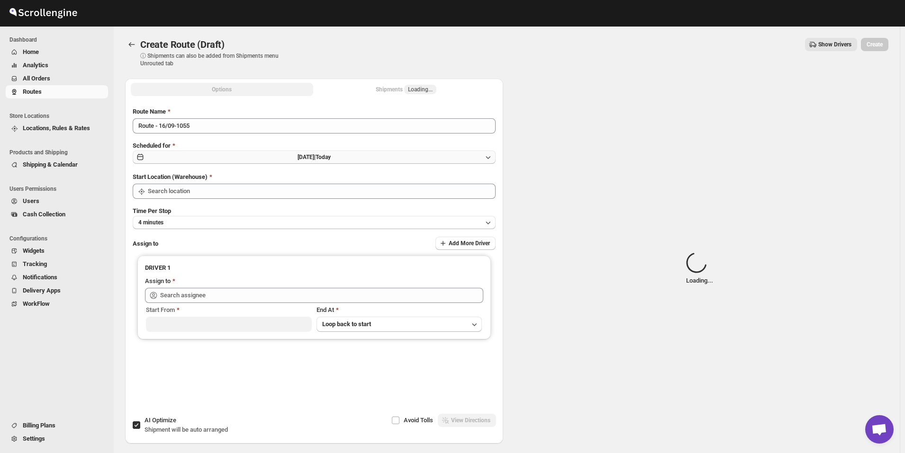
type input "[GEOGRAPHIC_DATA]"
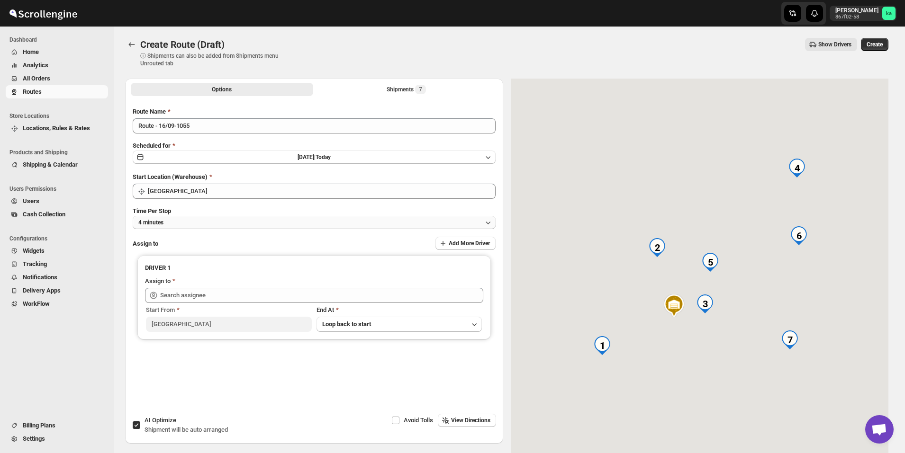
click at [183, 222] on button "4 minutes" at bounding box center [314, 222] width 363 height 13
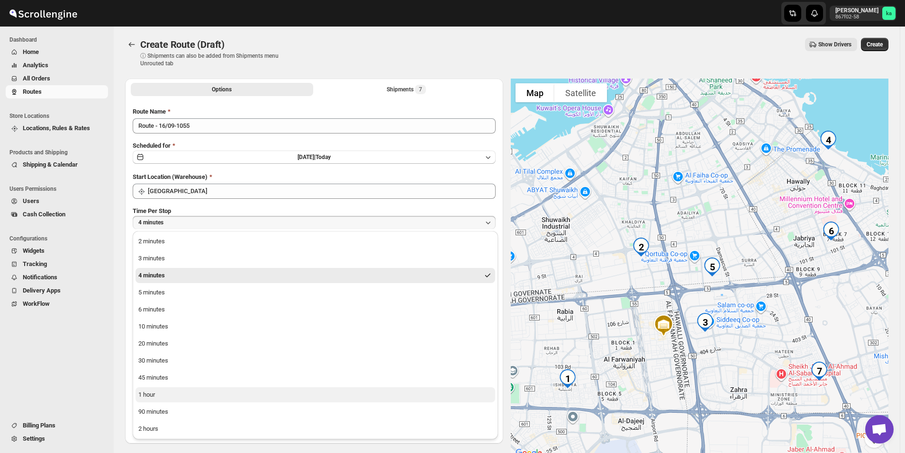
click at [163, 400] on button "1 hour" at bounding box center [315, 394] width 360 height 15
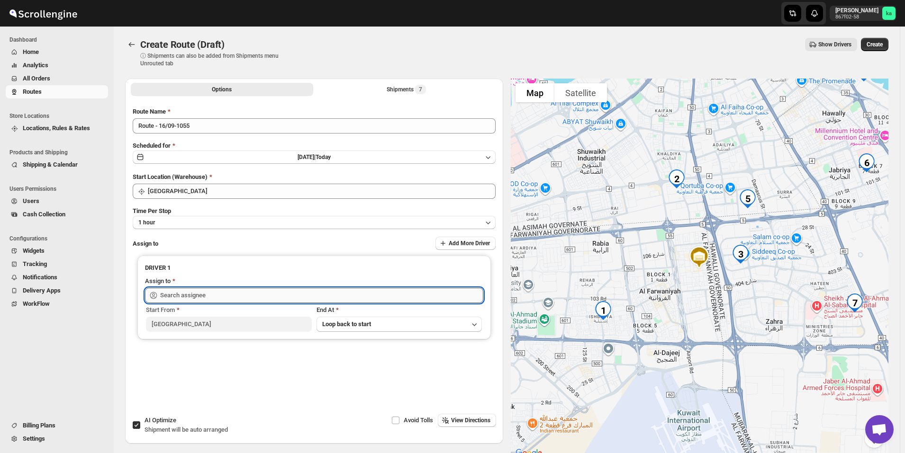
drag, startPoint x: 213, startPoint y: 287, endPoint x: 213, endPoint y: 293, distance: 6.2
click at [213, 288] on input "text" at bounding box center [321, 295] width 323 height 15
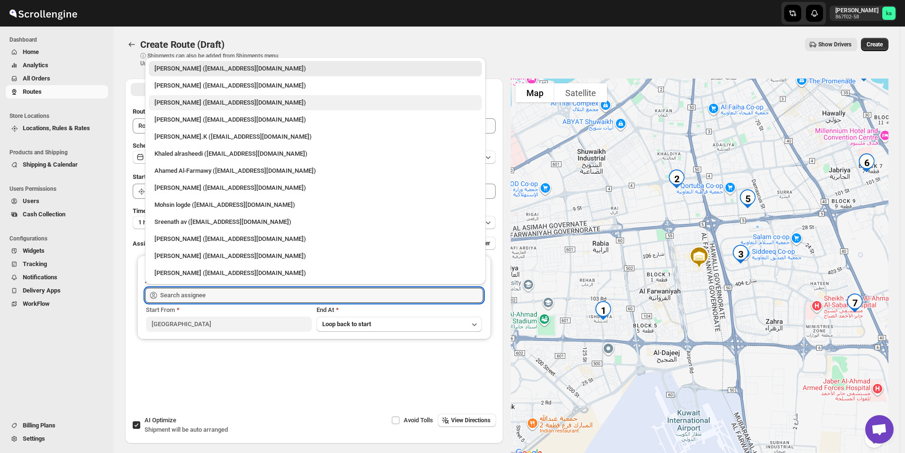
click at [185, 105] on div "[PERSON_NAME] ([EMAIL_ADDRESS][DOMAIN_NAME])" at bounding box center [315, 102] width 322 height 9
type input "[PERSON_NAME] ([EMAIL_ADDRESS][DOMAIN_NAME])"
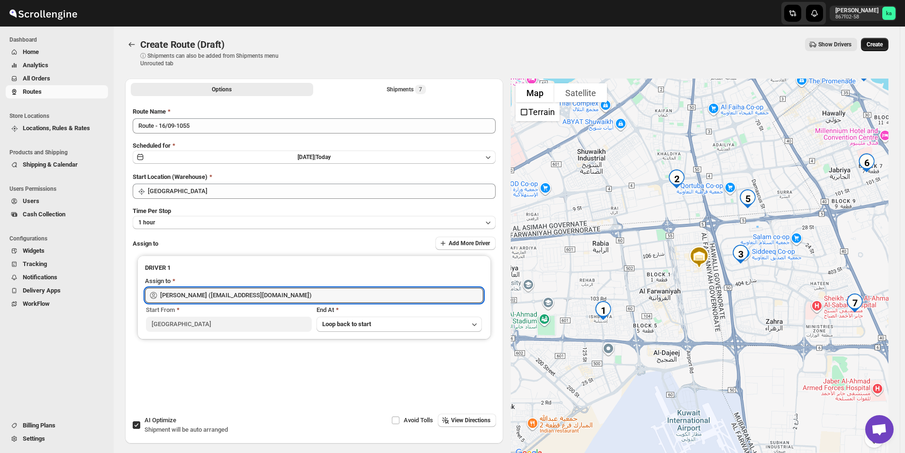
click at [879, 43] on span "Create" at bounding box center [874, 45] width 16 height 8
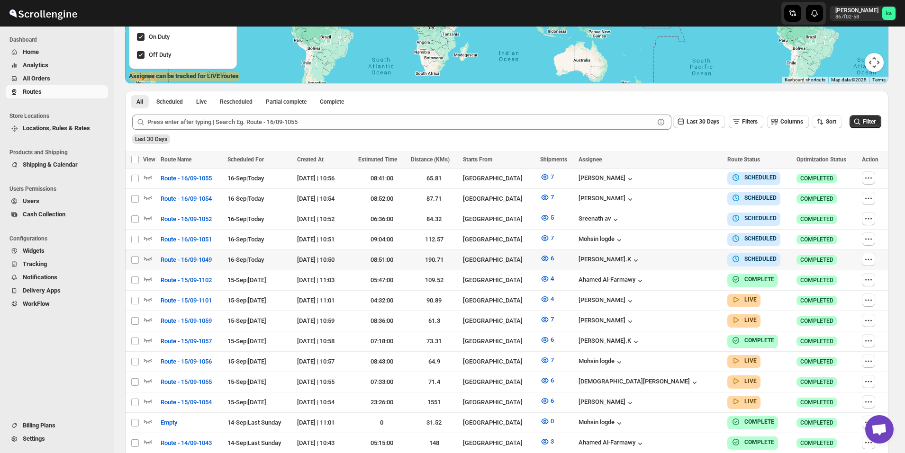
scroll to position [237, 0]
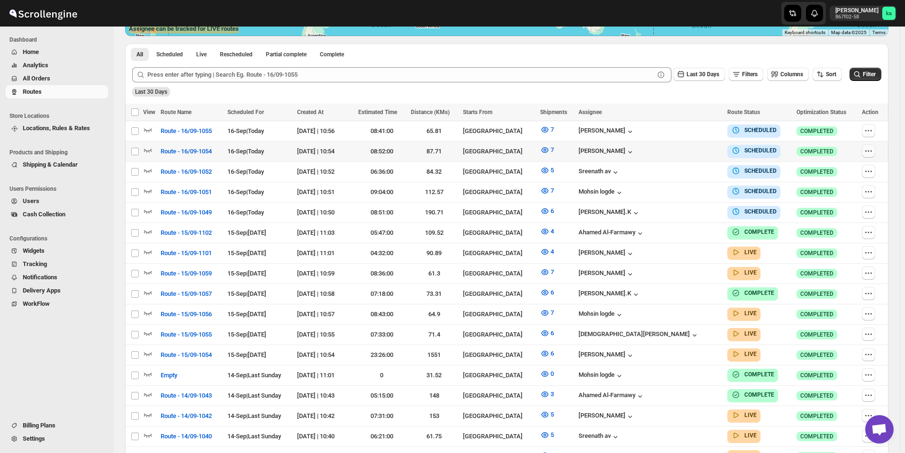
click at [875, 147] on button "button" at bounding box center [868, 150] width 13 height 13
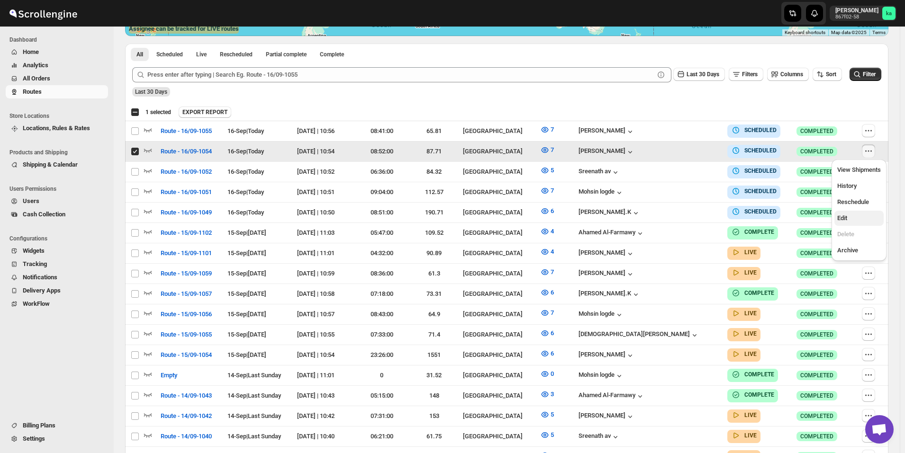
click at [858, 215] on span "Edit" at bounding box center [859, 218] width 44 height 9
checkbox input "false"
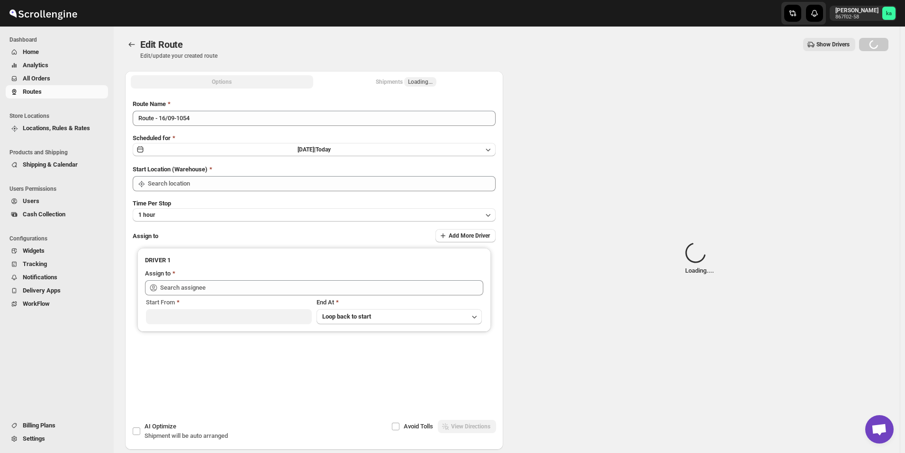
type input "Route - 16/09-1054"
type input "[PERSON_NAME] ([EMAIL_ADDRESS][DOMAIN_NAME])"
click at [402, 82] on div "Shipments Loading..." at bounding box center [406, 81] width 61 height 9
type input "[GEOGRAPHIC_DATA]"
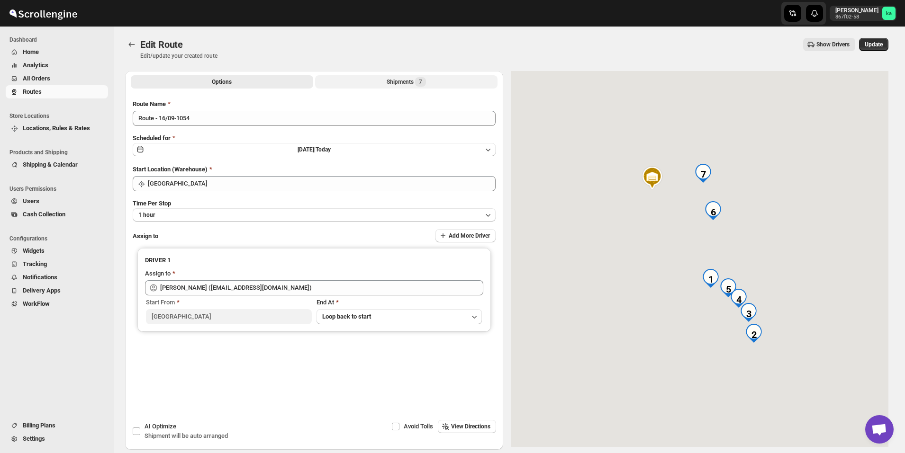
click at [408, 85] on div "Shipments 7" at bounding box center [406, 81] width 39 height 9
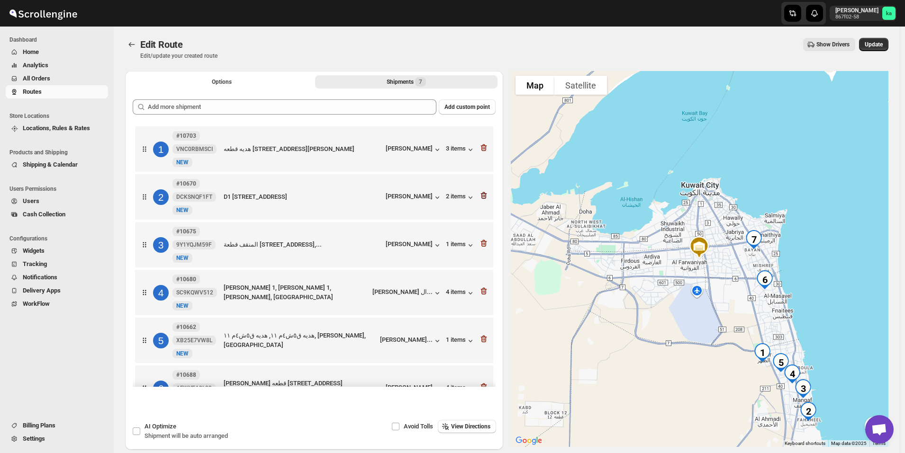
click at [481, 198] on icon "button" at bounding box center [483, 195] width 9 height 9
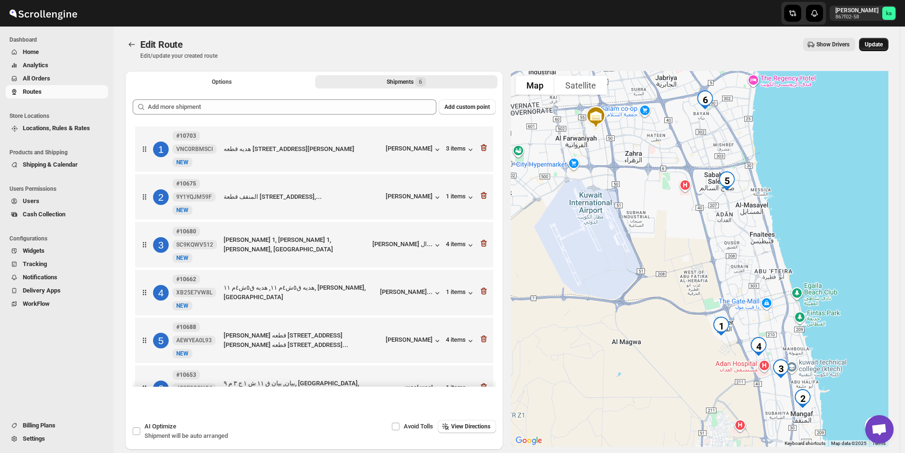
click at [881, 42] on span "Update" at bounding box center [873, 45] width 18 height 8
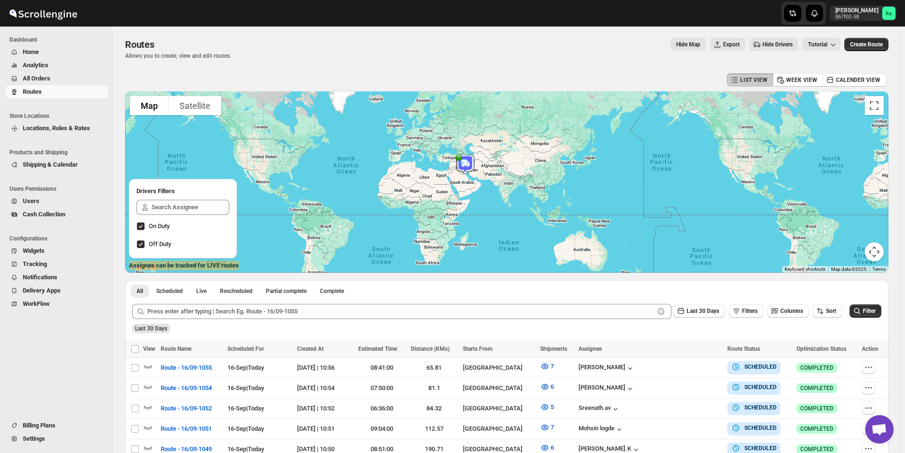
click at [41, 75] on span "All Orders" at bounding box center [36, 78] width 27 height 7
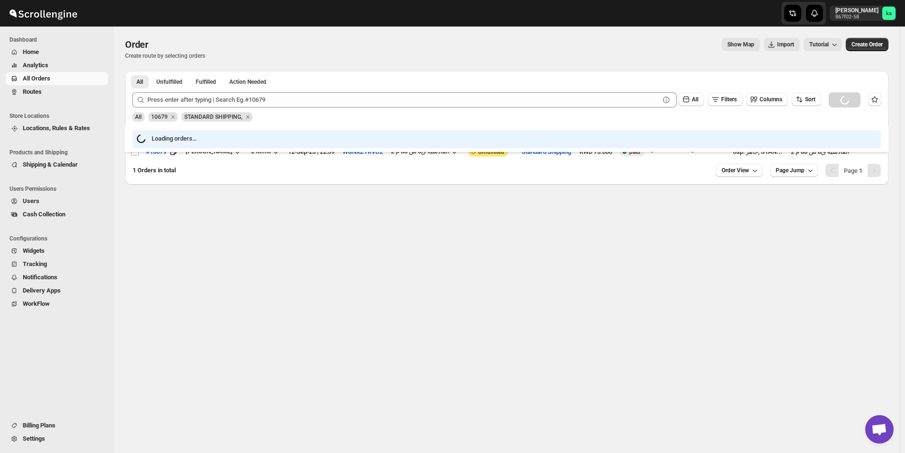
click at [46, 90] on span "Routes" at bounding box center [64, 91] width 83 height 9
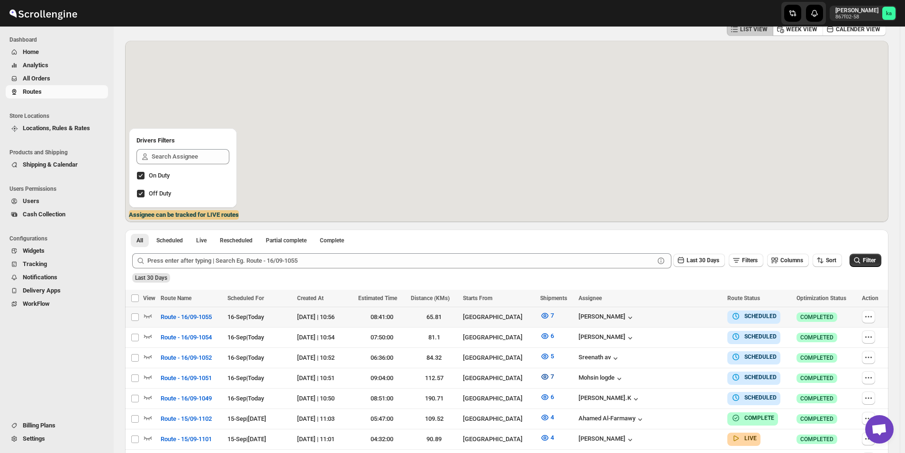
scroll to position [95, 0]
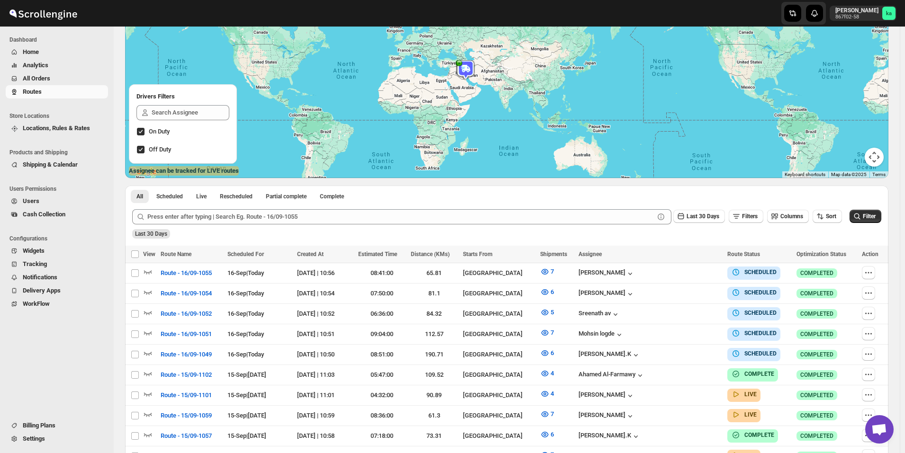
click at [44, 76] on span "All Orders" at bounding box center [36, 78] width 27 height 7
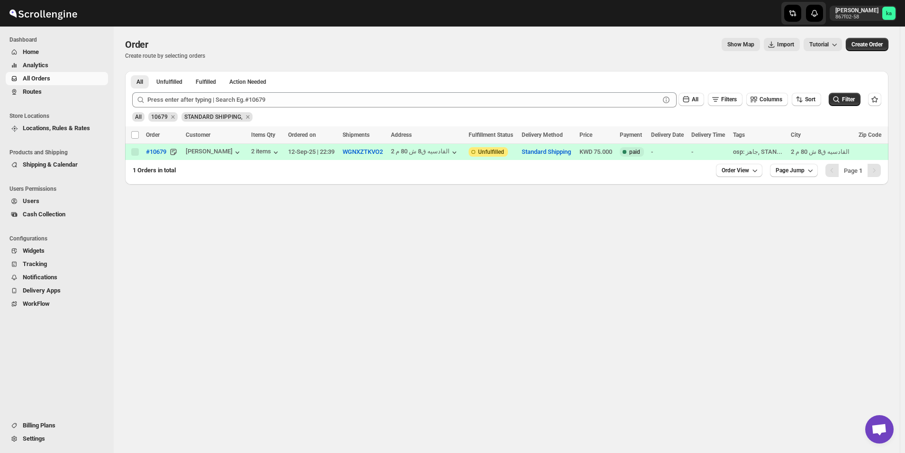
click at [54, 92] on span "Routes" at bounding box center [64, 91] width 83 height 9
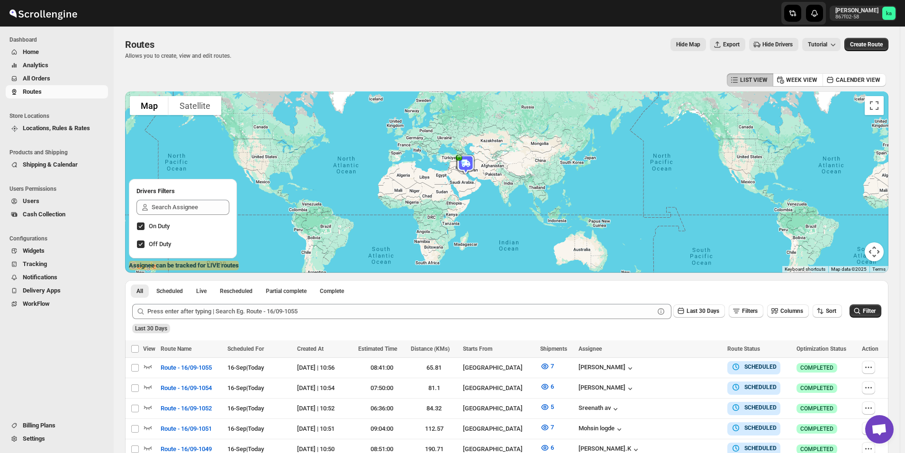
click at [41, 80] on span "All Orders" at bounding box center [36, 78] width 27 height 7
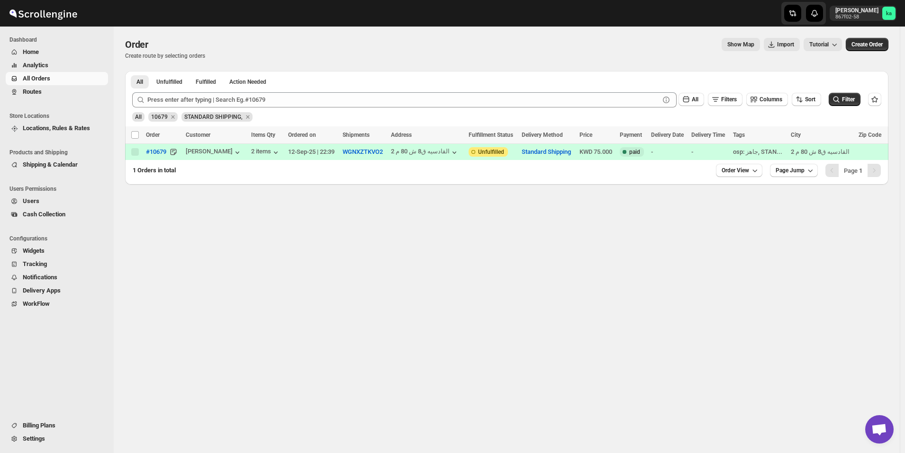
click at [53, 90] on span "Routes" at bounding box center [64, 91] width 83 height 9
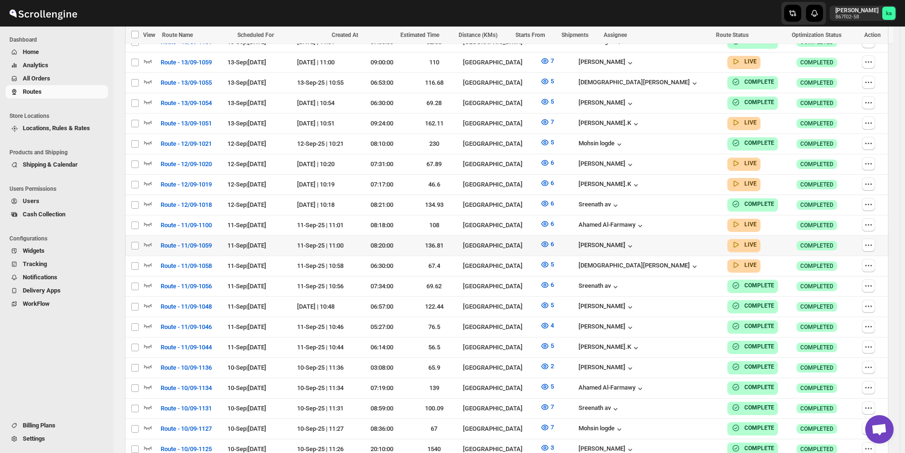
scroll to position [758, 0]
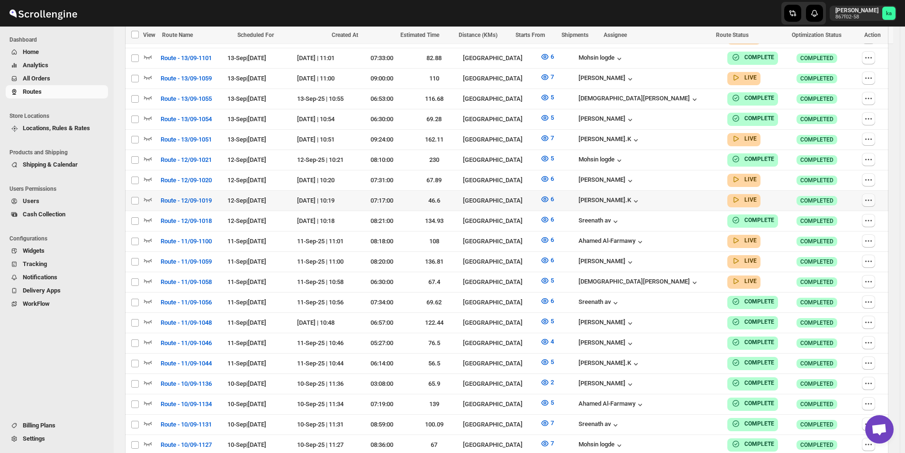
click at [873, 196] on icon "button" at bounding box center [868, 200] width 9 height 9
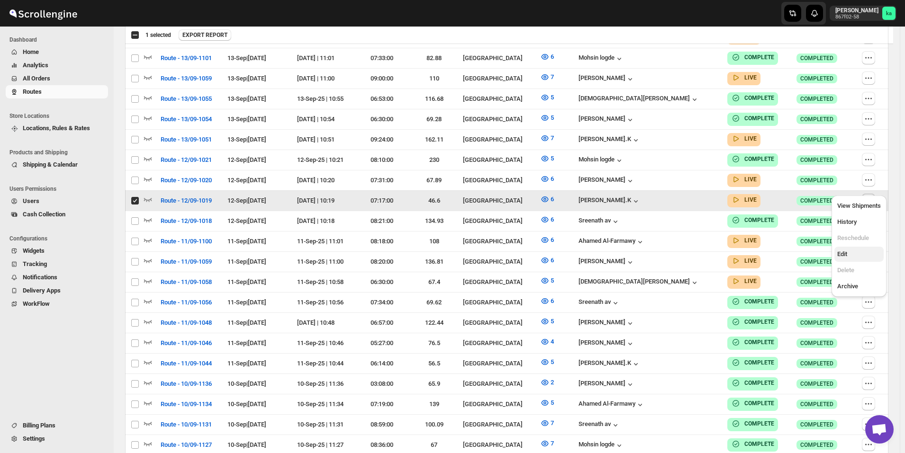
click at [861, 253] on span "Edit" at bounding box center [859, 254] width 44 height 9
checkbox input "false"
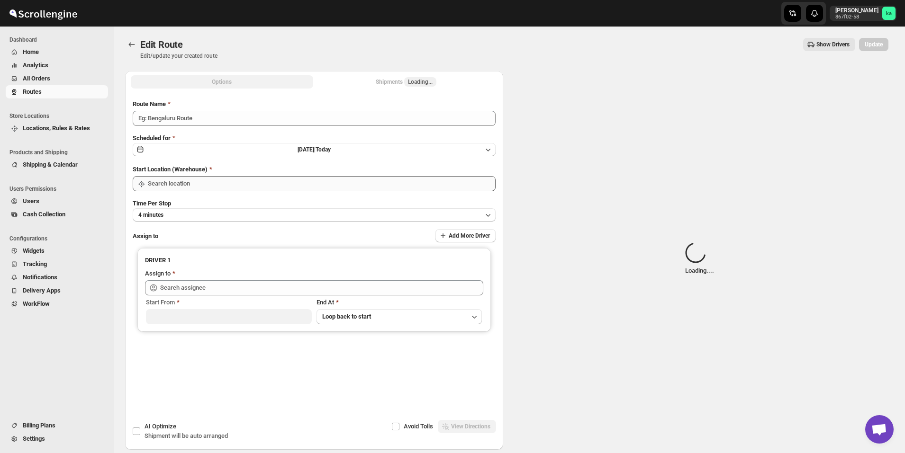
type input "Route - 12/09-1019"
type input "[GEOGRAPHIC_DATA]"
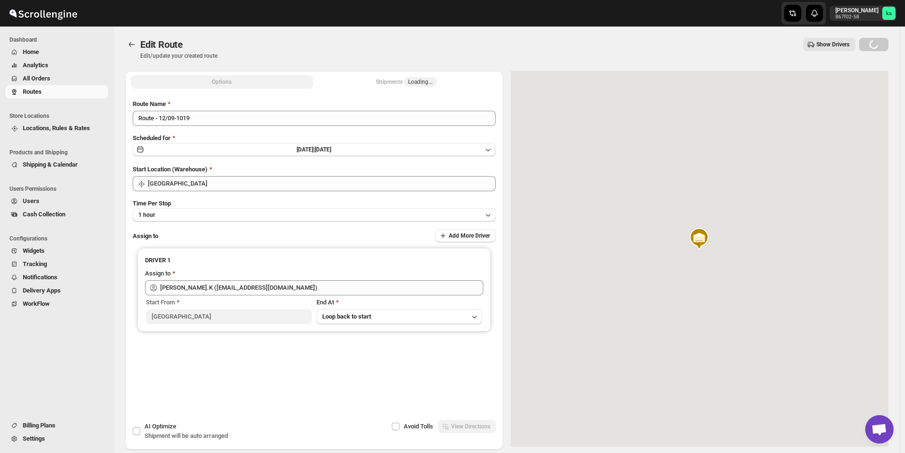
type input "[PERSON_NAME].K ([EMAIL_ADDRESS][DOMAIN_NAME])"
click at [394, 80] on div "Shipments Loading..." at bounding box center [406, 81] width 61 height 9
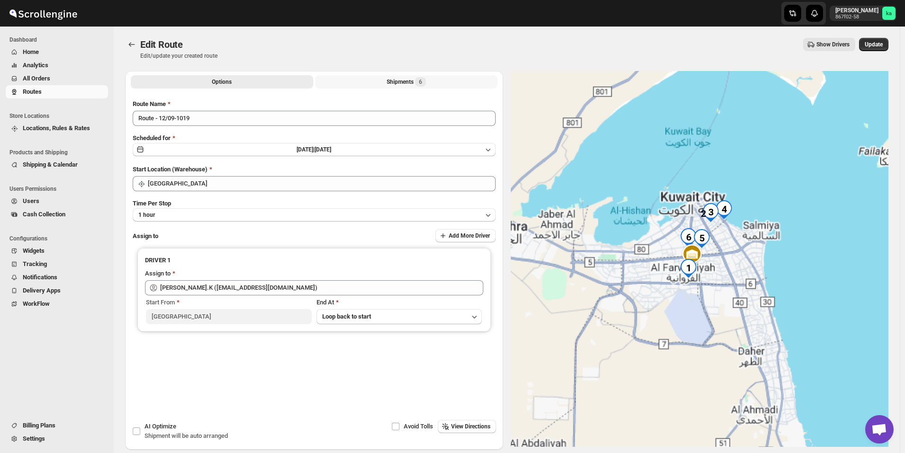
click at [395, 82] on div "Shipments 6" at bounding box center [406, 81] width 39 height 9
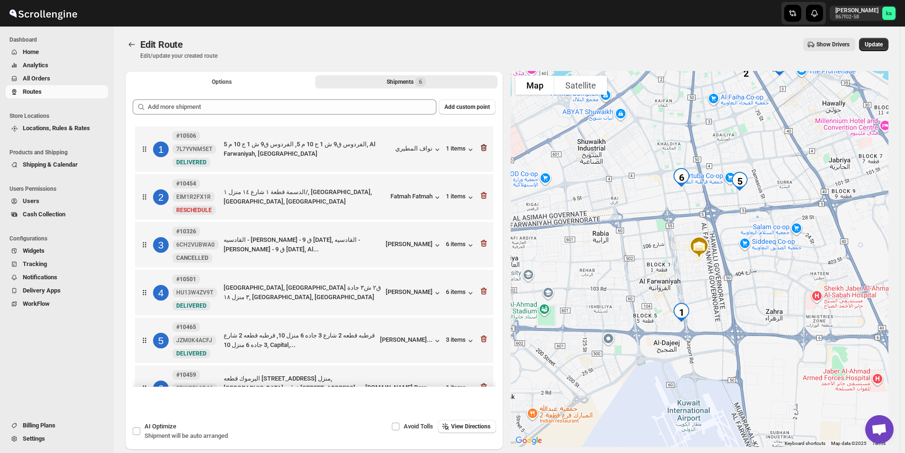
click at [483, 150] on icon "button" at bounding box center [483, 147] width 6 height 7
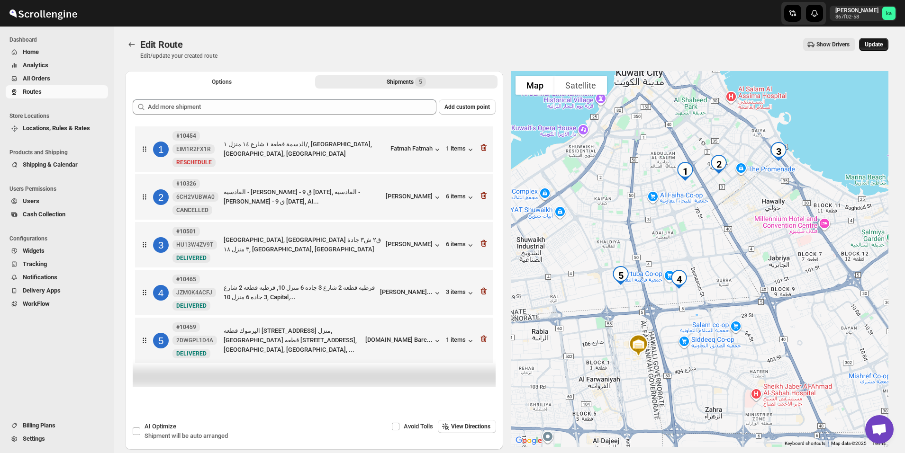
click at [888, 43] on button "Update" at bounding box center [873, 44] width 29 height 13
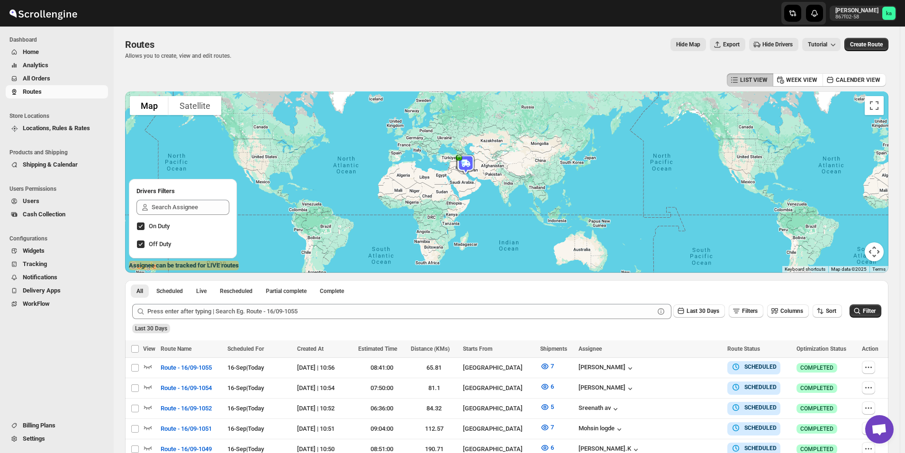
click at [53, 81] on span "All Orders" at bounding box center [64, 78] width 83 height 9
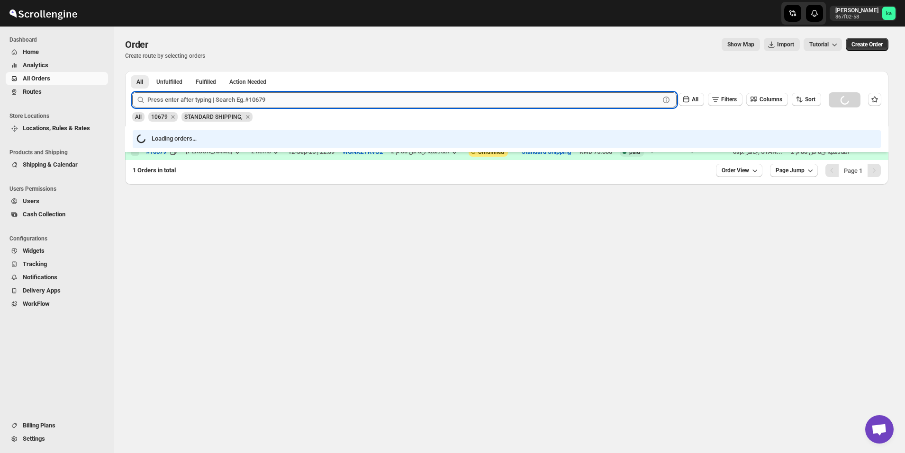
click at [233, 100] on input "text" at bounding box center [403, 99] width 512 height 15
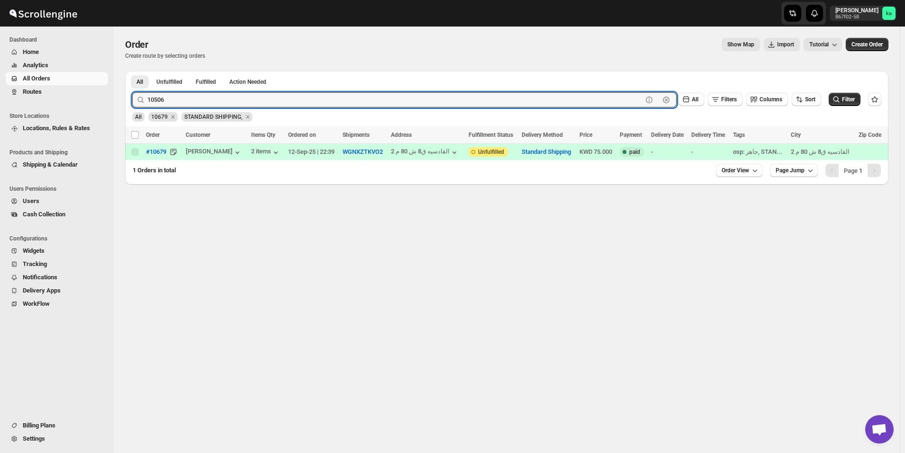
type input "10506"
click at [132, 71] on button "Submit" at bounding box center [145, 76] width 27 height 10
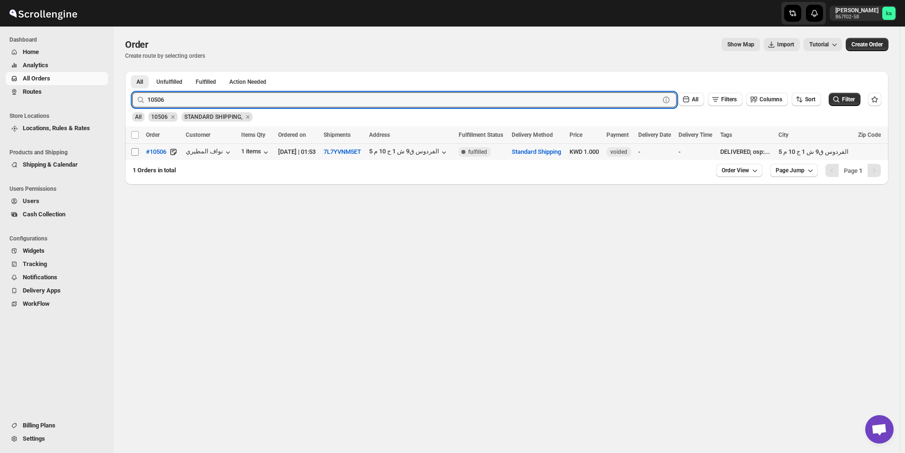
click at [136, 153] on input "Select order" at bounding box center [135, 152] width 8 height 8
checkbox input "true"
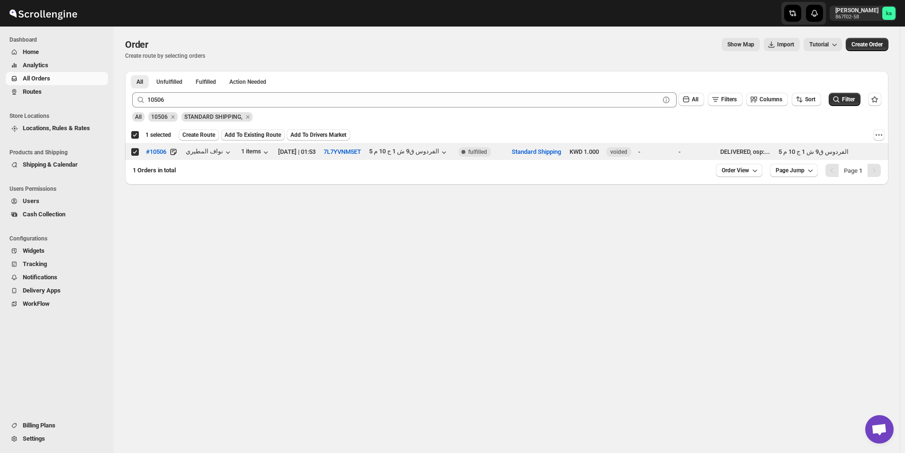
click at [250, 131] on button "Add To Existing Route" at bounding box center [253, 134] width 64 height 11
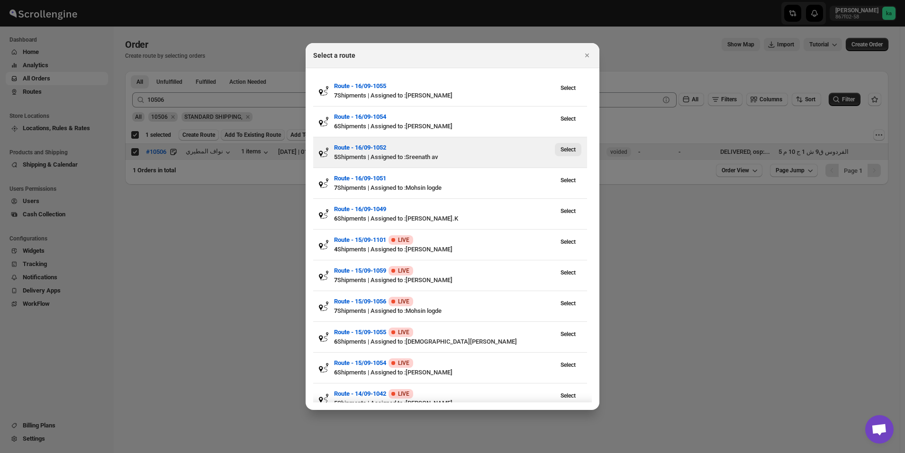
click at [570, 154] on button "Select" at bounding box center [568, 149] width 27 height 13
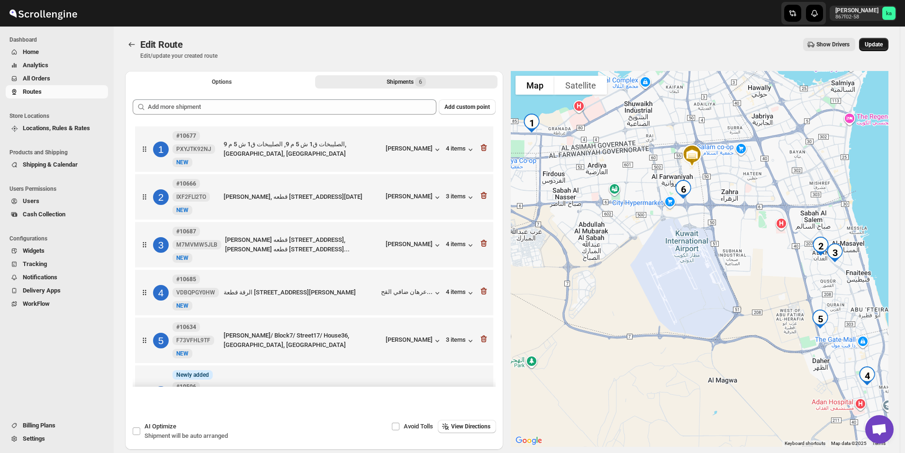
click at [879, 49] on button "Update" at bounding box center [873, 44] width 29 height 13
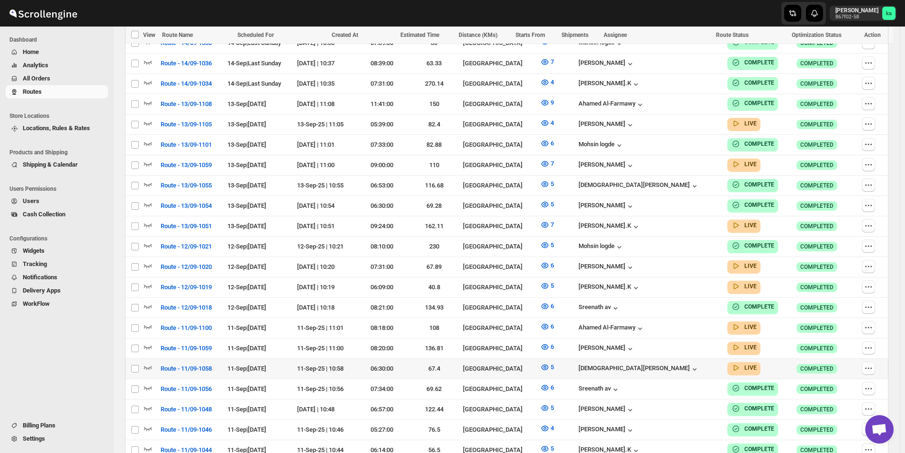
scroll to position [711, 0]
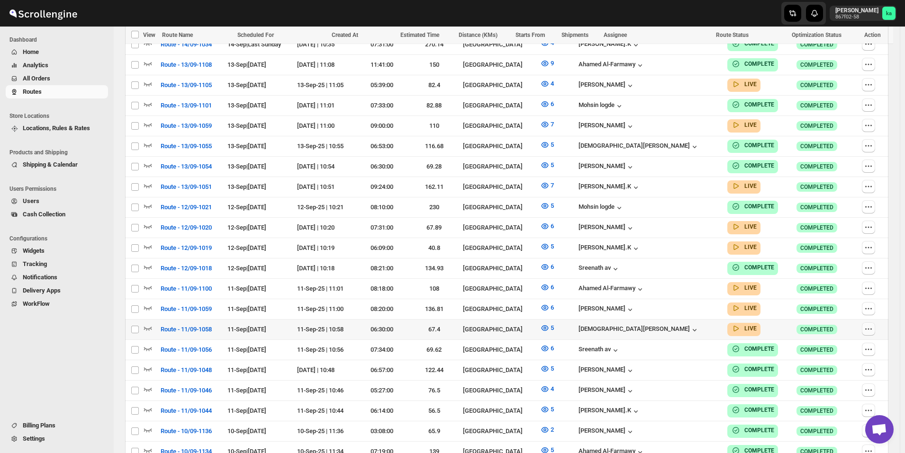
click at [872, 324] on icon "button" at bounding box center [868, 328] width 9 height 9
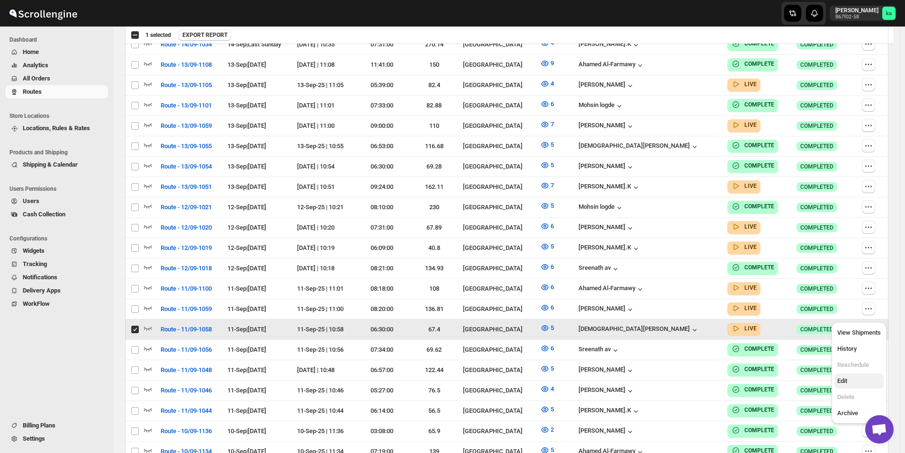
click at [854, 380] on span "Edit" at bounding box center [859, 381] width 44 height 9
checkbox input "false"
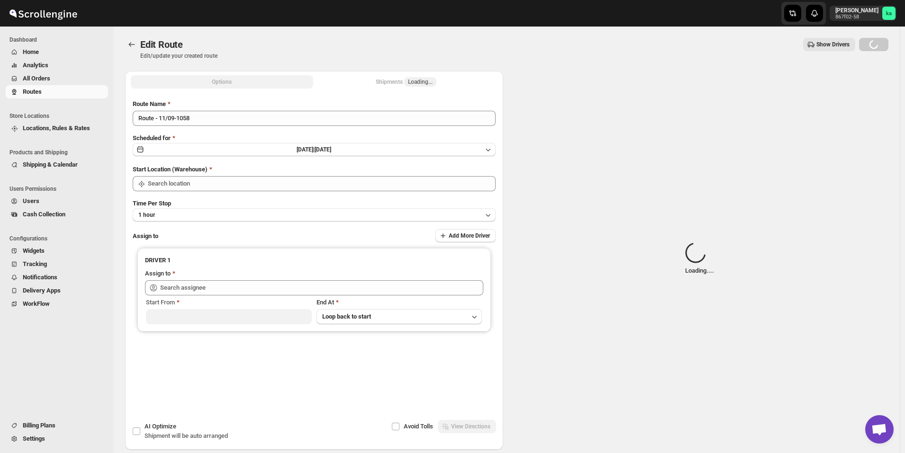
type input "Route - 11/09-1058"
type input "[GEOGRAPHIC_DATA]"
type input "[PERSON_NAME] ([EMAIL_ADDRESS][DOMAIN_NAME])"
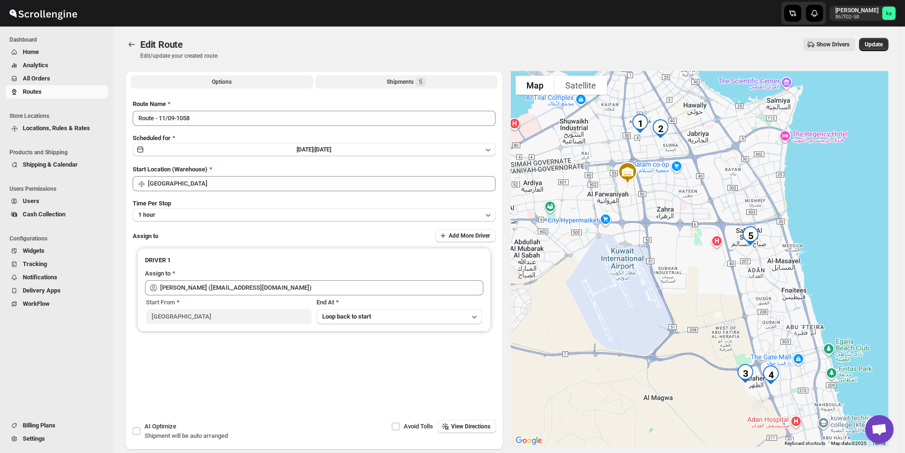
click at [413, 85] on div "Shipments 5" at bounding box center [406, 81] width 39 height 9
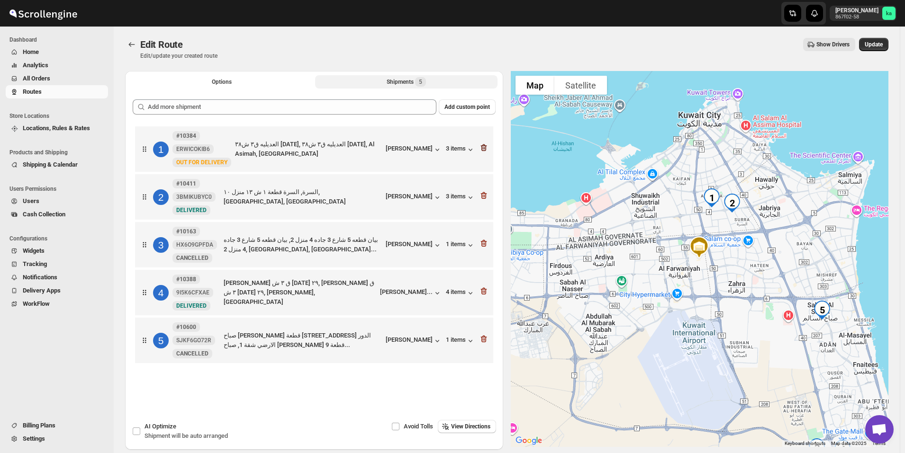
click at [482, 150] on icon "button" at bounding box center [483, 147] width 9 height 9
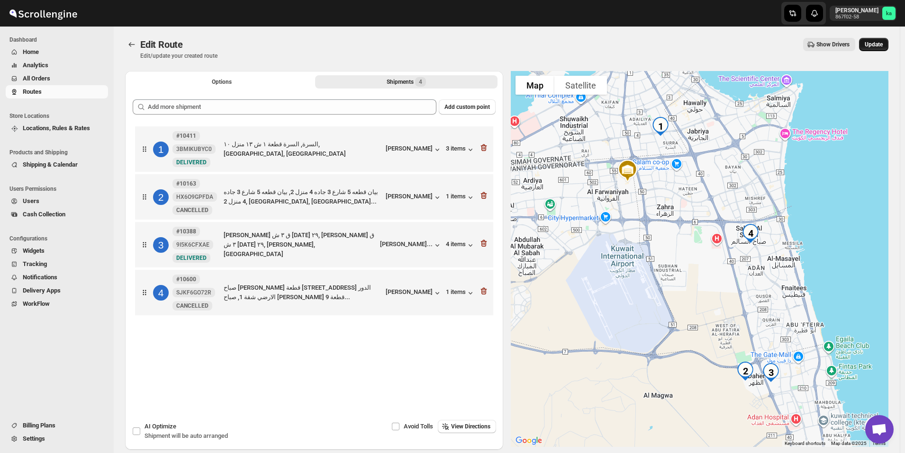
click at [877, 44] on span "Update" at bounding box center [873, 45] width 18 height 8
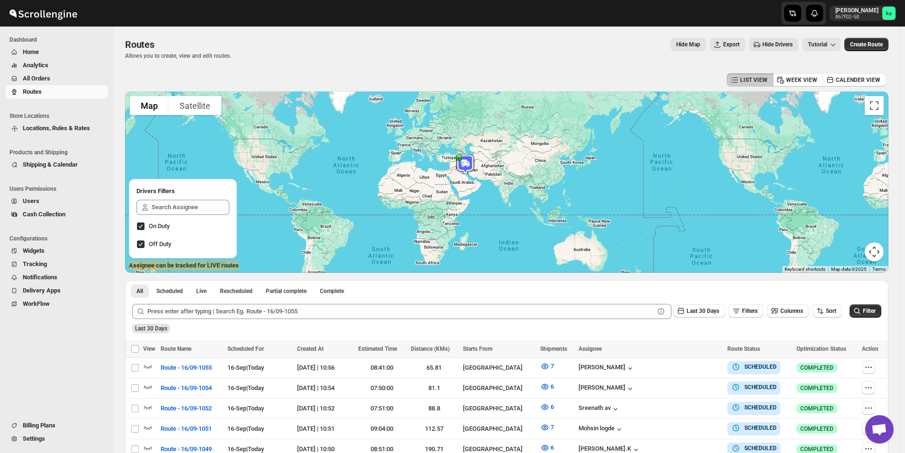
click at [58, 80] on span "All Orders" at bounding box center [64, 78] width 83 height 9
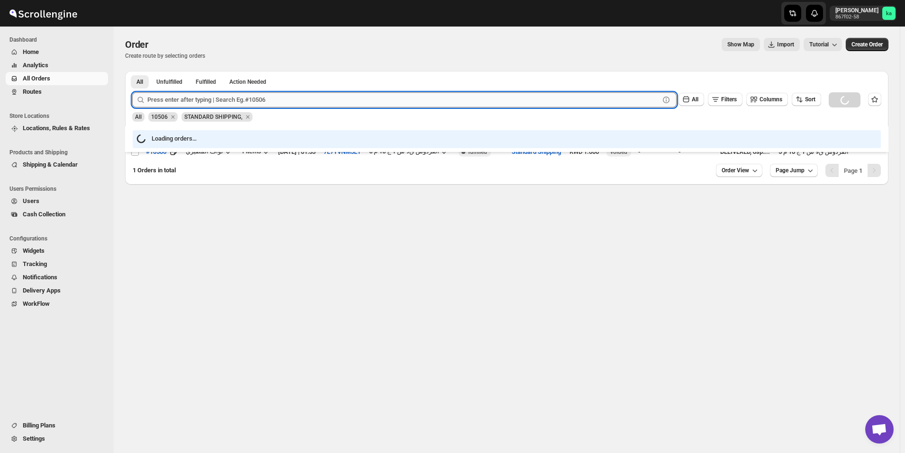
click at [305, 99] on input "text" at bounding box center [403, 99] width 512 height 15
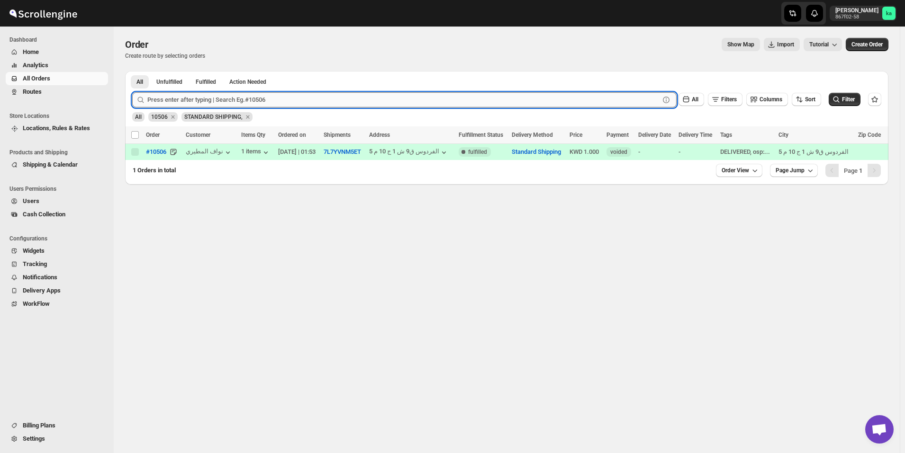
paste input "10384"
type input "10384"
click at [132, 71] on button "Submit" at bounding box center [145, 76] width 27 height 10
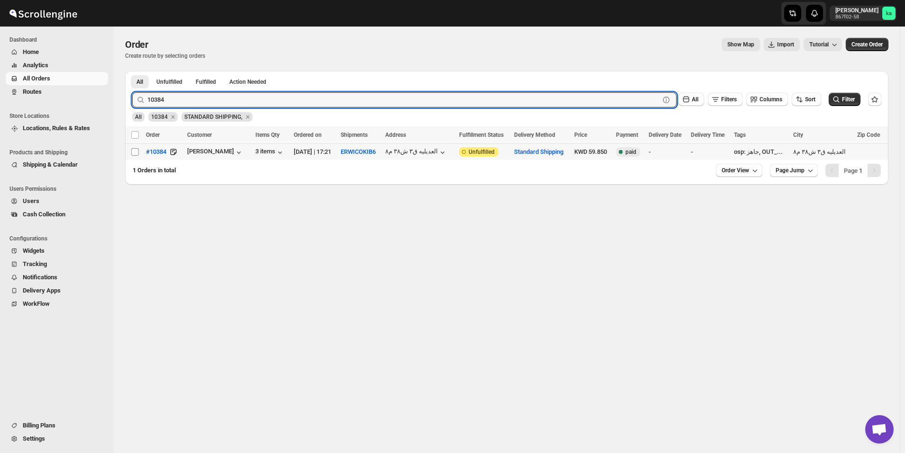
click at [134, 152] on input "Select order" at bounding box center [135, 152] width 8 height 8
checkbox input "true"
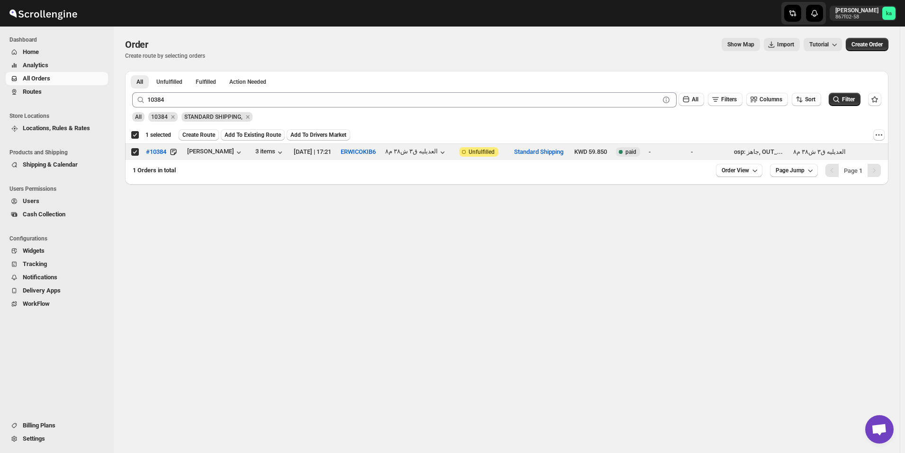
click at [258, 133] on span "Add To Existing Route" at bounding box center [253, 135] width 56 height 8
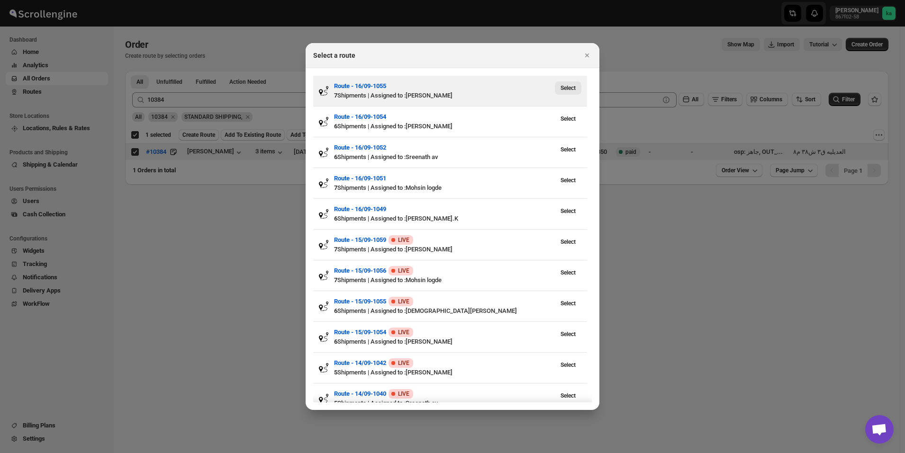
click at [574, 91] on span "Select" at bounding box center [567, 88] width 15 height 8
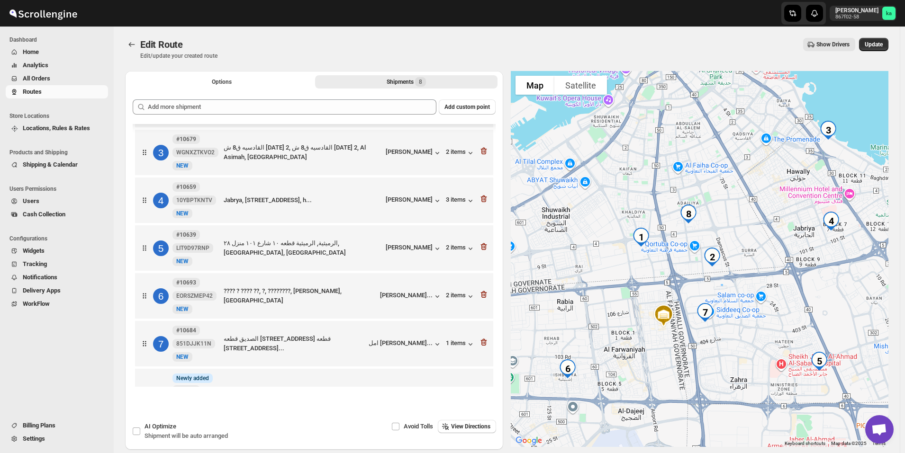
scroll to position [136, 0]
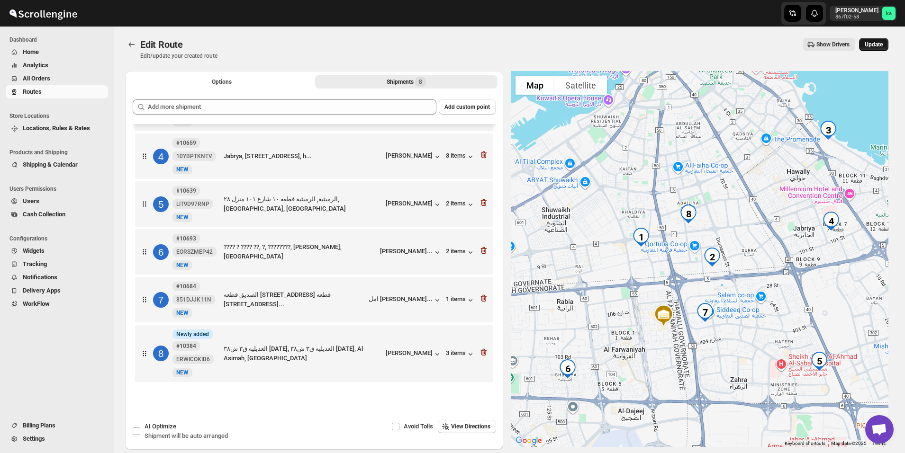
click at [874, 43] on span "Update" at bounding box center [873, 45] width 18 height 8
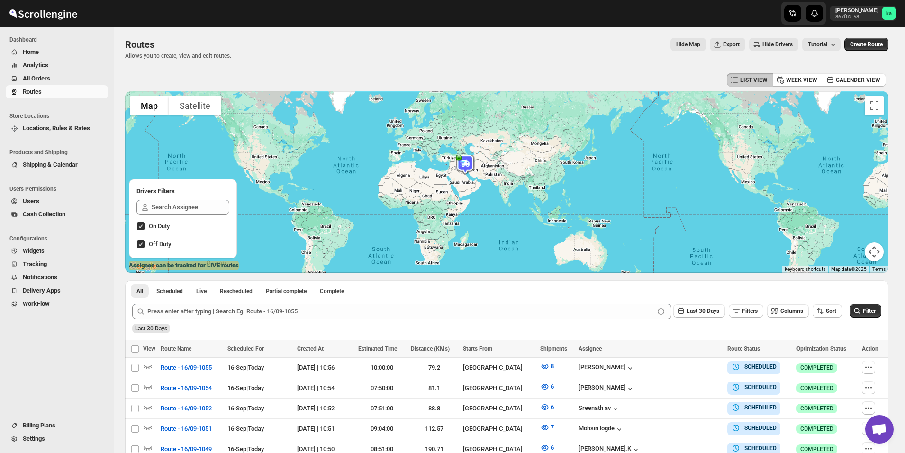
click at [55, 79] on span "All Orders" at bounding box center [64, 78] width 83 height 9
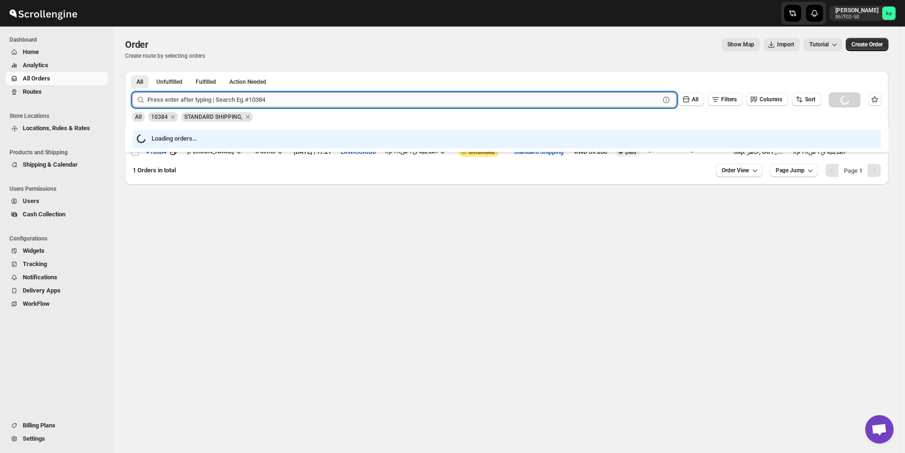
click at [304, 103] on input "text" at bounding box center [403, 99] width 512 height 15
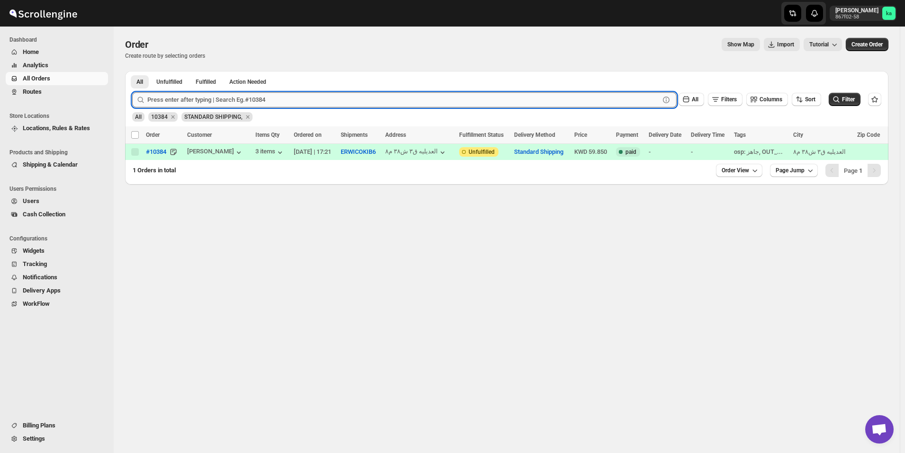
paste input "10840"
type input "10840"
click at [132, 71] on button "Submit" at bounding box center [145, 76] width 27 height 10
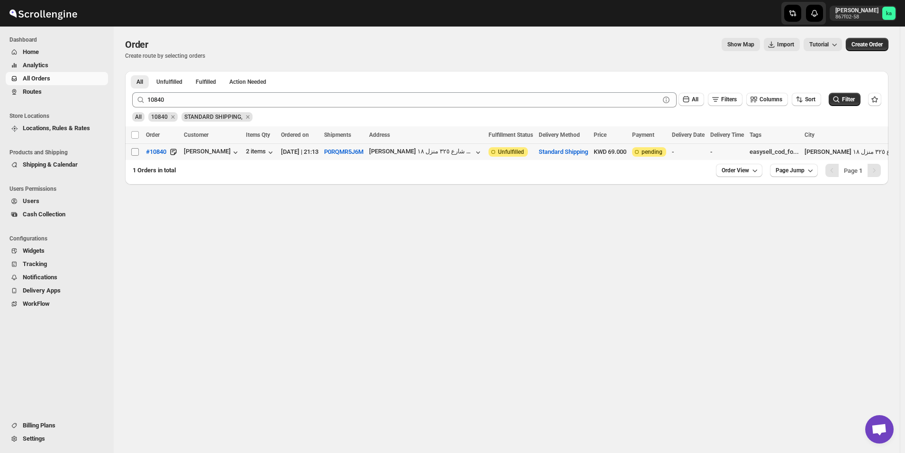
click at [135, 154] on input "Select order" at bounding box center [135, 152] width 8 height 8
checkbox input "true"
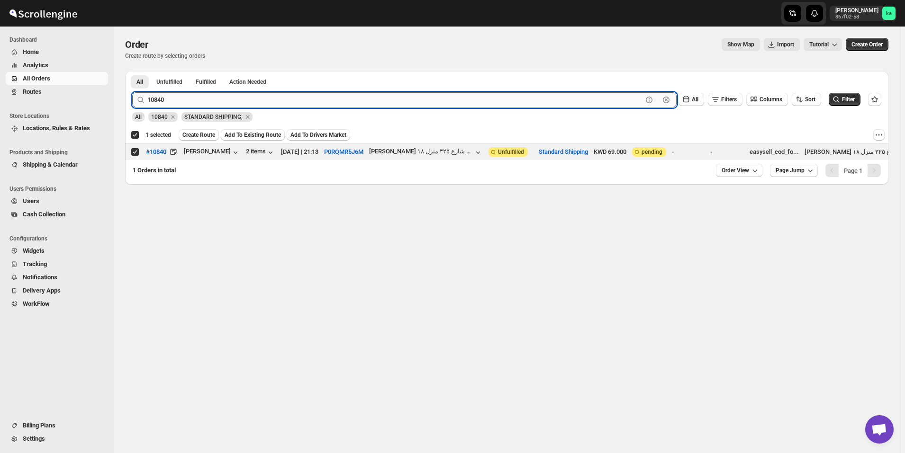
click at [312, 99] on input "10840" at bounding box center [394, 99] width 495 height 15
paste input "759"
type input "10759"
click at [132, 71] on button "Submit" at bounding box center [145, 76] width 27 height 10
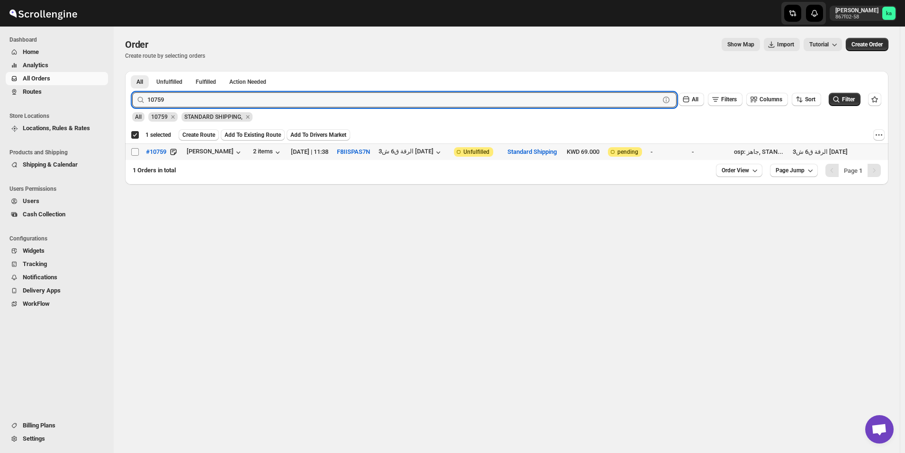
click at [135, 153] on input "Select order" at bounding box center [135, 152] width 8 height 8
checkbox input "true"
checkbox input "false"
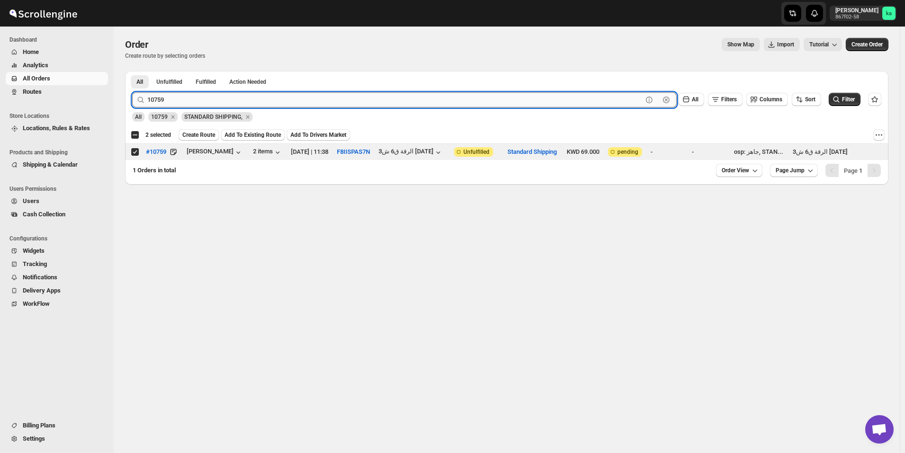
click at [270, 98] on input "10759" at bounding box center [394, 99] width 495 height 15
paste input "68"
type input "10689"
click at [132, 71] on button "Submit" at bounding box center [145, 76] width 27 height 10
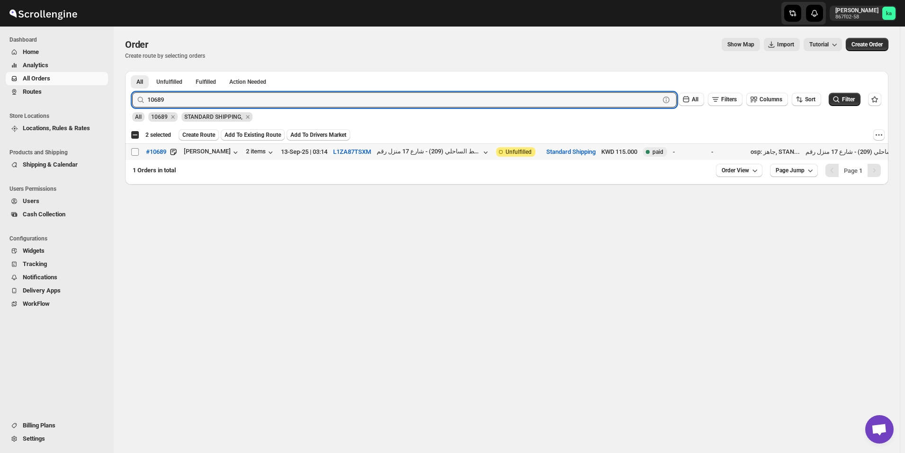
click at [133, 153] on input "Select order" at bounding box center [135, 152] width 8 height 8
checkbox input "true"
click at [234, 101] on input "10689" at bounding box center [394, 99] width 495 height 15
paste input "54"
type input "10654"
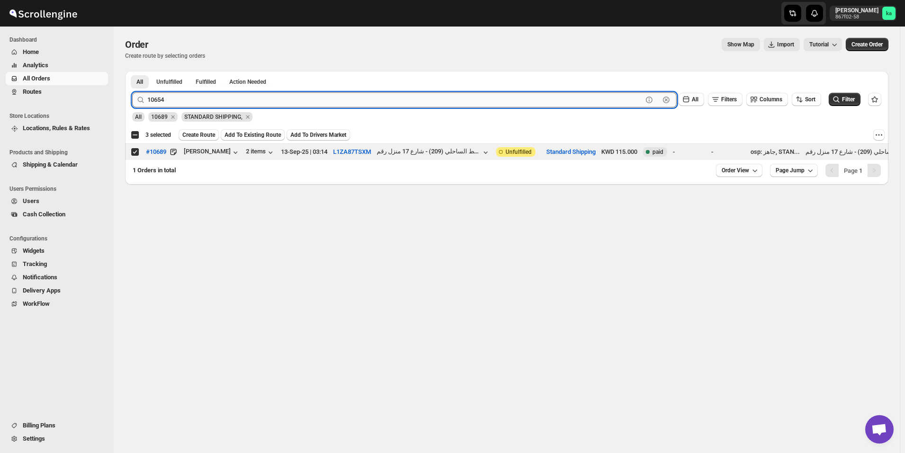
click at [132, 71] on button "Submit" at bounding box center [145, 76] width 27 height 10
click at [135, 151] on input "Select order" at bounding box center [135, 152] width 8 height 8
checkbox input "true"
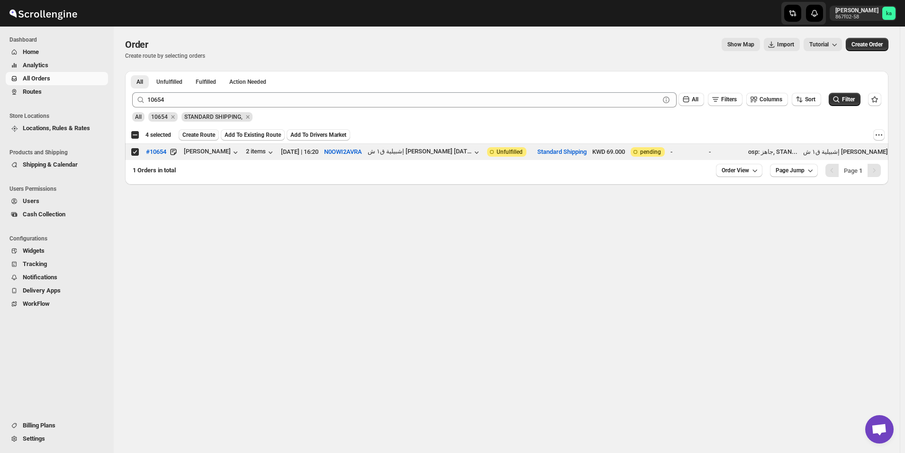
click at [198, 137] on span "Create Route" at bounding box center [198, 135] width 33 height 8
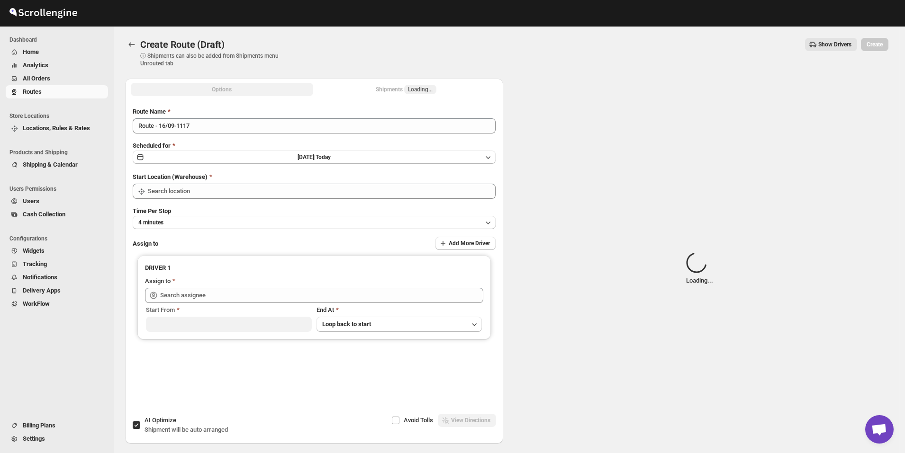
type input "[GEOGRAPHIC_DATA]"
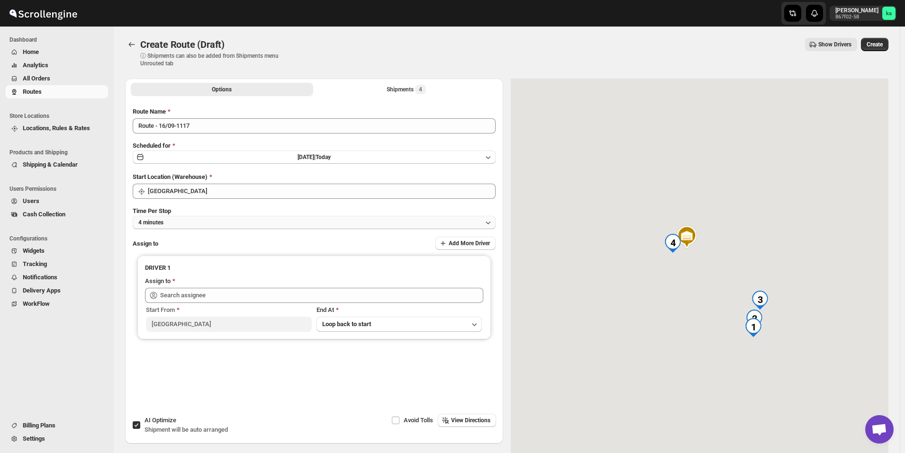
click at [215, 222] on button "4 minutes" at bounding box center [314, 222] width 363 height 13
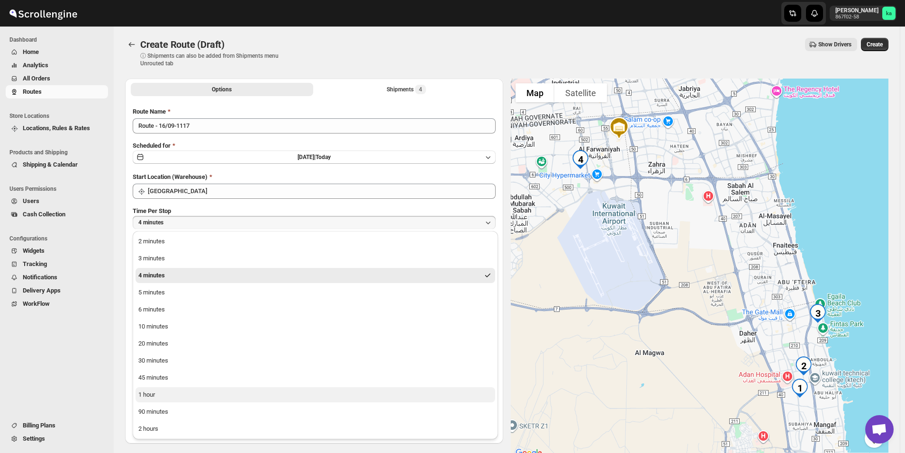
click at [148, 396] on div "1 hour" at bounding box center [146, 394] width 17 height 9
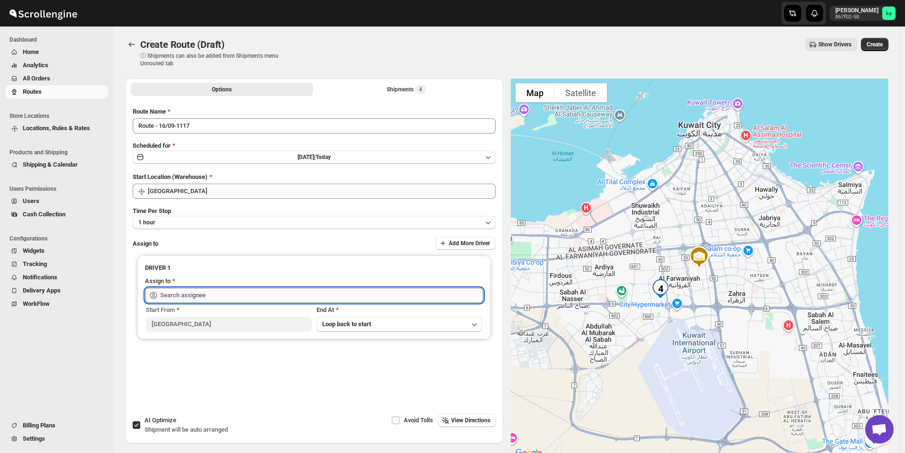
click at [178, 295] on input "text" at bounding box center [321, 295] width 323 height 15
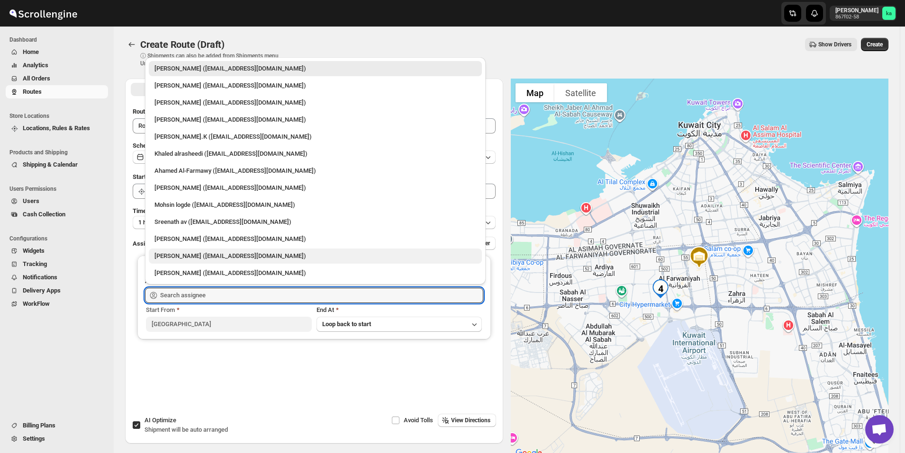
click at [196, 260] on div "[PERSON_NAME] ([EMAIL_ADDRESS][DOMAIN_NAME])" at bounding box center [315, 256] width 322 height 9
type input "[PERSON_NAME] ([EMAIL_ADDRESS][DOMAIN_NAME])"
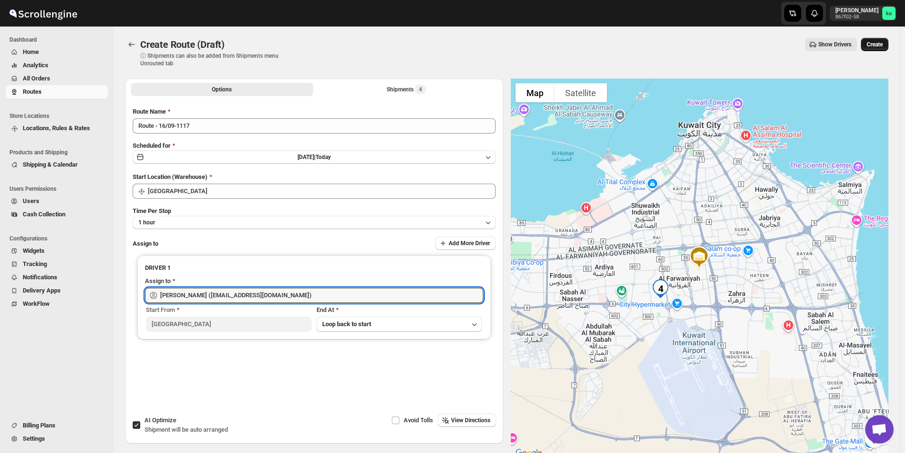
click at [877, 48] on button "Create" at bounding box center [874, 44] width 27 height 13
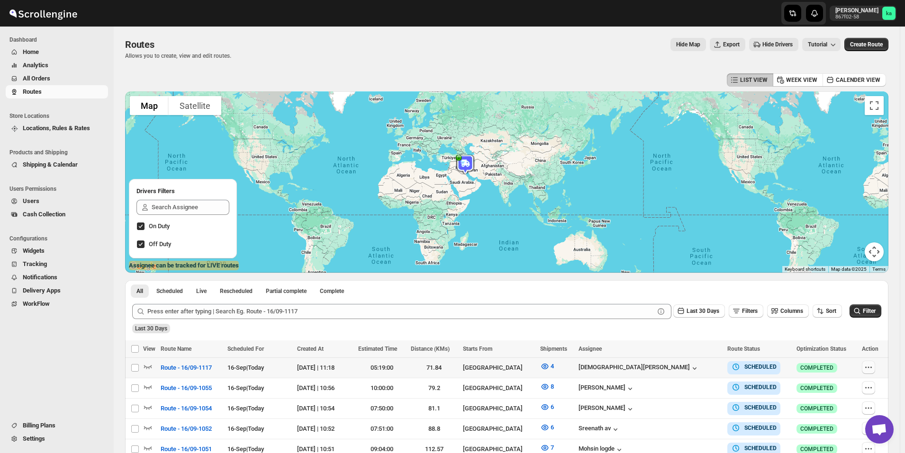
click at [875, 366] on button "button" at bounding box center [868, 367] width 13 height 13
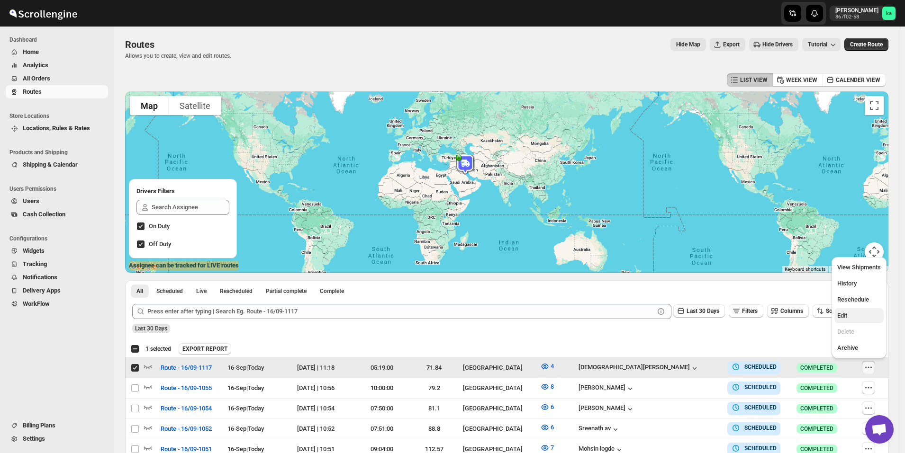
click at [850, 315] on span "Edit" at bounding box center [859, 315] width 44 height 9
checkbox input "false"
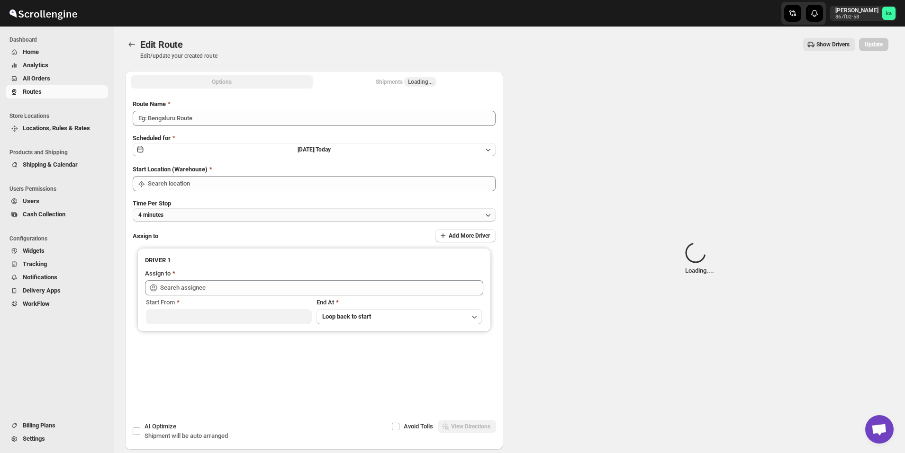
type input "Route - 16/09-1117"
type input "[GEOGRAPHIC_DATA]"
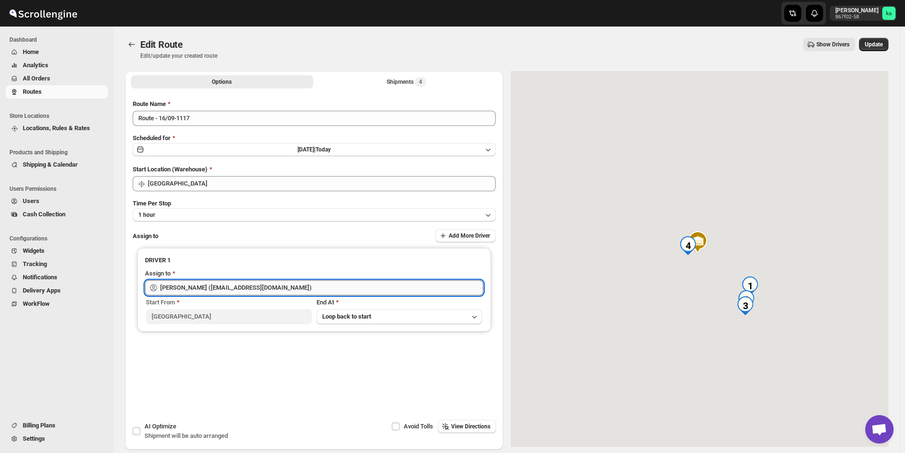
click at [189, 287] on input "[PERSON_NAME] ([EMAIL_ADDRESS][DOMAIN_NAME])" at bounding box center [321, 287] width 323 height 15
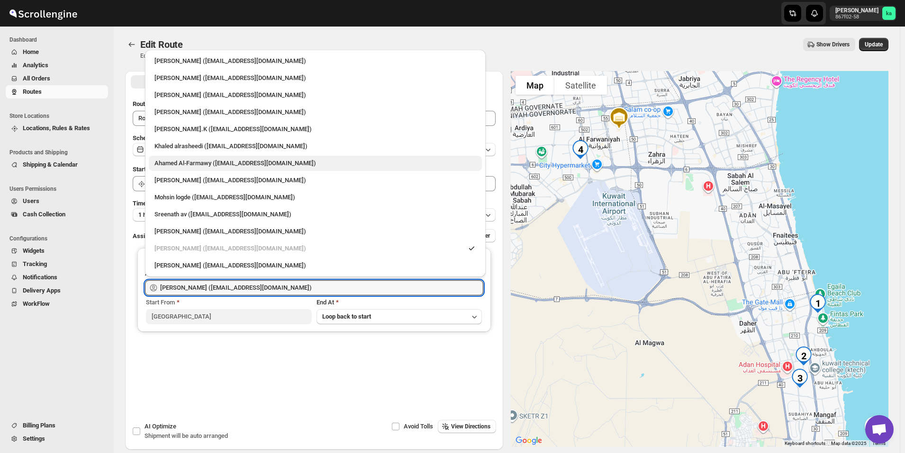
click at [197, 163] on div "Ahamed Al-Farmawy ([EMAIL_ADDRESS][DOMAIN_NAME])" at bounding box center [315, 163] width 322 height 9
type input "Ahamed Al-Farmawy ([EMAIL_ADDRESS][DOMAIN_NAME])"
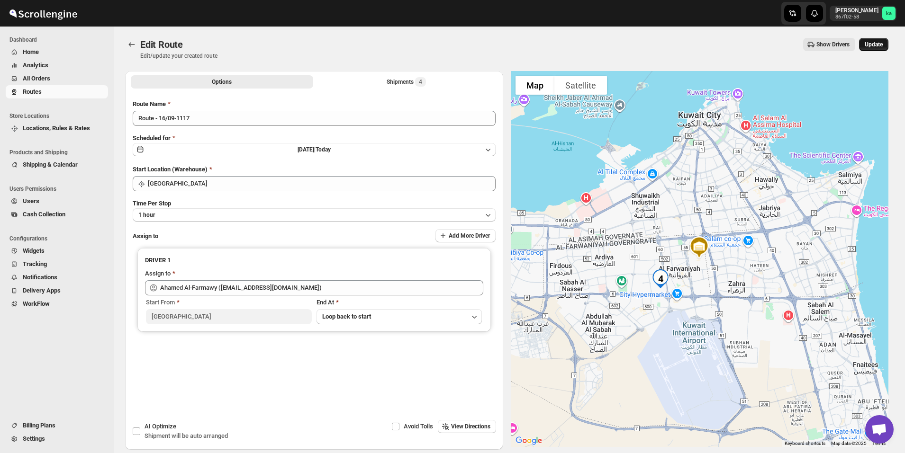
click at [887, 44] on button "Update" at bounding box center [873, 44] width 29 height 13
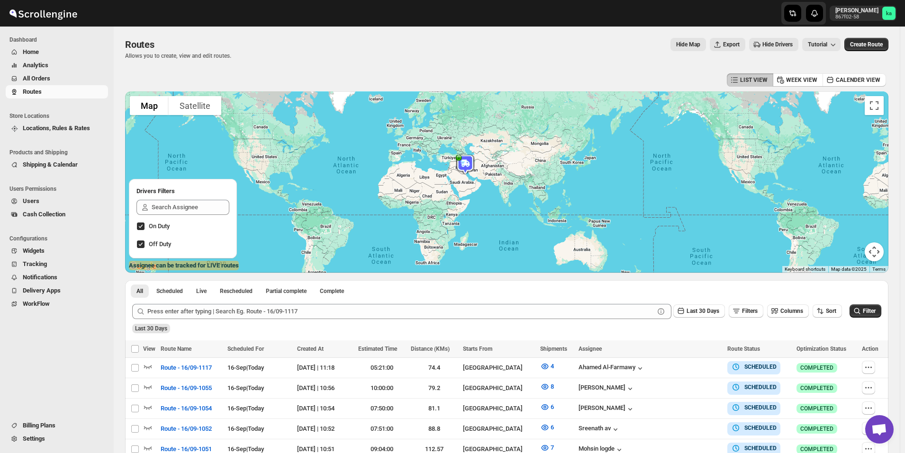
click at [45, 74] on span "All Orders" at bounding box center [64, 78] width 83 height 9
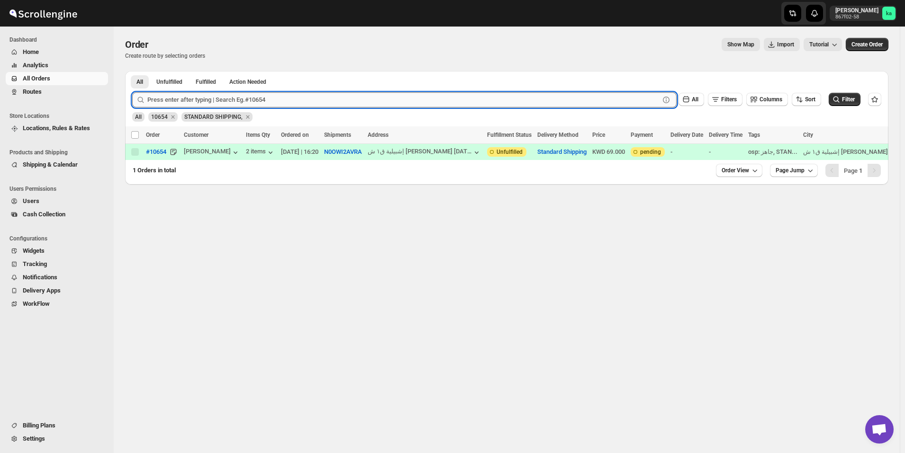
click at [192, 103] on input "text" at bounding box center [403, 99] width 512 height 15
paste input "10682"
type input "10682"
click at [132, 71] on button "Submit" at bounding box center [145, 76] width 27 height 10
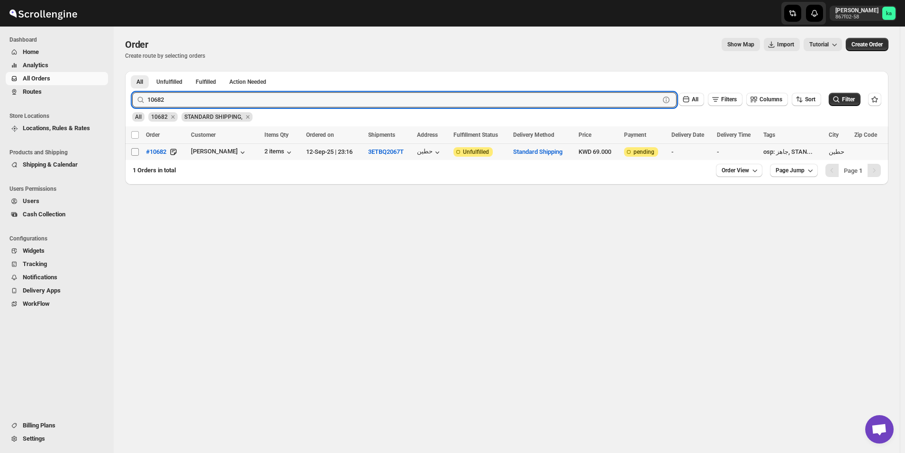
click at [135, 155] on input "Select order" at bounding box center [135, 152] width 8 height 8
checkbox input "true"
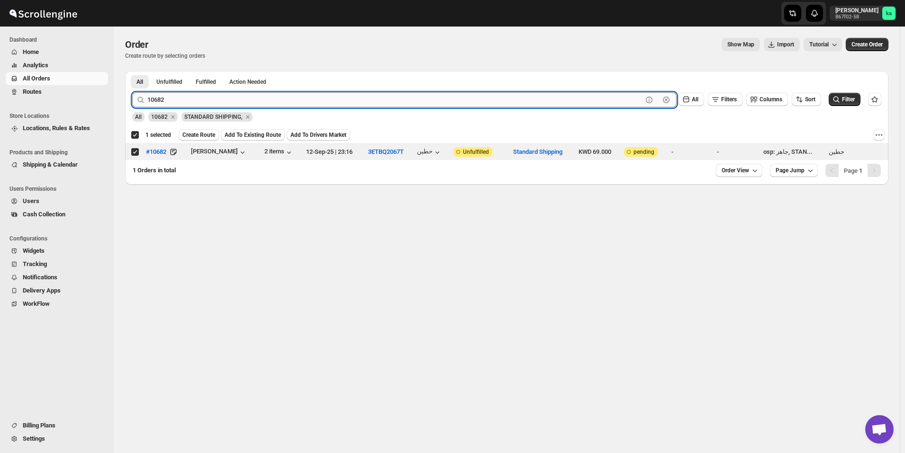
click at [243, 98] on input "10682" at bounding box center [394, 99] width 495 height 15
paste input "65"
type input "10665"
click at [132, 71] on button "Submit" at bounding box center [145, 76] width 27 height 10
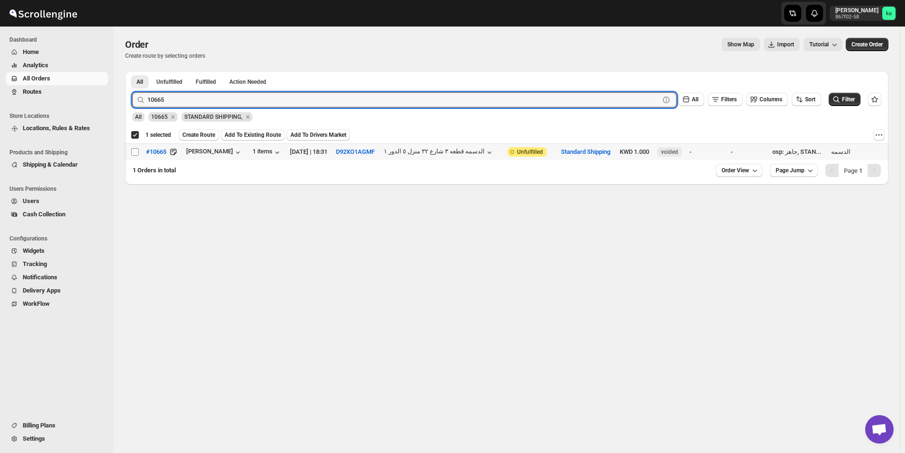
click at [137, 153] on input "Select order" at bounding box center [135, 152] width 8 height 8
checkbox input "true"
checkbox input "false"
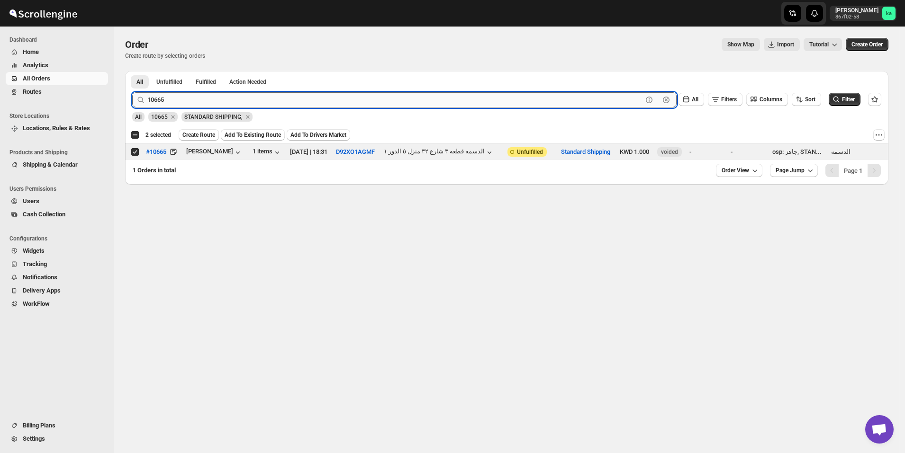
click at [238, 97] on input "10665" at bounding box center [394, 99] width 495 height 15
paste input "81"
type input "10681"
click at [132, 71] on button "Submit" at bounding box center [145, 76] width 27 height 10
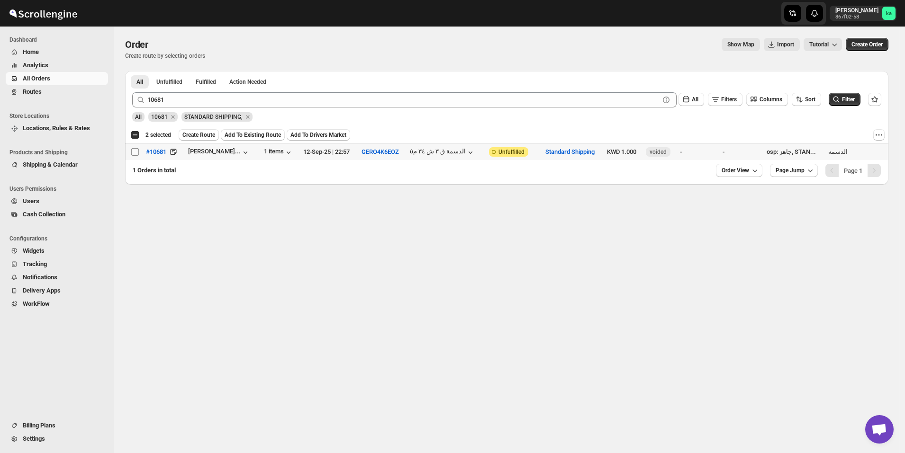
click at [134, 153] on input "Select order" at bounding box center [135, 152] width 8 height 8
checkbox input "true"
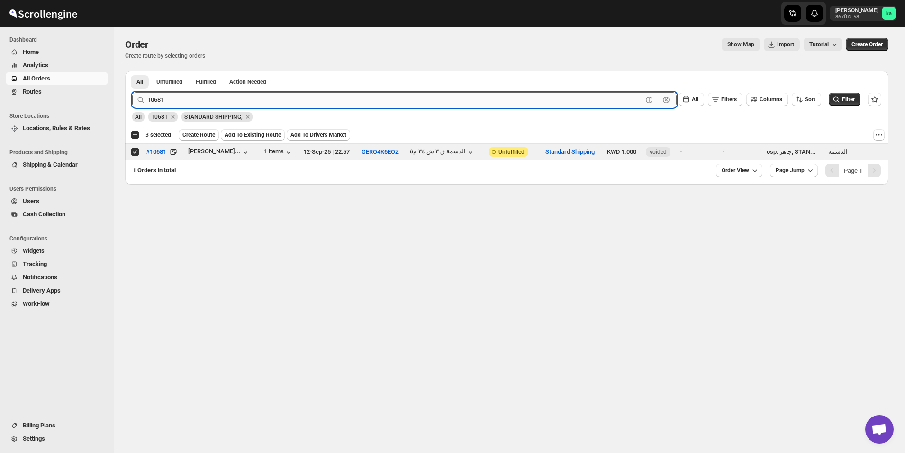
click at [292, 98] on input "10681" at bounding box center [394, 99] width 495 height 15
paste input "48"
type input "10648"
click at [132, 71] on button "Submit" at bounding box center [145, 76] width 27 height 10
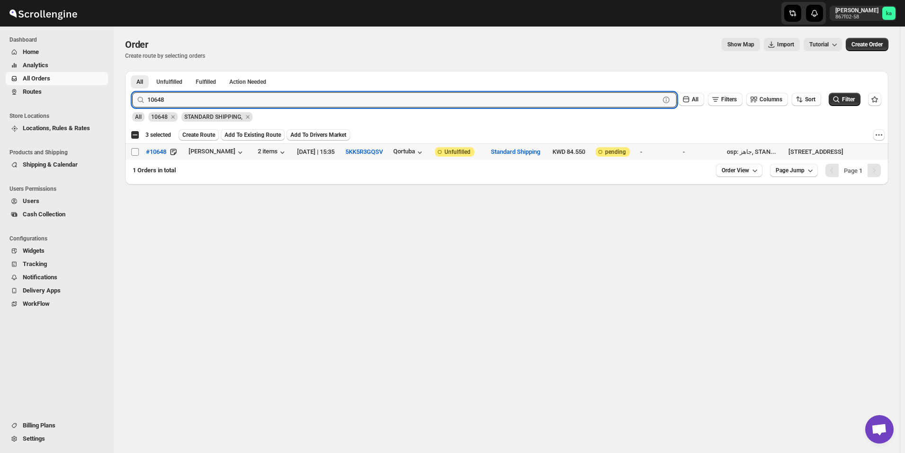
click at [136, 149] on input "Select order" at bounding box center [135, 152] width 8 height 8
checkbox input "true"
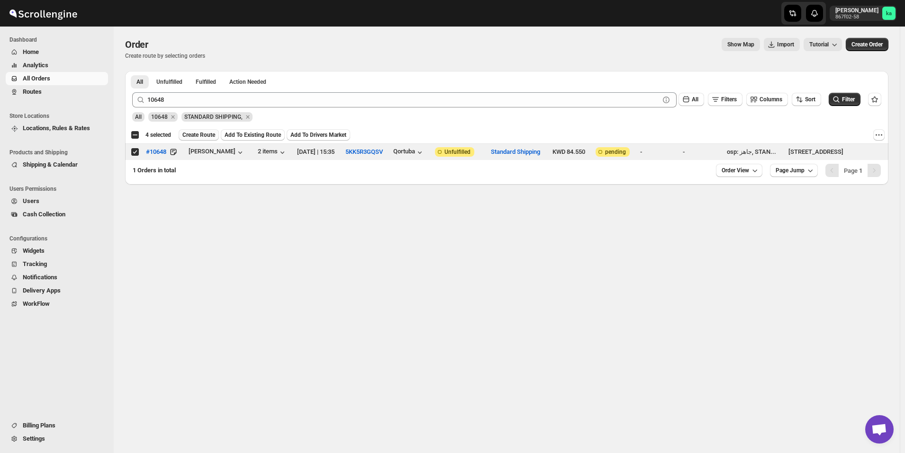
click at [201, 138] on span "Create Route" at bounding box center [198, 135] width 33 height 8
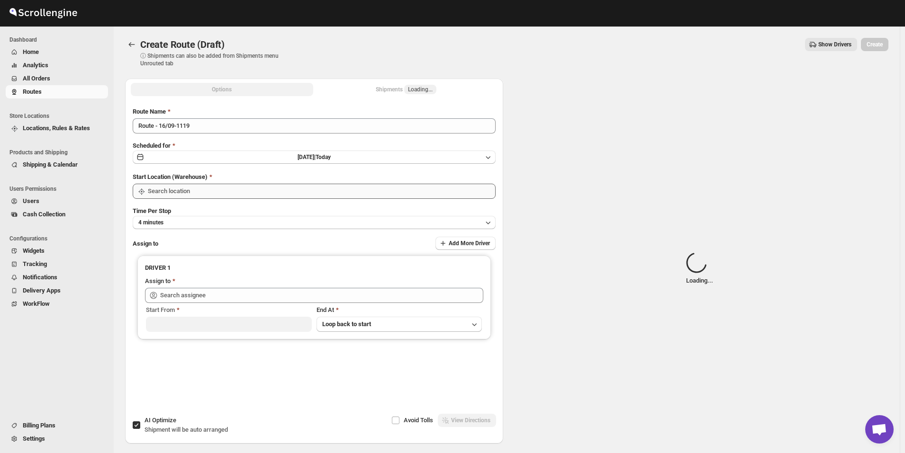
type input "[GEOGRAPHIC_DATA]"
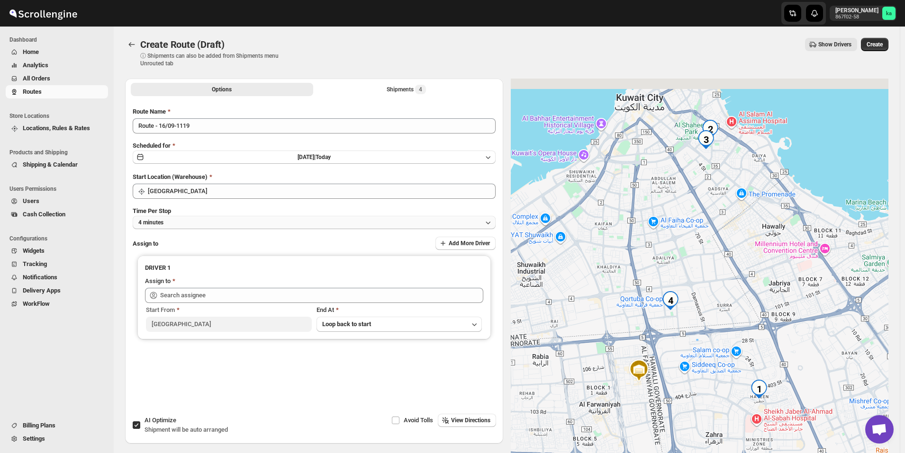
click at [230, 223] on button "4 minutes" at bounding box center [314, 222] width 363 height 13
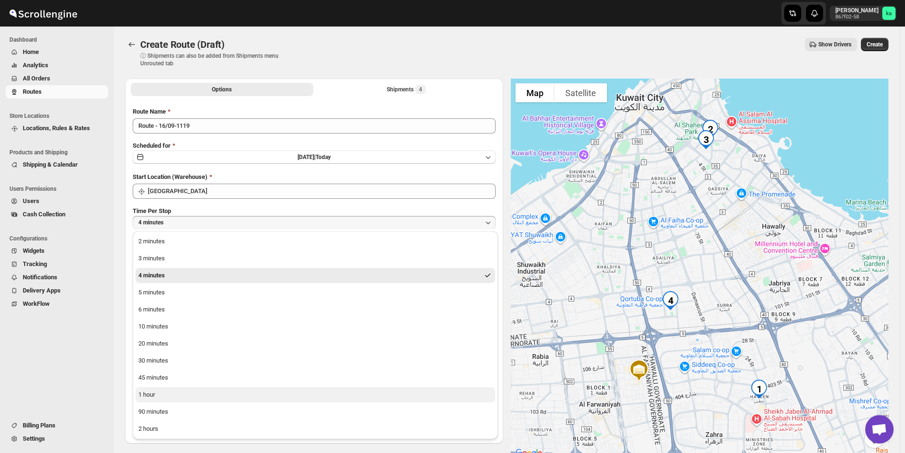
click at [142, 401] on button "1 hour" at bounding box center [315, 394] width 360 height 15
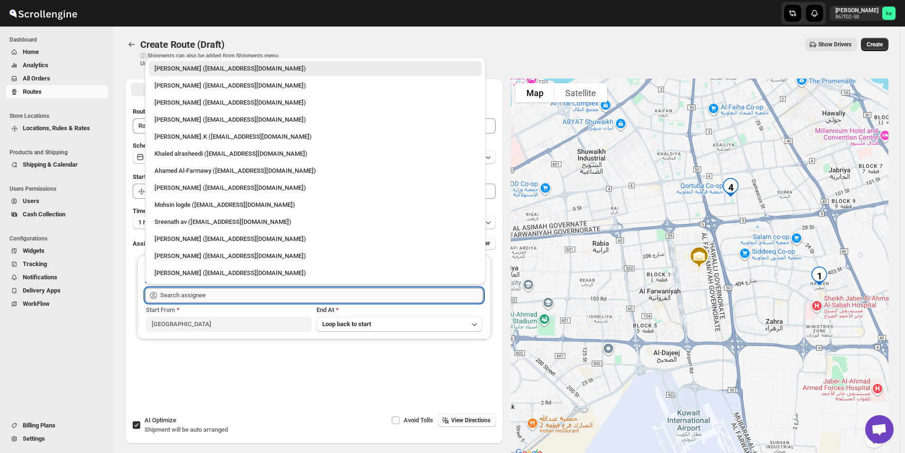
click at [200, 288] on input "text" at bounding box center [321, 295] width 323 height 15
click at [183, 244] on div "[PERSON_NAME] ([EMAIL_ADDRESS][DOMAIN_NAME])" at bounding box center [315, 239] width 333 height 15
type input "[PERSON_NAME] ([EMAIL_ADDRESS][DOMAIN_NAME])"
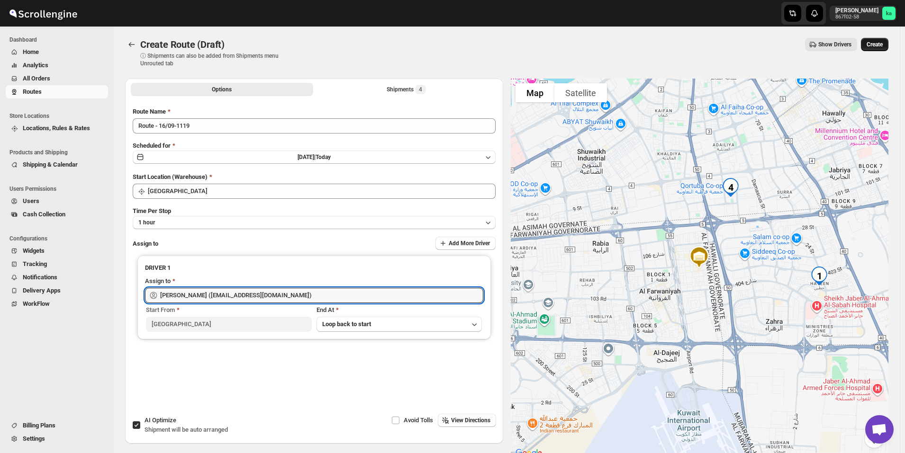
click at [879, 48] on span "Create" at bounding box center [874, 45] width 16 height 8
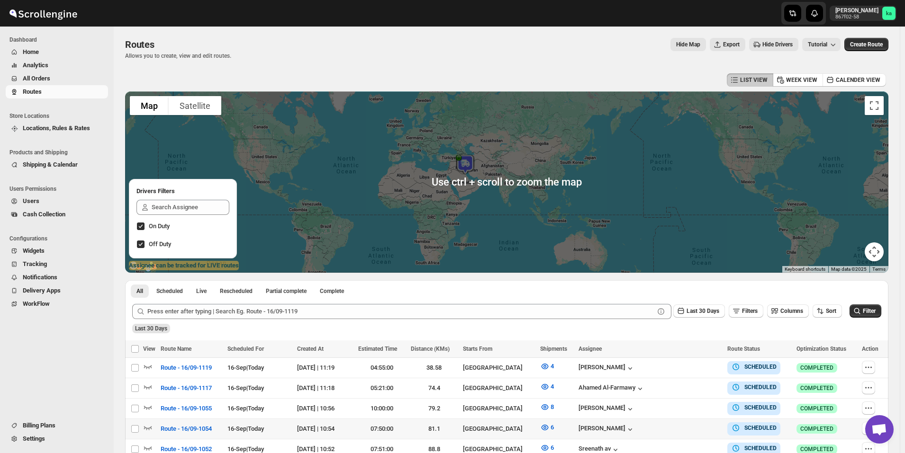
scroll to position [142, 0]
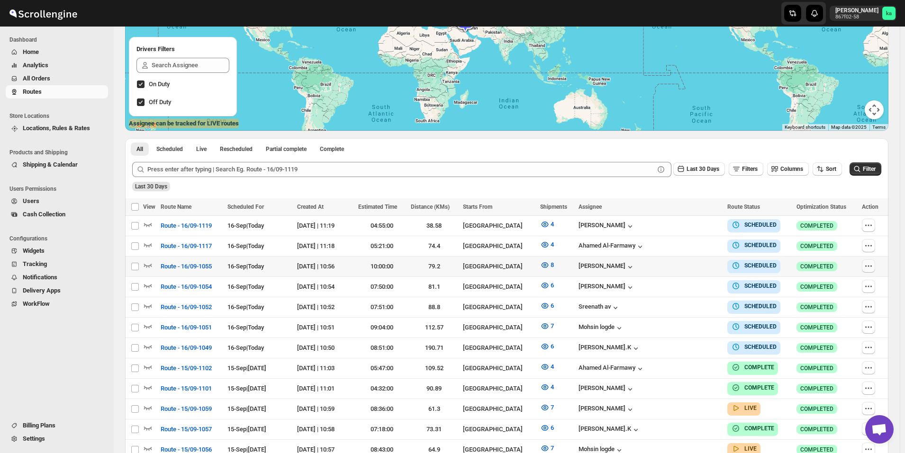
click at [870, 264] on icon "button" at bounding box center [868, 265] width 9 height 9
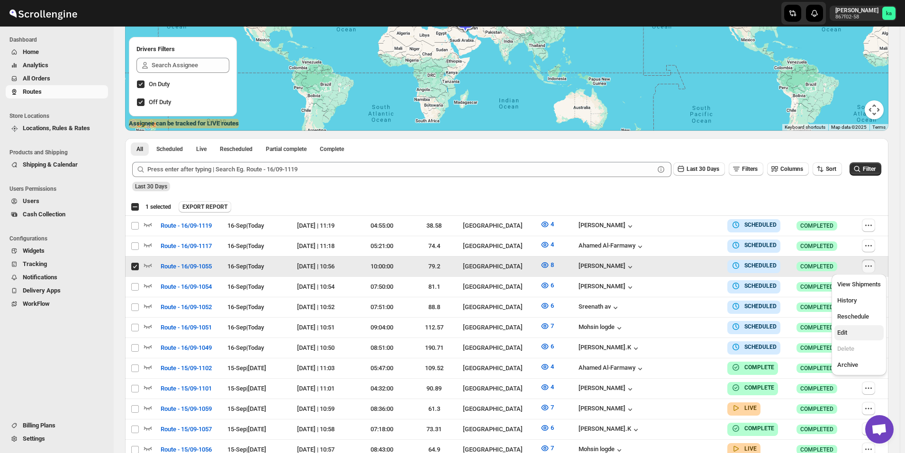
click at [852, 332] on span "Edit" at bounding box center [859, 332] width 44 height 9
checkbox input "false"
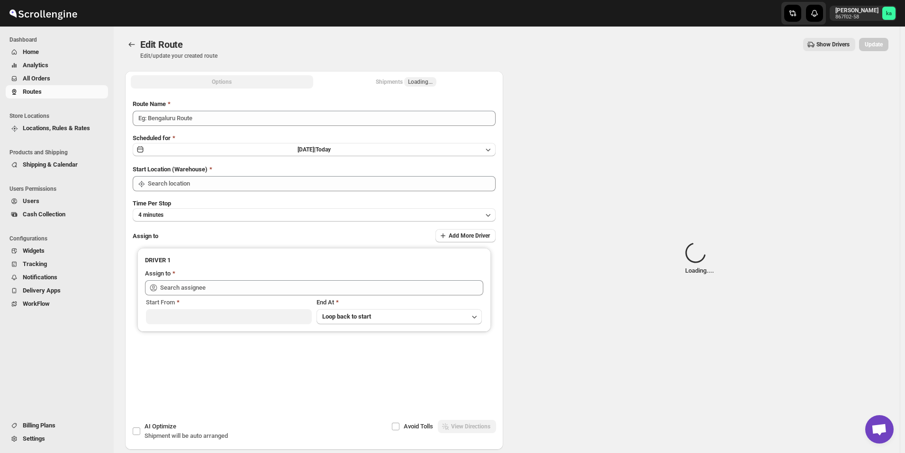
type input "Route - 16/09-1055"
click at [408, 85] on span "Loading..." at bounding box center [420, 81] width 32 height 9
type input "[GEOGRAPHIC_DATA]"
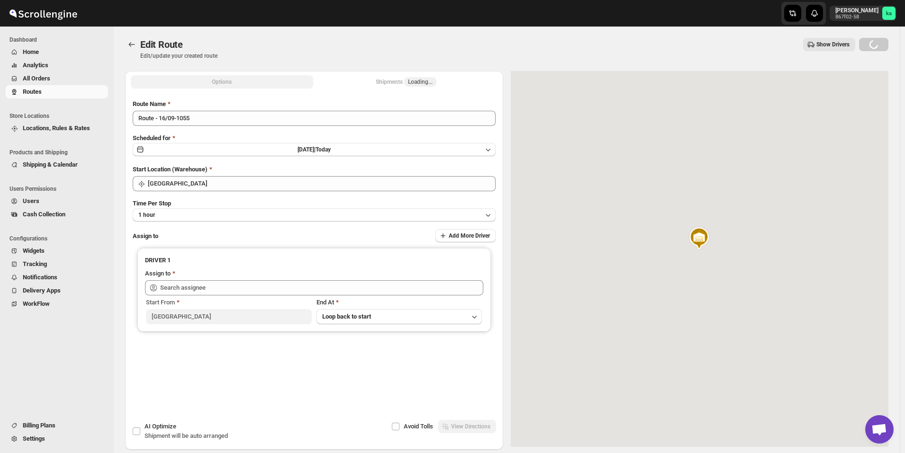
type input "[PERSON_NAME] ([EMAIL_ADDRESS][DOMAIN_NAME])"
click at [403, 82] on div "Shipments Loading..." at bounding box center [406, 81] width 61 height 9
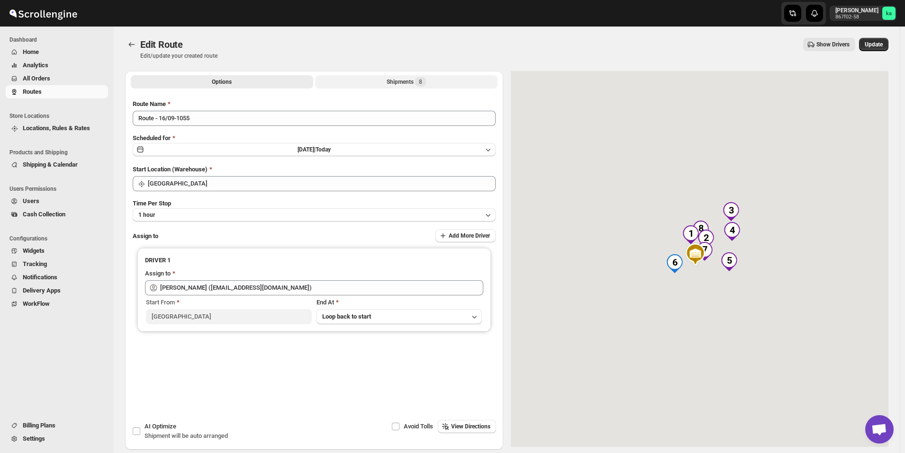
click at [381, 82] on button "Shipments 8" at bounding box center [406, 81] width 182 height 13
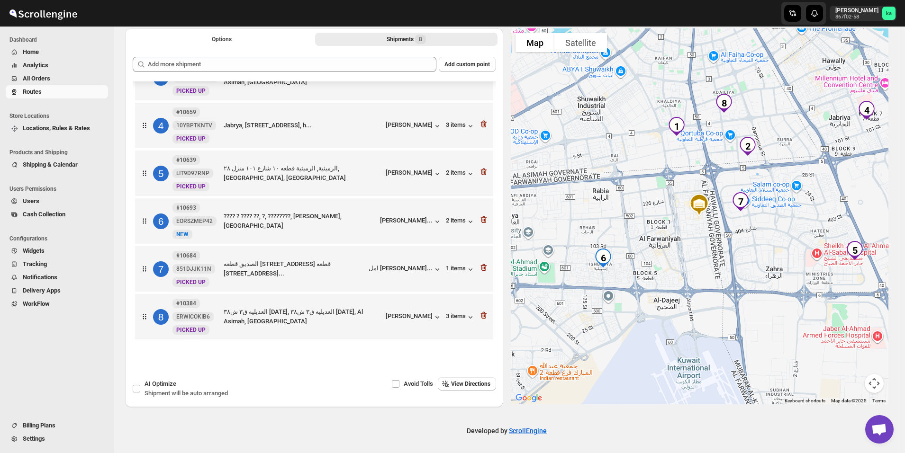
scroll to position [44, 0]
click at [481, 216] on icon "button" at bounding box center [483, 218] width 9 height 9
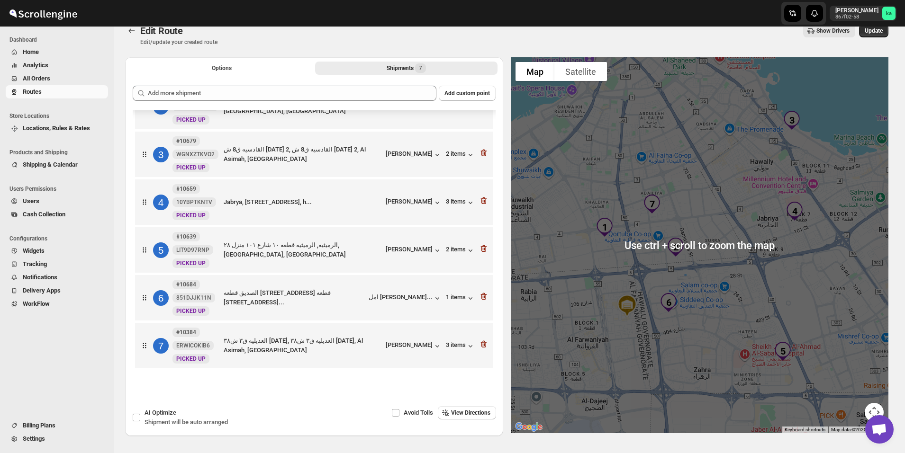
scroll to position [0, 0]
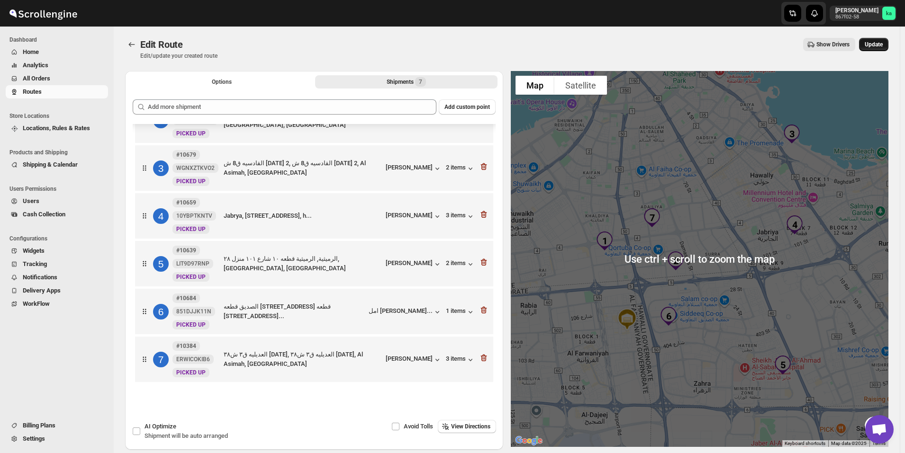
click at [880, 38] on button "Update" at bounding box center [873, 44] width 29 height 13
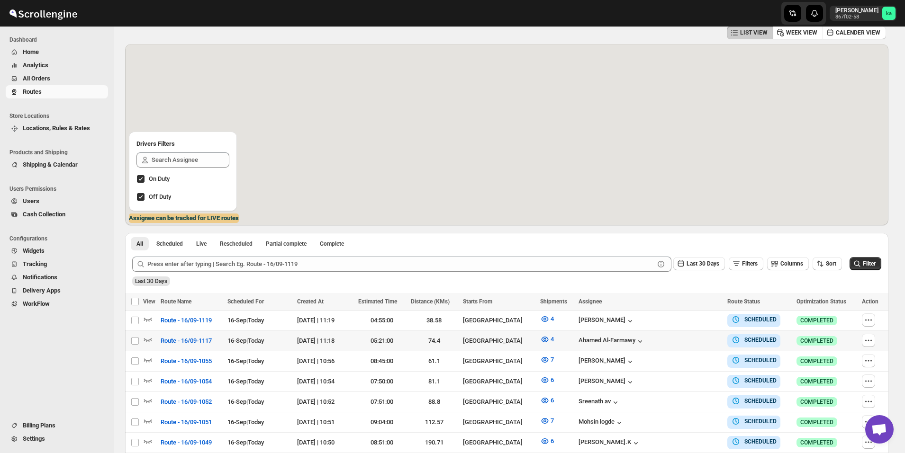
scroll to position [95, 0]
